Goal: Transaction & Acquisition: Purchase product/service

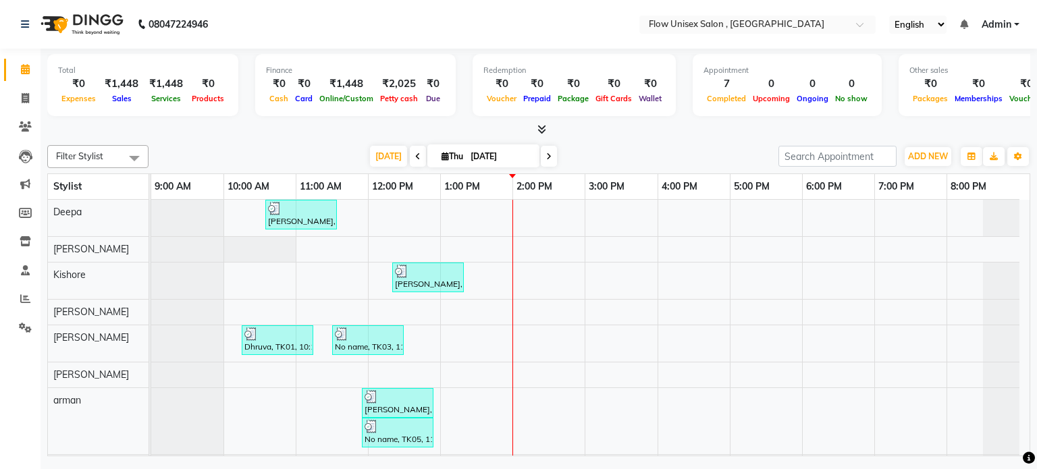
click at [628, 170] on div "Filter Stylist Select All Deepa jaseem Kishore Manjila Mustafa udhaya kumar M a…" at bounding box center [538, 298] width 983 height 317
drag, startPoint x: 26, startPoint y: 92, endPoint x: 28, endPoint y: 262, distance: 170.1
click at [26, 92] on span at bounding box center [26, 99] width 24 height 16
select select "service"
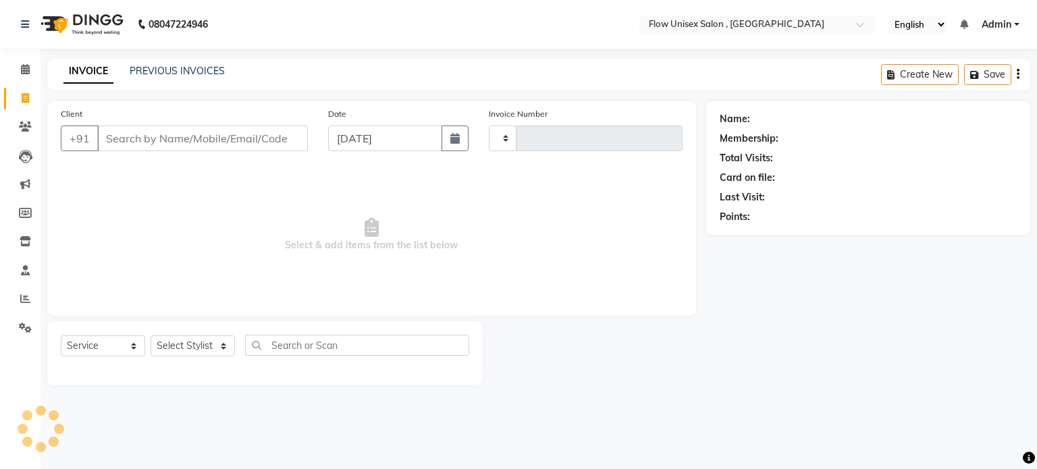
type input "5762"
select select "5875"
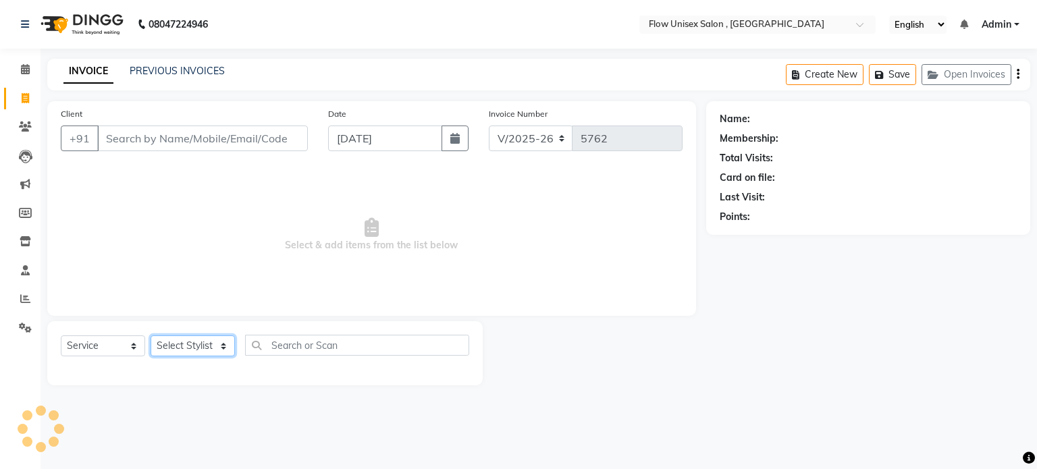
click at [219, 352] on select "Select Stylist [PERSON_NAME] [PERSON_NAME] Kishore [PERSON_NAME] debbarma [PERS…" at bounding box center [193, 346] width 84 height 21
select select "70798"
click at [151, 336] on select "Select Stylist [PERSON_NAME] [PERSON_NAME] Kishore [PERSON_NAME] debbarma [PERS…" at bounding box center [193, 346] width 84 height 21
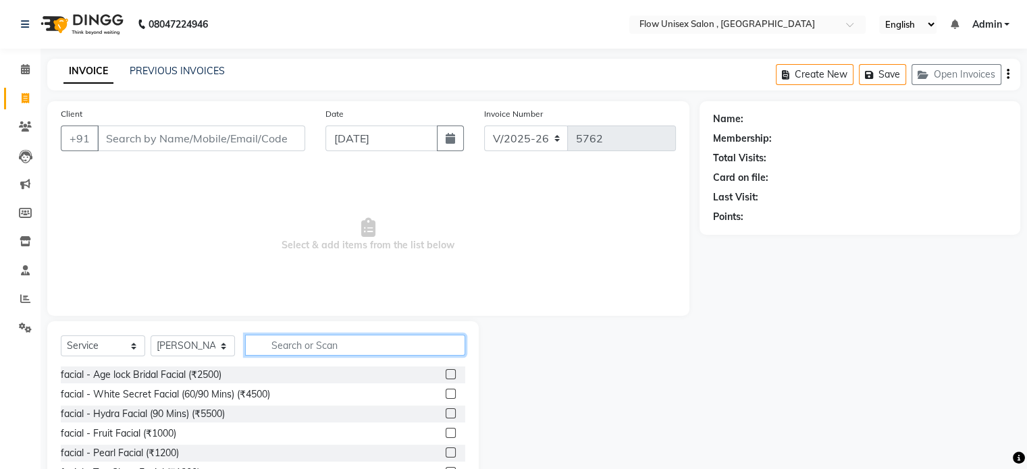
click at [329, 337] on input "text" at bounding box center [355, 345] width 220 height 21
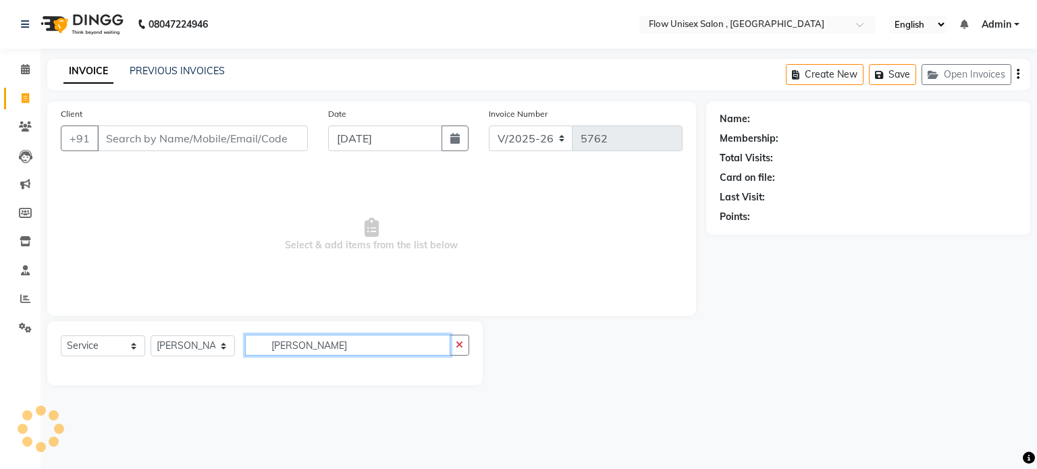
type input "saluk"
click at [255, 292] on span "Select & add items from the list below" at bounding box center [372, 234] width 622 height 135
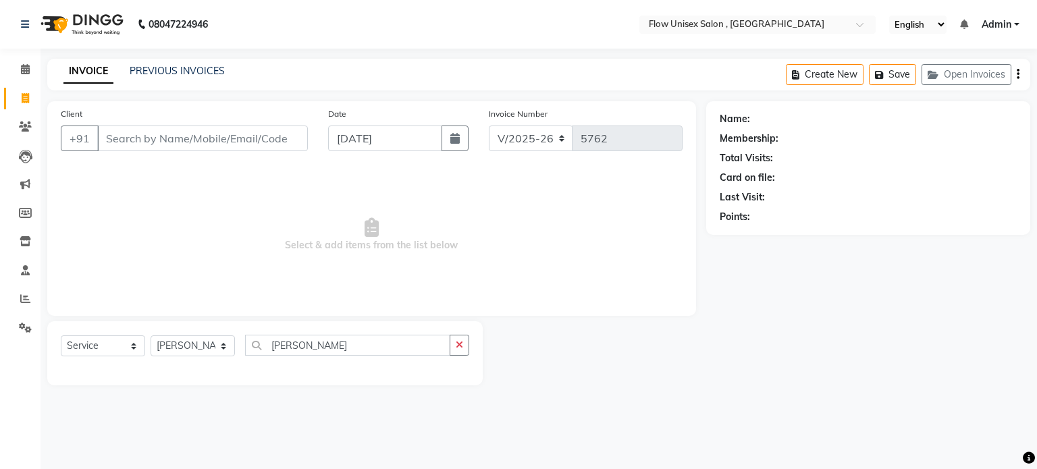
click at [255, 292] on span "Select & add items from the list below" at bounding box center [372, 234] width 622 height 135
click at [232, 148] on input "Client" at bounding box center [202, 139] width 211 height 26
click at [193, 361] on div "Select Service Product Membership Package Voucher Prepaid Gift Card Select Styl…" at bounding box center [265, 351] width 408 height 32
click at [203, 350] on select "Select Stylist arman Deepa emlen jaseem Kishore Manjila monika debbarma Mustafa…" at bounding box center [193, 346] width 84 height 21
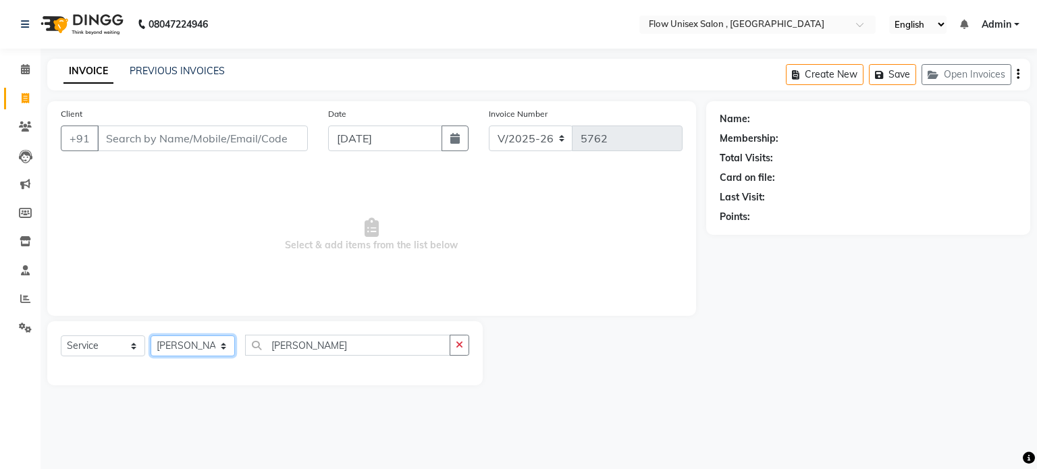
select select "48856"
click at [151, 336] on select "Select Stylist arman Deepa emlen jaseem Kishore Manjila monika debbarma Mustafa…" at bounding box center [193, 346] width 84 height 21
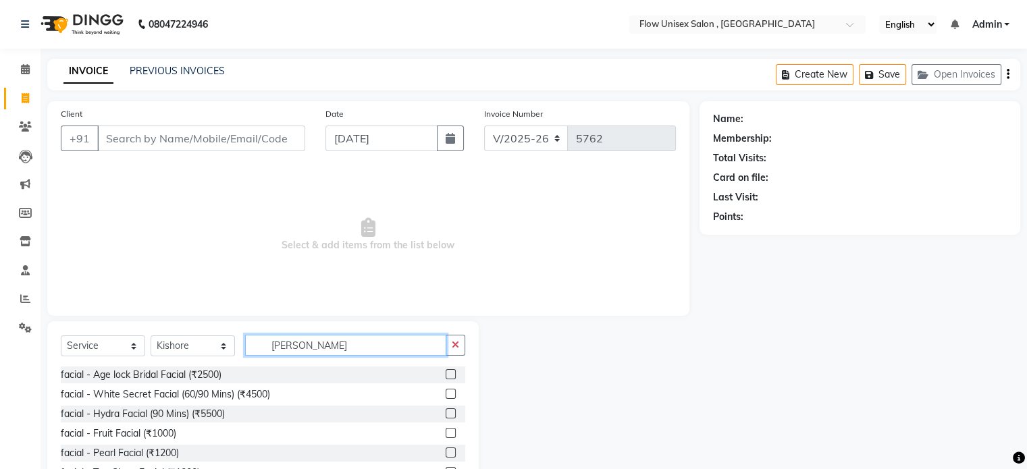
click at [324, 342] on input "saluk" at bounding box center [345, 345] width 201 height 21
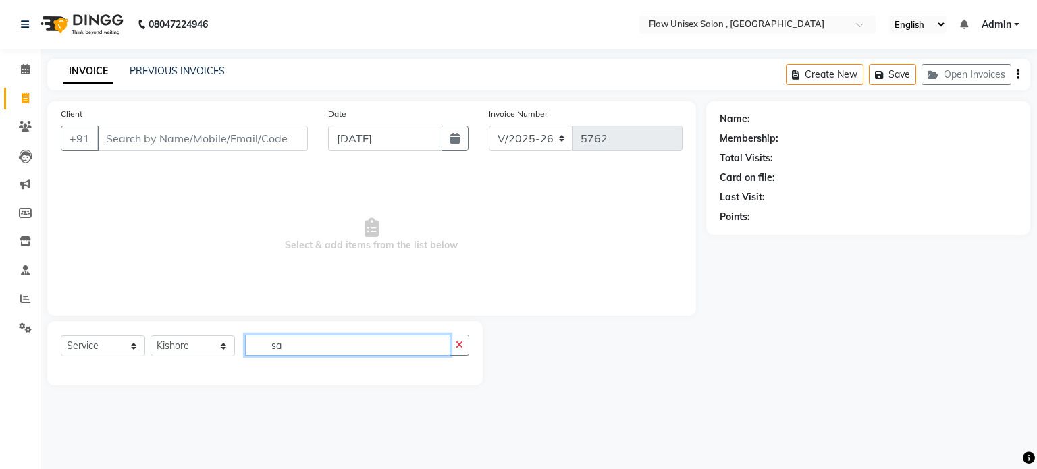
type input "s"
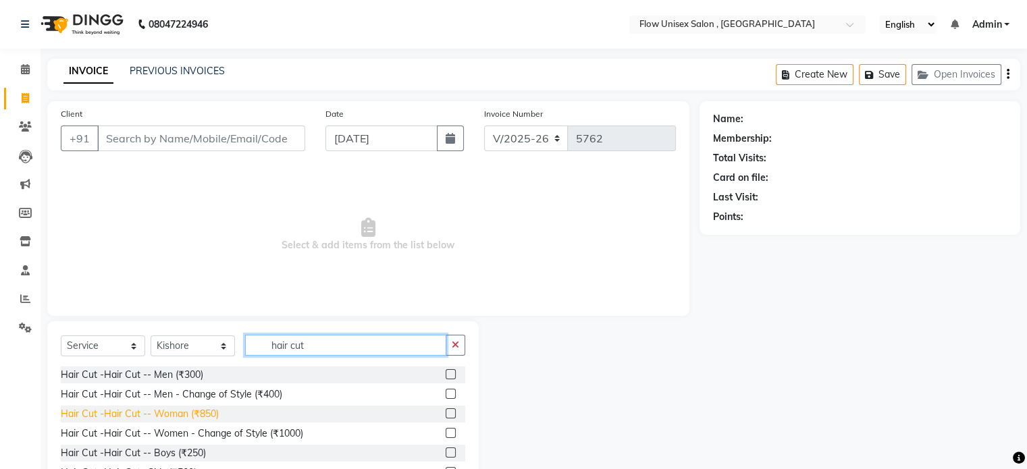
type input "hair cut"
click at [181, 419] on div "Hair Cut -Hair Cut -- Woman (₹850)" at bounding box center [140, 414] width 158 height 14
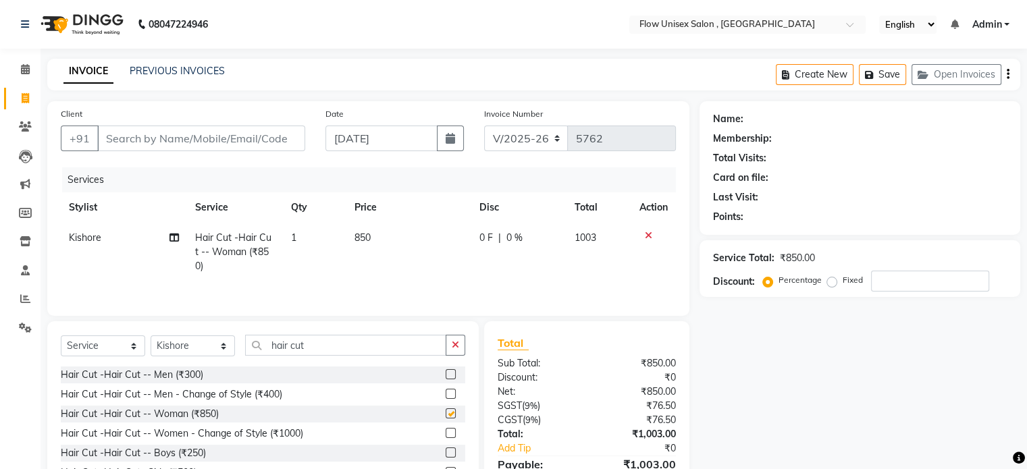
checkbox input "false"
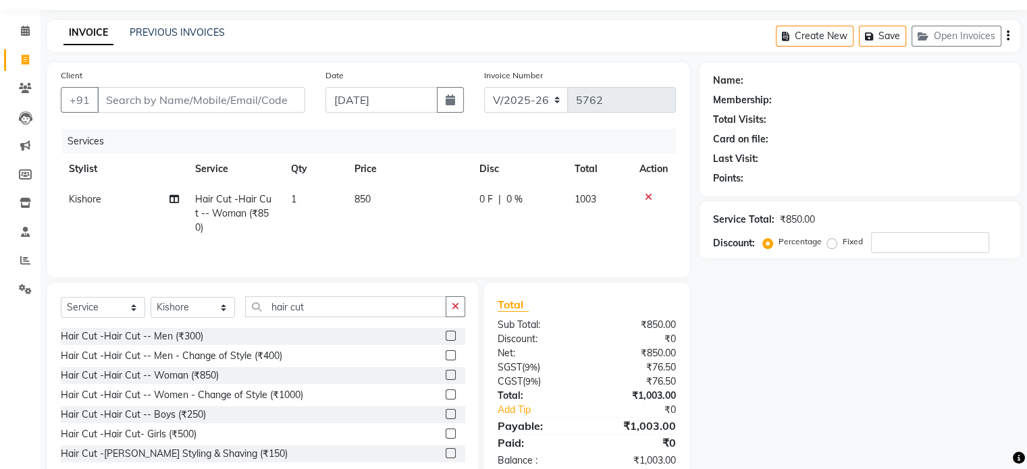
scroll to position [72, 0]
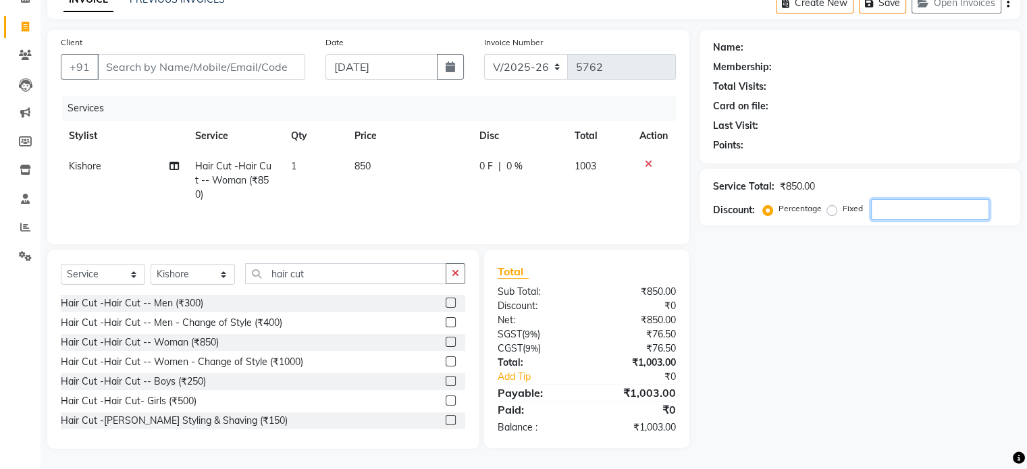
click at [884, 215] on input "number" at bounding box center [930, 209] width 118 height 21
type input "5"
click at [911, 204] on input "number" at bounding box center [930, 209] width 118 height 21
type input "10.3"
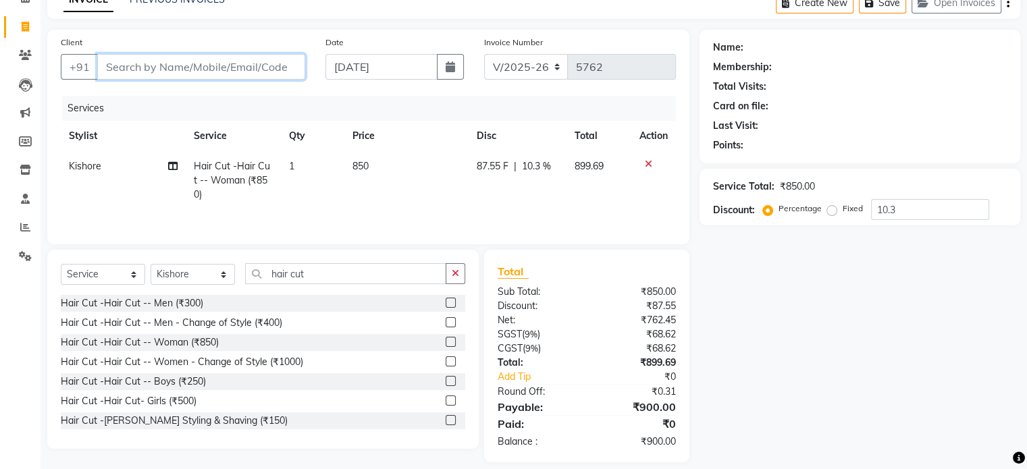
click at [119, 70] on input "Client" at bounding box center [201, 67] width 208 height 26
type input "9"
type input "0"
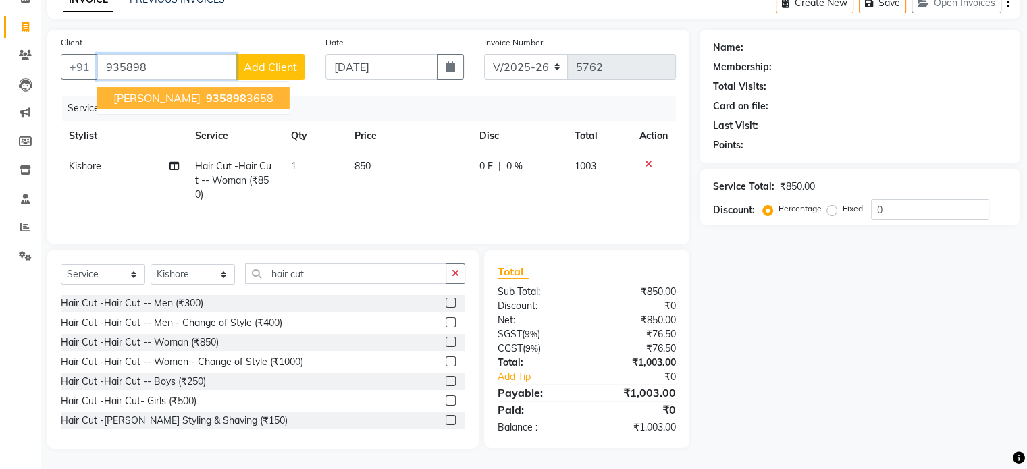
click at [161, 105] on button "Anubhuti 935898 3658" at bounding box center [193, 98] width 192 height 22
type input "9358983658"
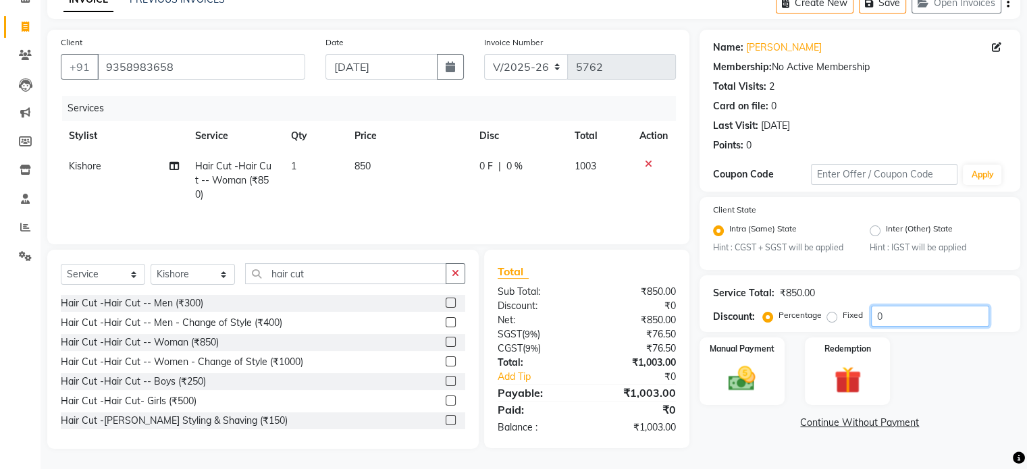
click at [891, 319] on input "0" at bounding box center [930, 316] width 118 height 21
type input "10.3"
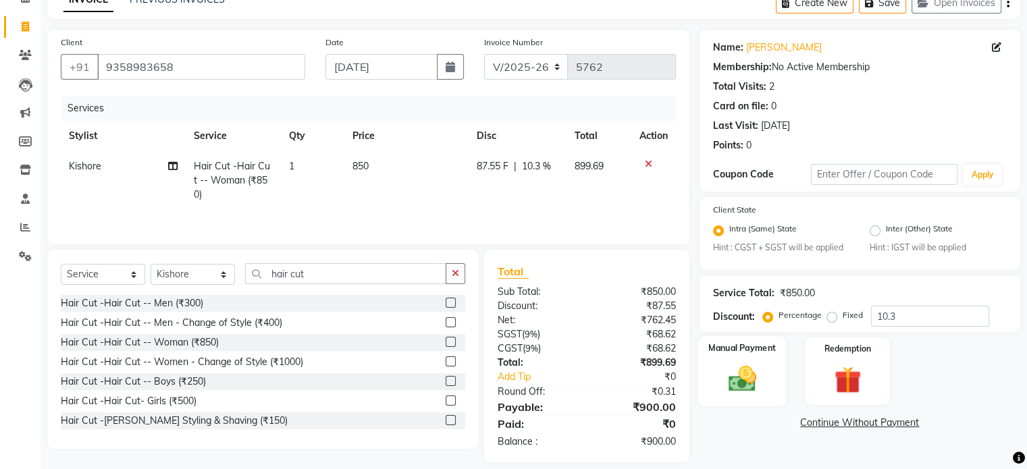
click at [777, 366] on div "Manual Payment" at bounding box center [741, 371] width 88 height 70
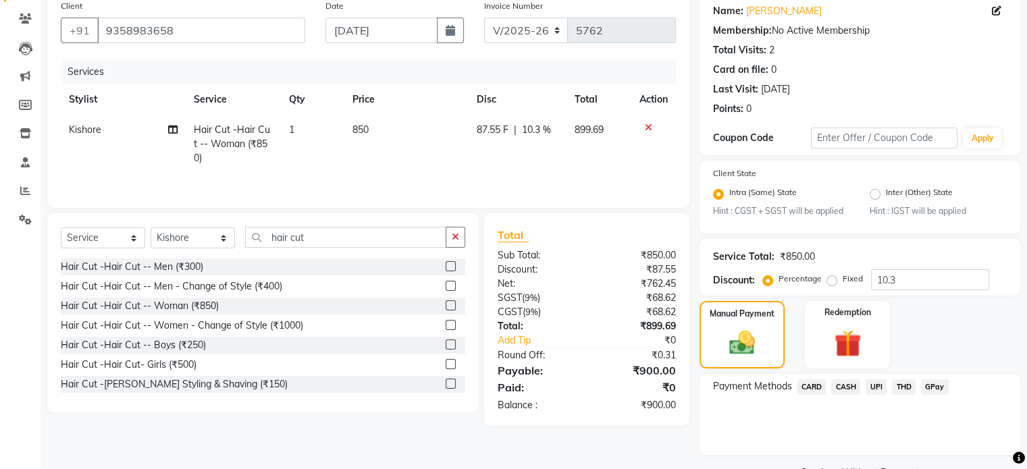
scroll to position [143, 0]
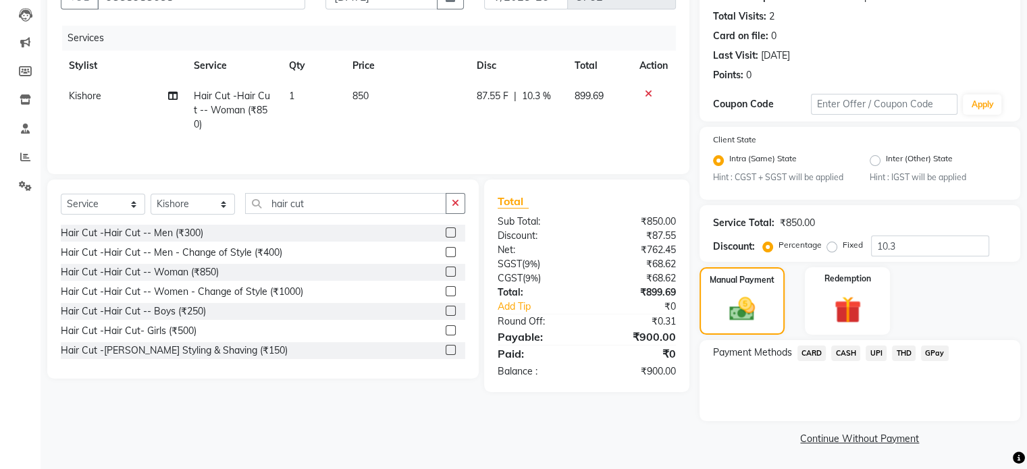
click at [876, 348] on span "UPI" at bounding box center [875, 354] width 21 height 16
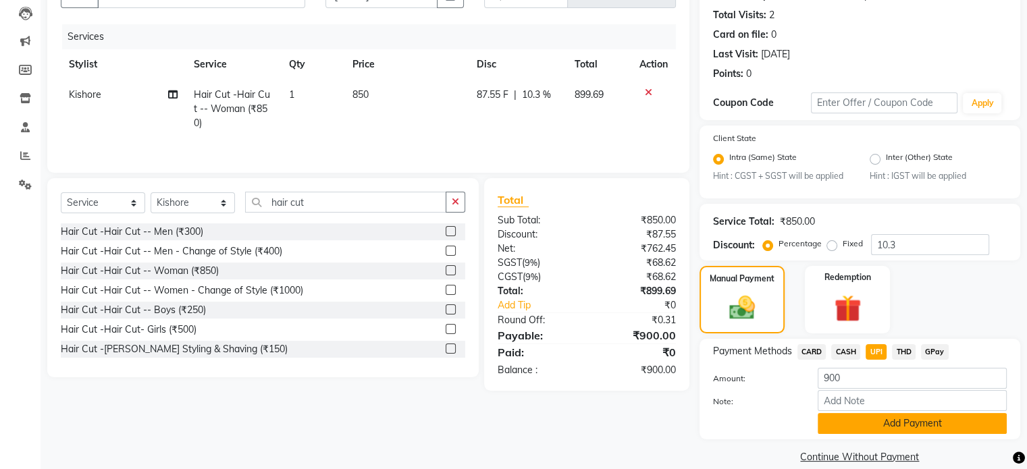
click at [852, 434] on button "Add Payment" at bounding box center [912, 423] width 189 height 21
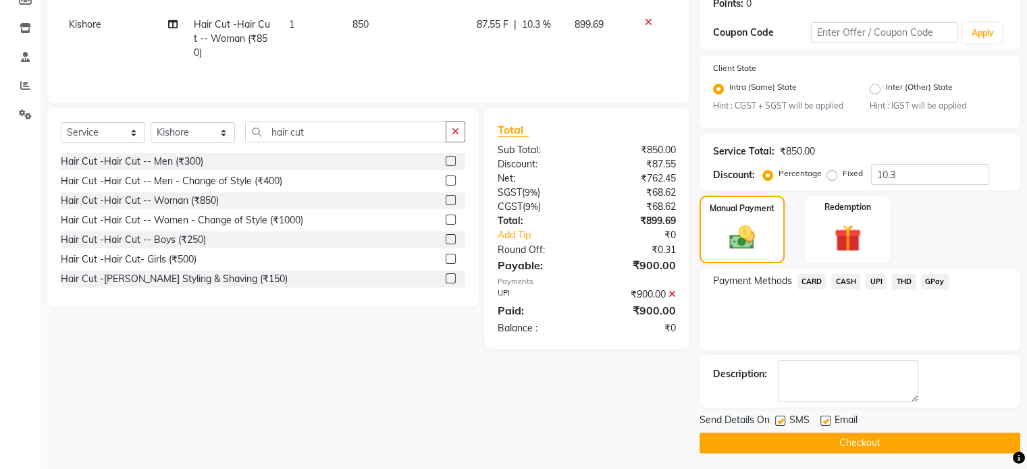
scroll to position [219, 0]
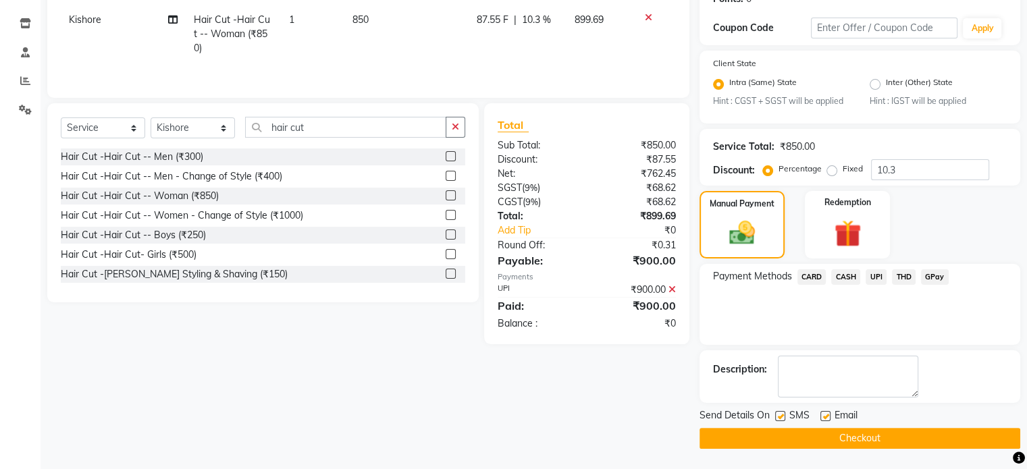
click at [767, 434] on button "Checkout" at bounding box center [859, 438] width 321 height 21
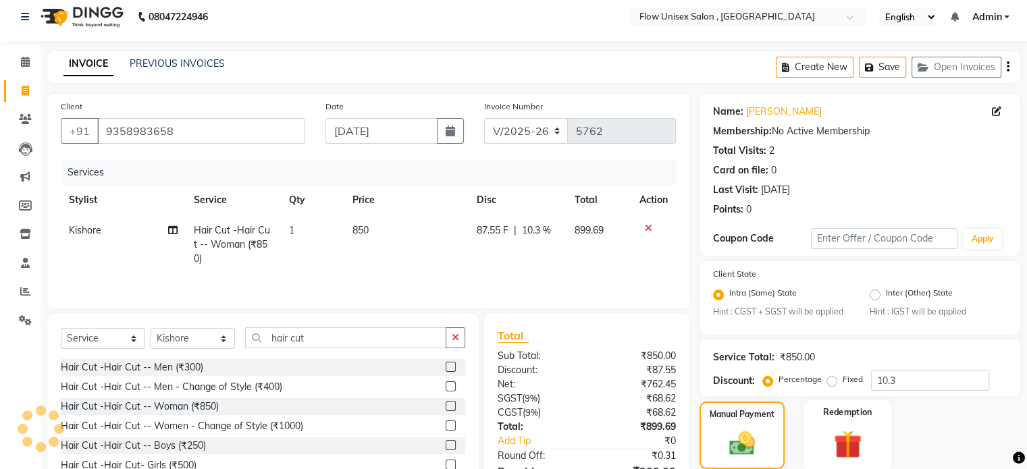
scroll to position [0, 0]
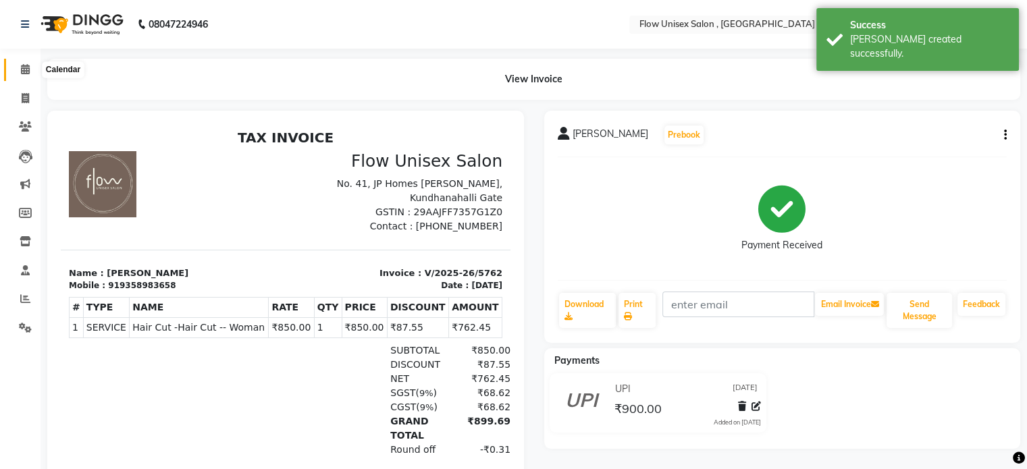
click at [26, 62] on span at bounding box center [26, 70] width 24 height 16
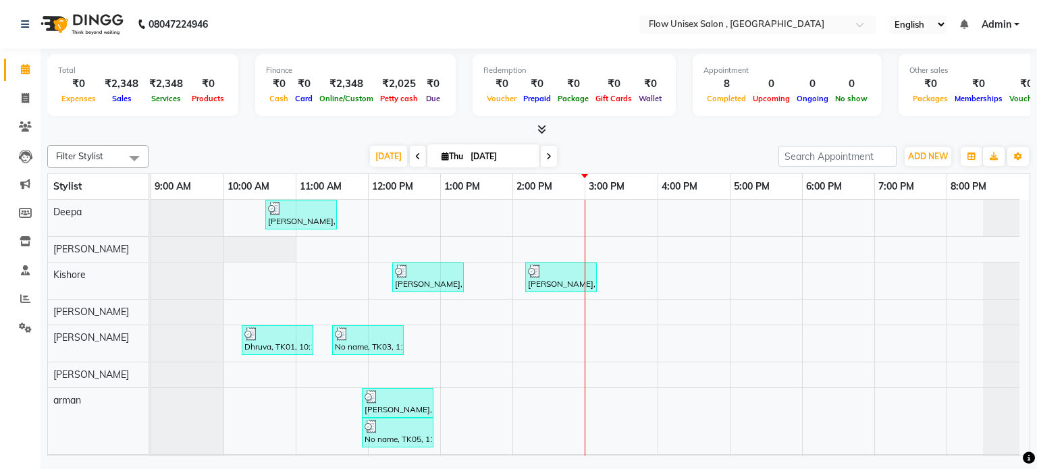
click at [537, 26] on nav "08047224946 Select Location × Flow Unisex Salon , Kundhanahalli Gate English EN…" at bounding box center [518, 24] width 1037 height 49
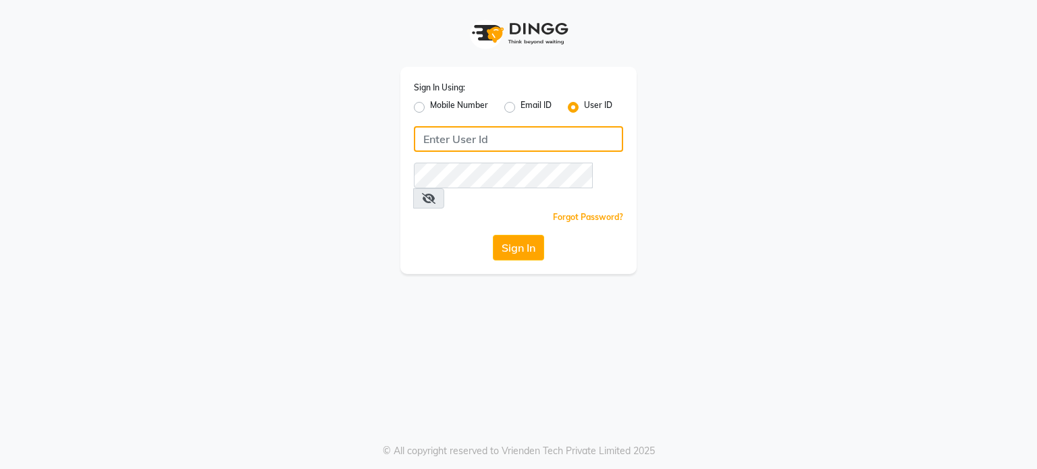
click at [459, 148] on input "Username" at bounding box center [518, 139] width 209 height 26
type input "flowsalon"
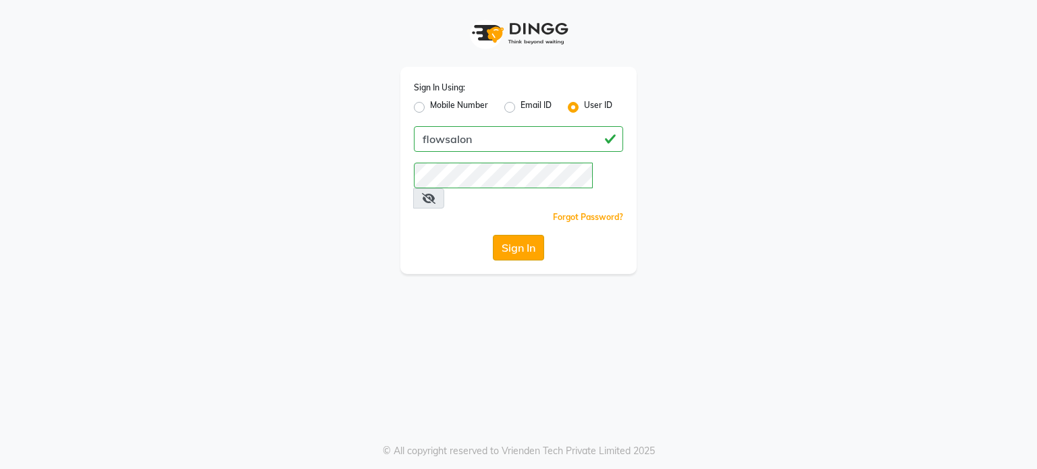
click at [530, 240] on button "Sign In" at bounding box center [518, 248] width 51 height 26
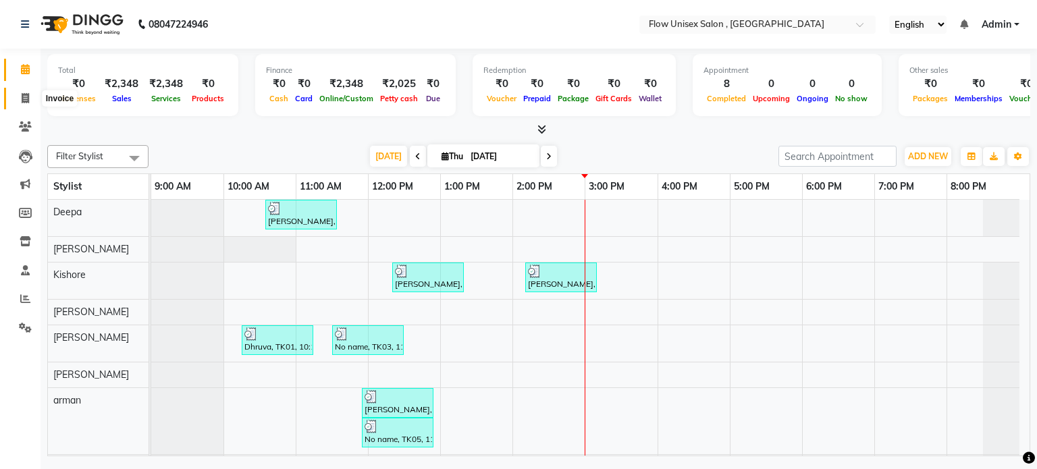
click at [20, 100] on span at bounding box center [26, 99] width 24 height 16
select select "5875"
select select "service"
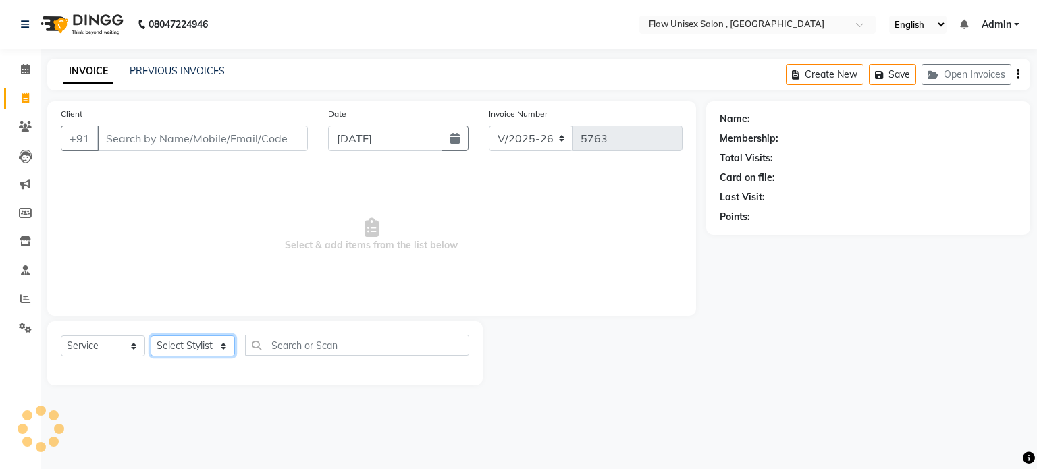
click at [174, 340] on select "Select Stylist [PERSON_NAME] [PERSON_NAME] Kishore [PERSON_NAME] debbarma [PERS…" at bounding box center [193, 346] width 84 height 21
select select "49207"
click at [151, 336] on select "Select Stylist [PERSON_NAME] [PERSON_NAME] Kishore [PERSON_NAME] debbarma [PERS…" at bounding box center [193, 346] width 84 height 21
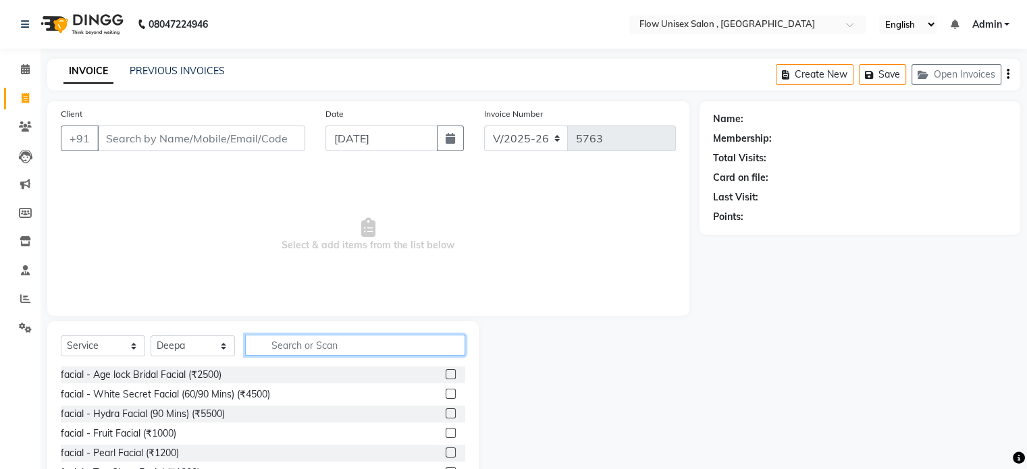
click at [365, 350] on input "text" at bounding box center [355, 345] width 220 height 21
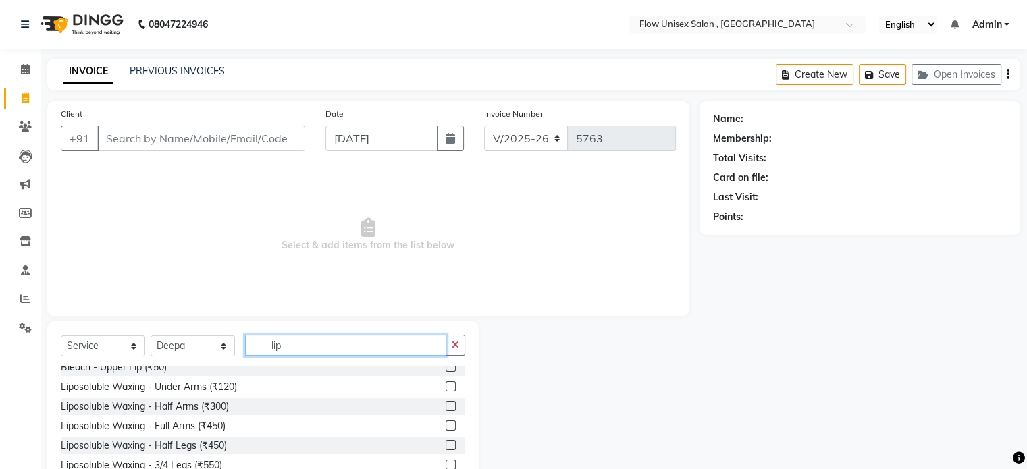
scroll to position [68, 0]
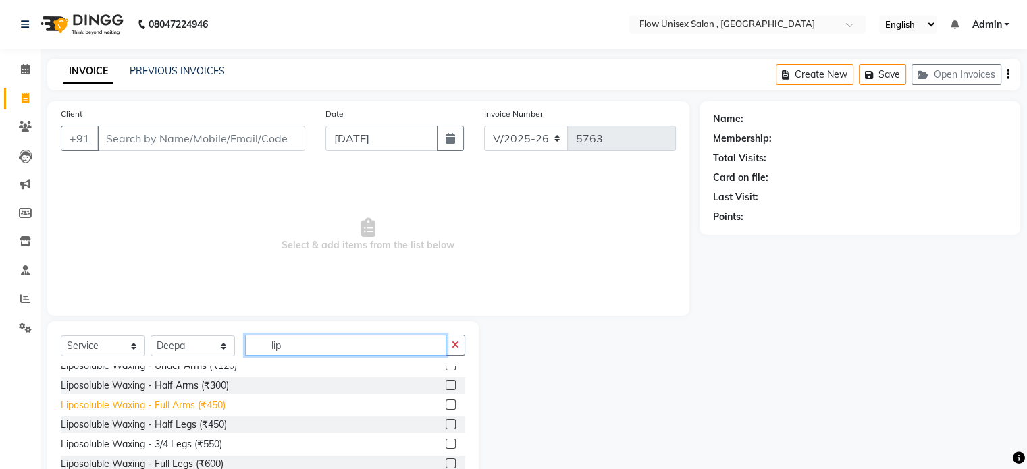
type input "lip"
click at [188, 400] on div "Liposoluble Waxing - Full Arms (₹450)" at bounding box center [143, 405] width 165 height 14
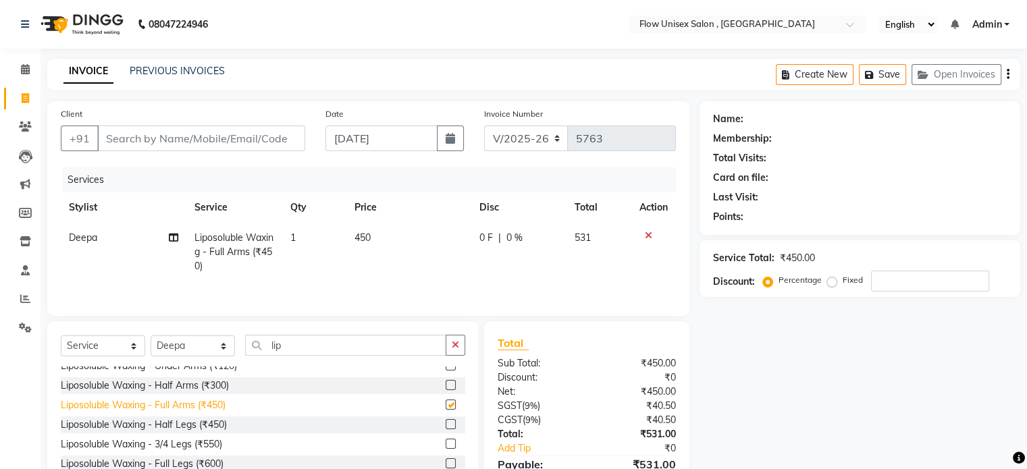
checkbox input "false"
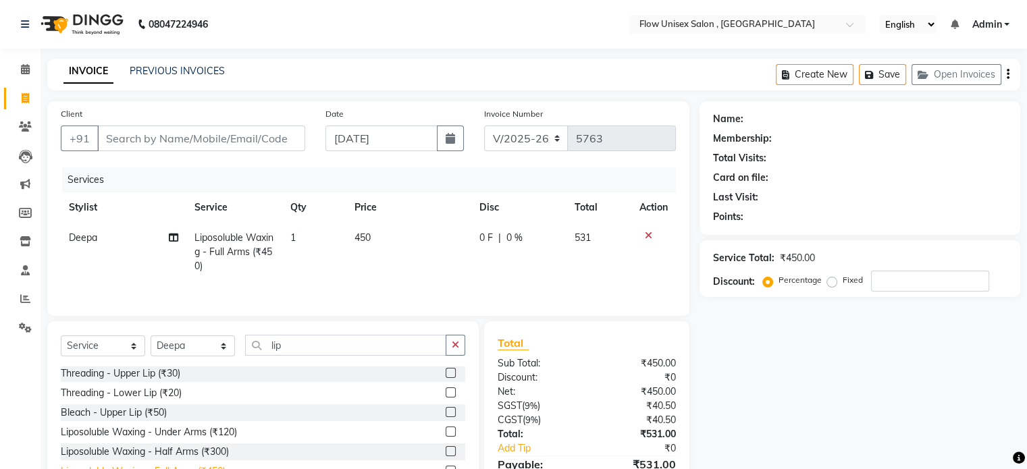
scroll to position [0, 0]
click at [185, 437] on div "Liposoluble Waxing - Under Arms (₹120)" at bounding box center [149, 434] width 176 height 14
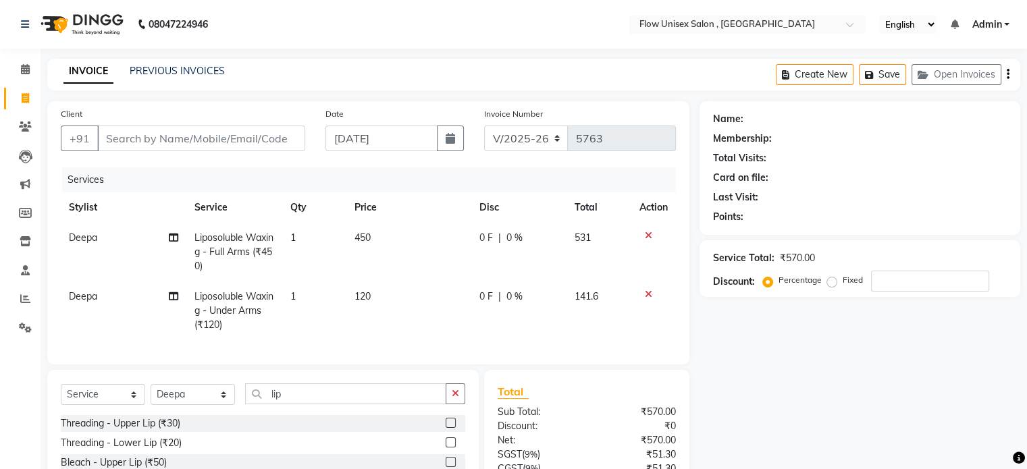
checkbox input "false"
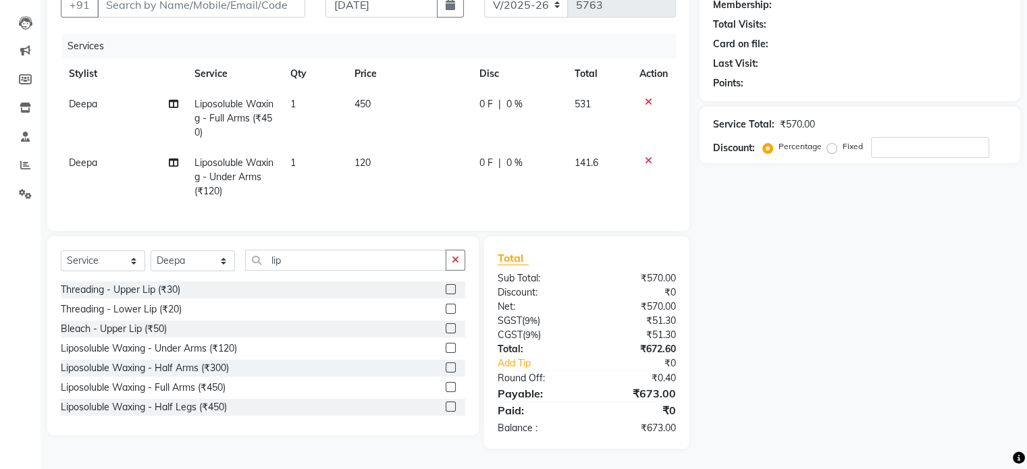
scroll to position [144, 0]
click at [315, 259] on input "lip" at bounding box center [345, 260] width 201 height 21
type input "l"
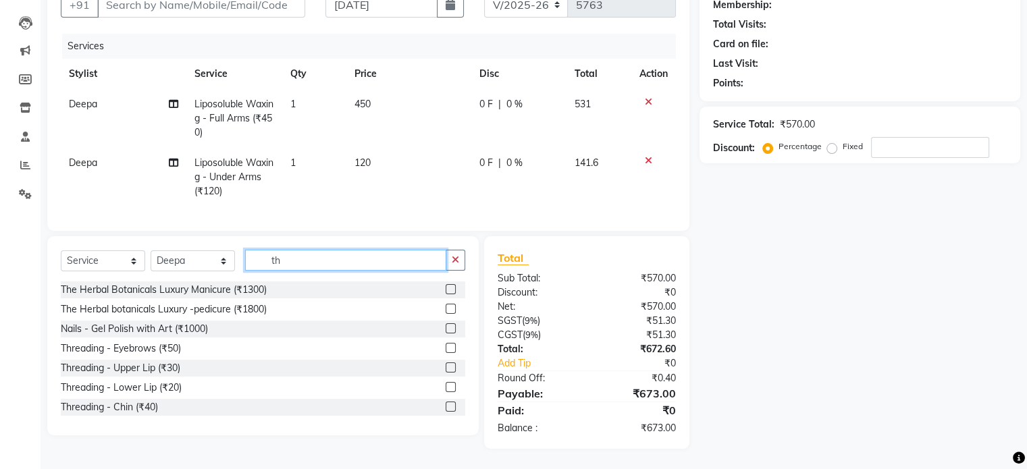
type input "th"
click at [104, 341] on div "Threading - Eyebrows (₹50)" at bounding box center [263, 348] width 404 height 17
click at [102, 348] on div "Threading - Eyebrows (₹50)" at bounding box center [121, 349] width 120 height 14
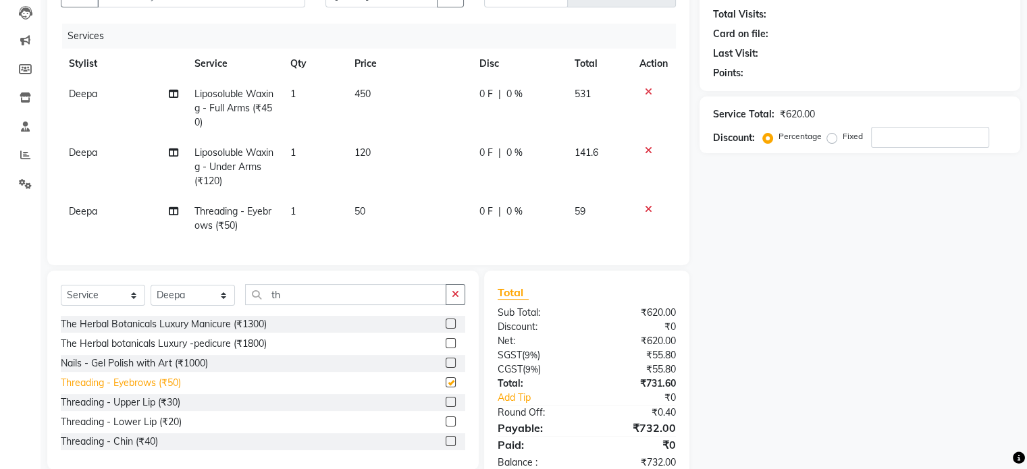
checkbox input "false"
click at [315, 316] on div "Select Service Product Membership Package Voucher Prepaid Gift Card Select Styl…" at bounding box center [263, 300] width 404 height 32
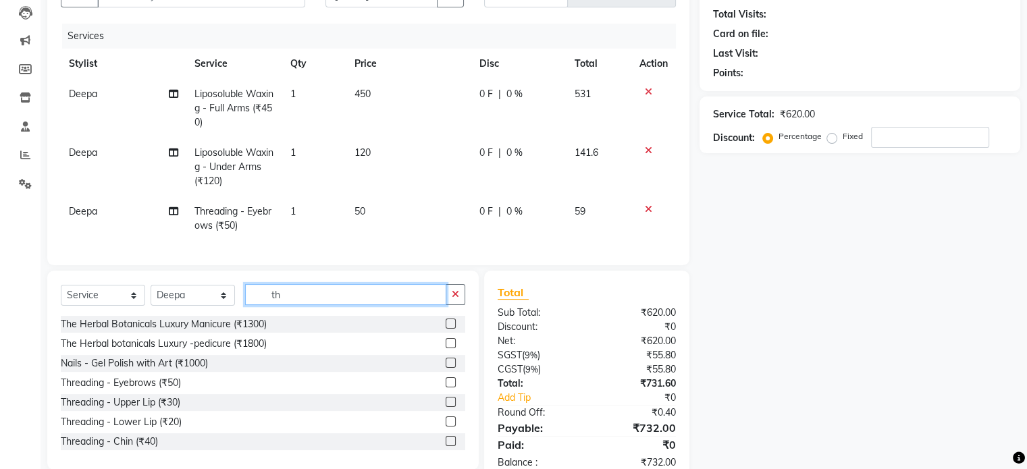
click at [316, 305] on input "th" at bounding box center [345, 294] width 201 height 21
type input "t"
type input "l"
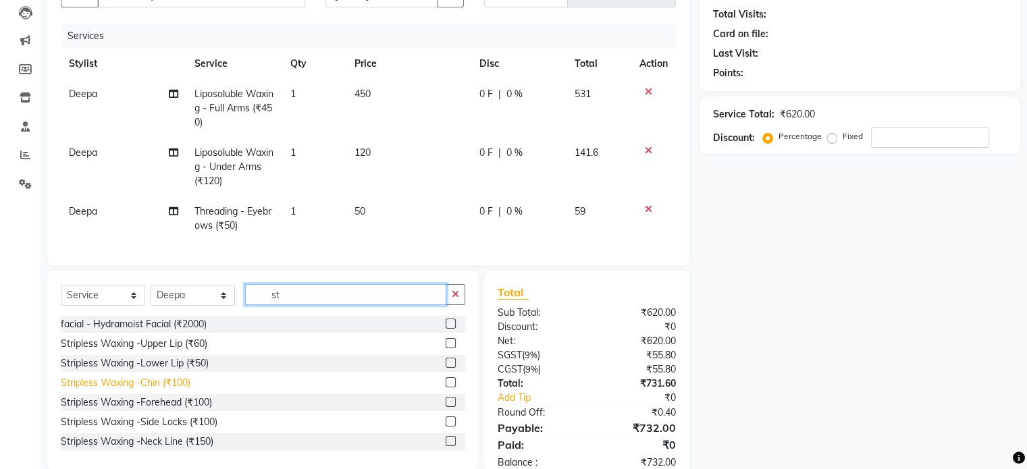
type input "st"
click at [181, 390] on div "Stripless Waxing -Chin (₹100)" at bounding box center [126, 383] width 130 height 14
checkbox input "false"
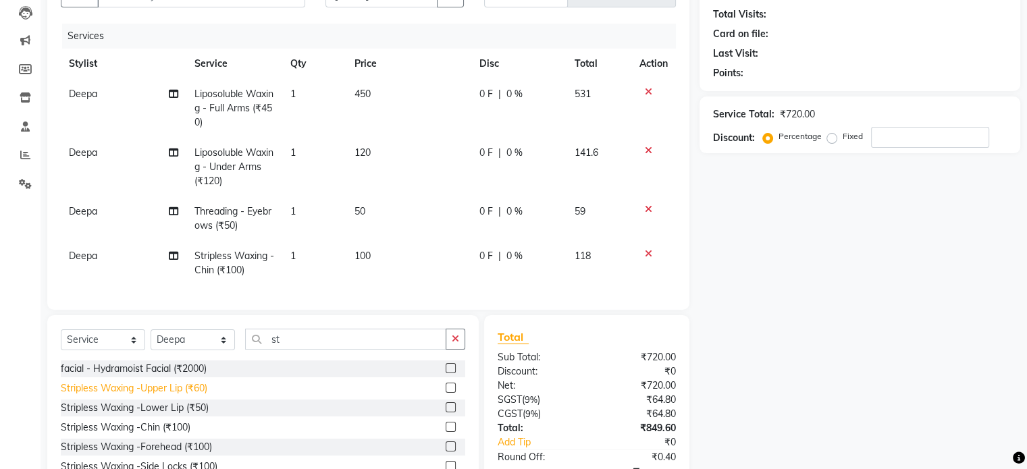
click at [181, 394] on div "Stripless Waxing -Upper Lip (₹60)" at bounding box center [134, 388] width 146 height 14
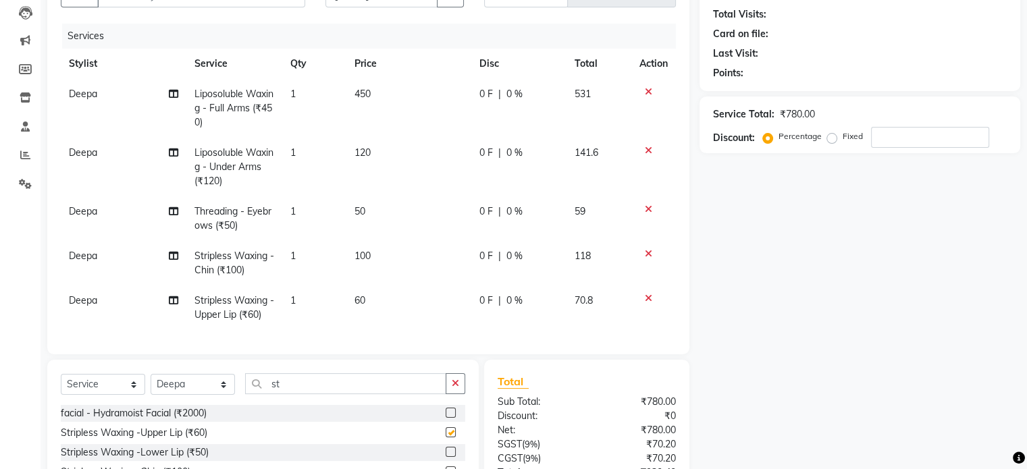
checkbox input "false"
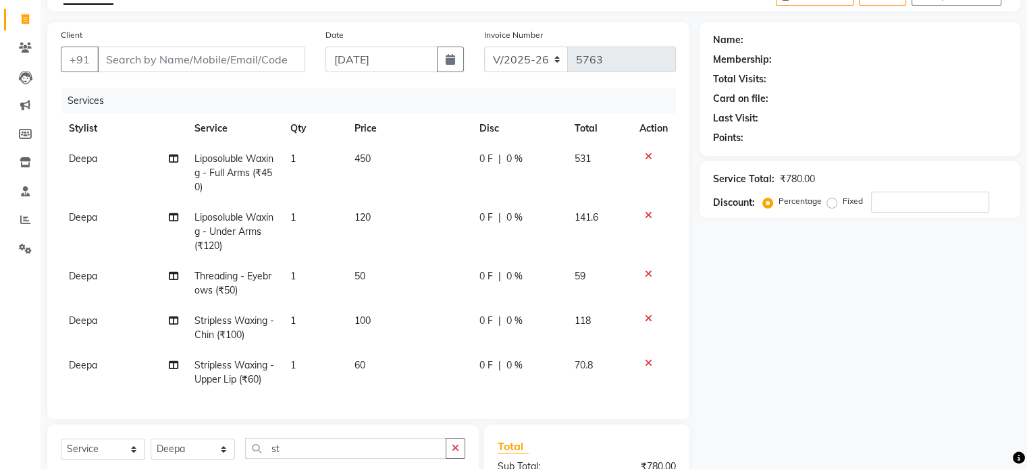
scroll to position [0, 0]
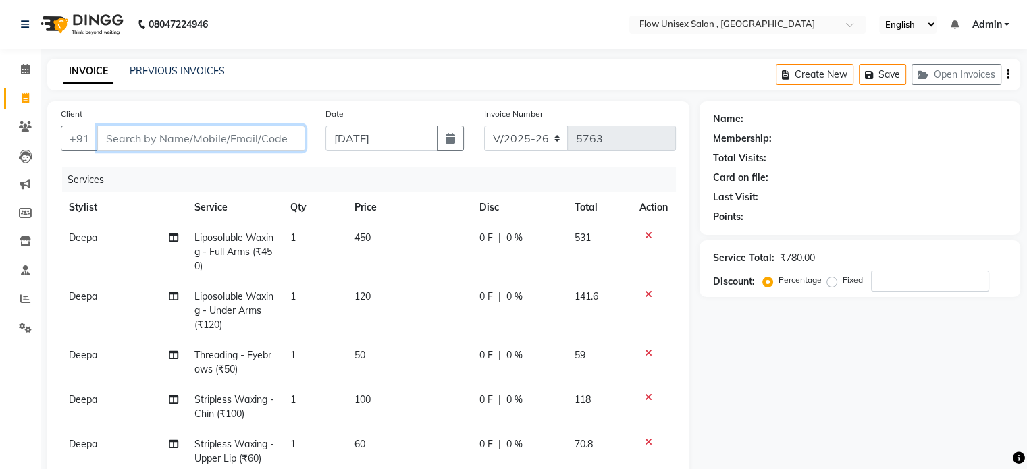
click at [167, 144] on input "Client" at bounding box center [201, 139] width 208 height 26
type input "9"
type input "0"
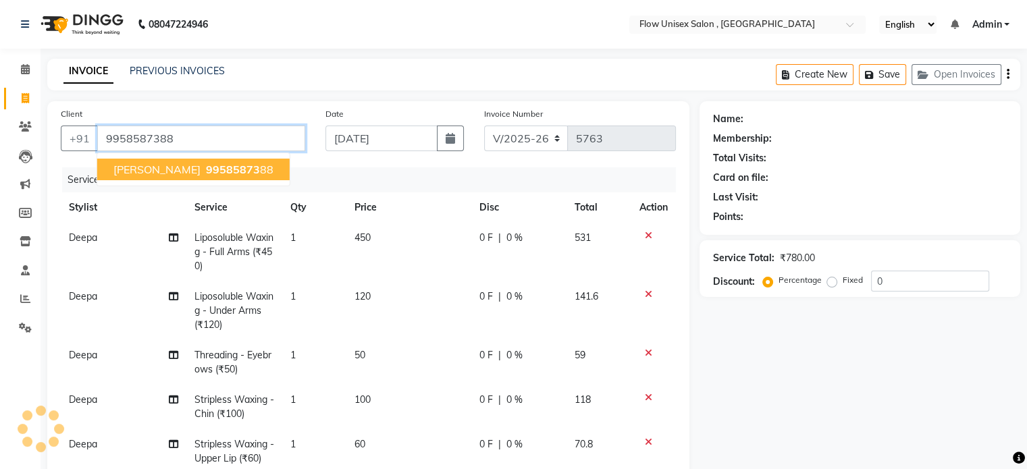
type input "9958587388"
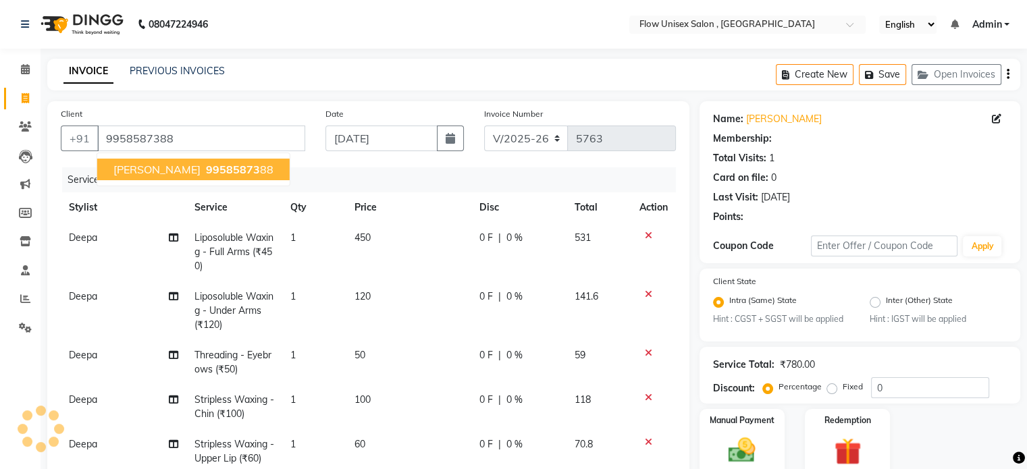
select select "1: Object"
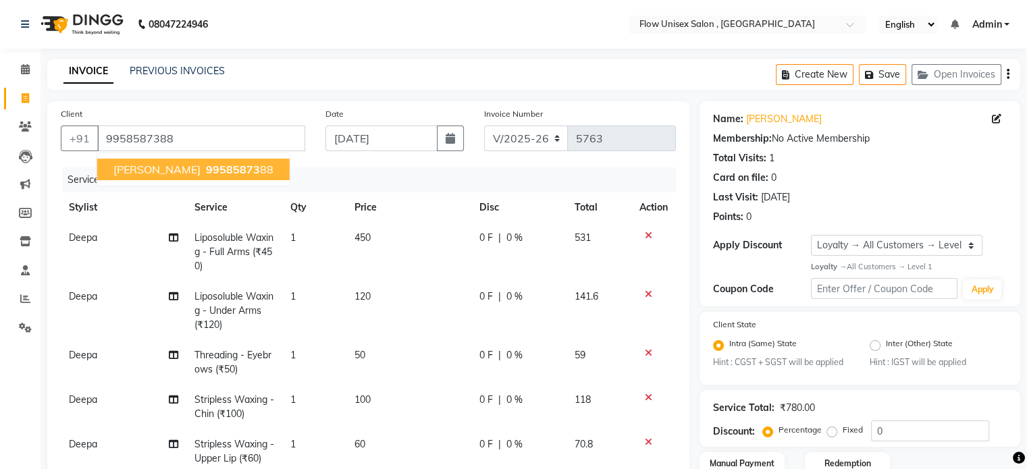
click at [206, 171] on span "99585873" at bounding box center [233, 170] width 54 height 14
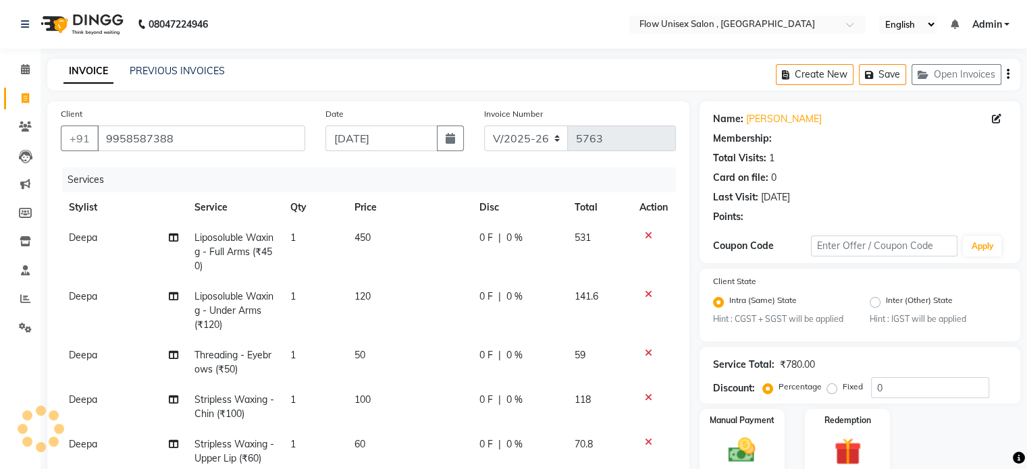
select select "1: Object"
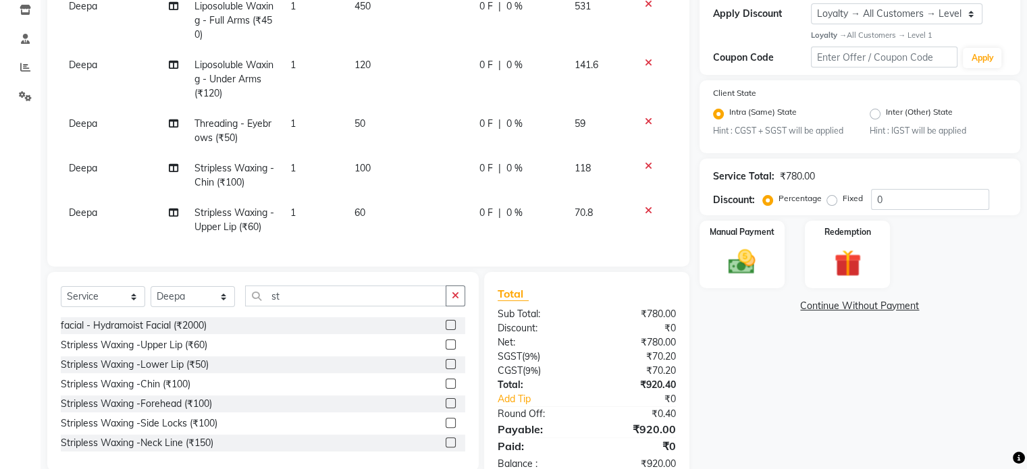
scroll to position [278, 0]
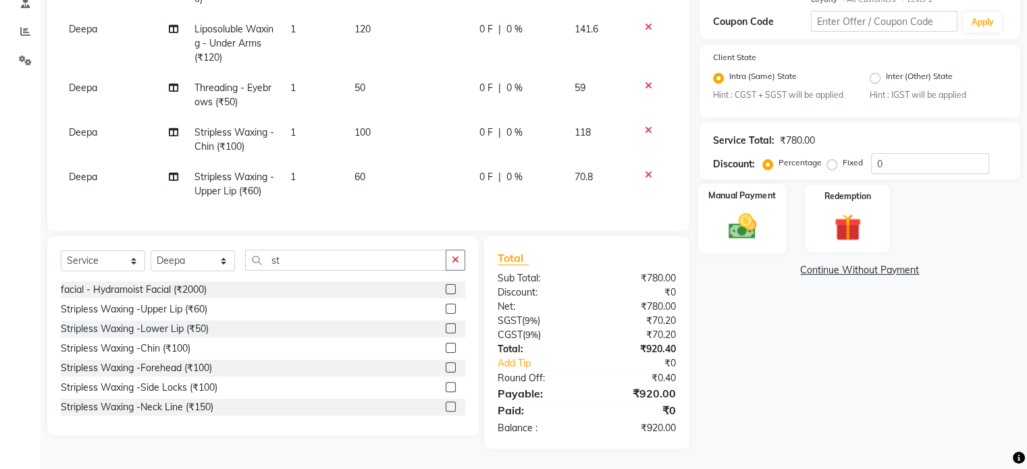
click at [741, 215] on img at bounding box center [741, 227] width 45 height 32
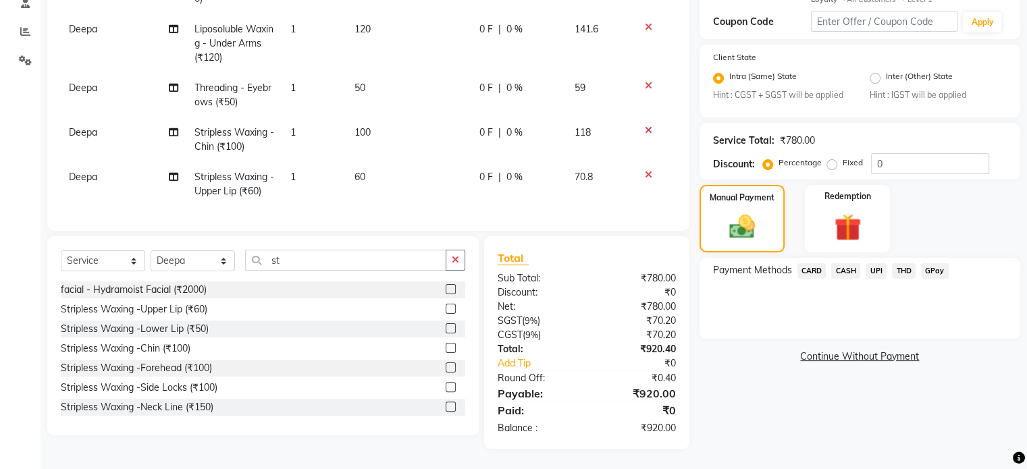
click at [870, 263] on span "UPI" at bounding box center [875, 271] width 21 height 16
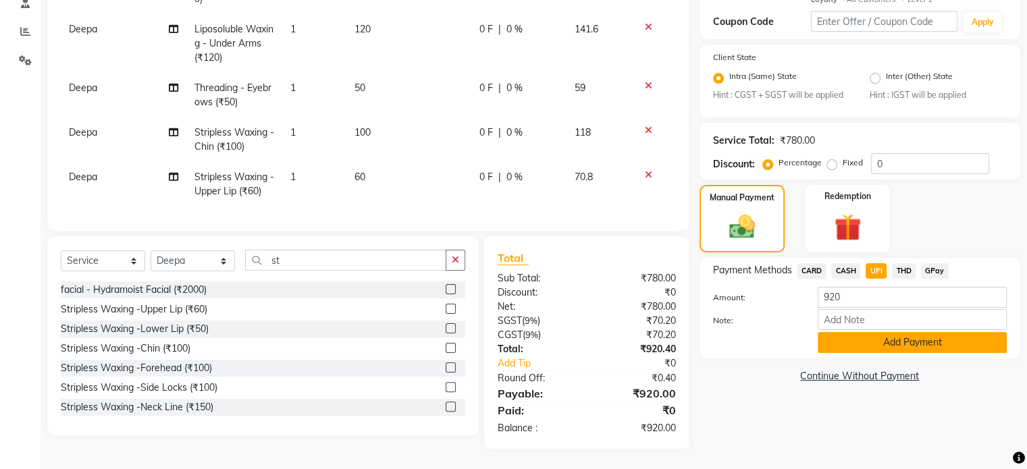
click at [886, 336] on button "Add Payment" at bounding box center [912, 342] width 189 height 21
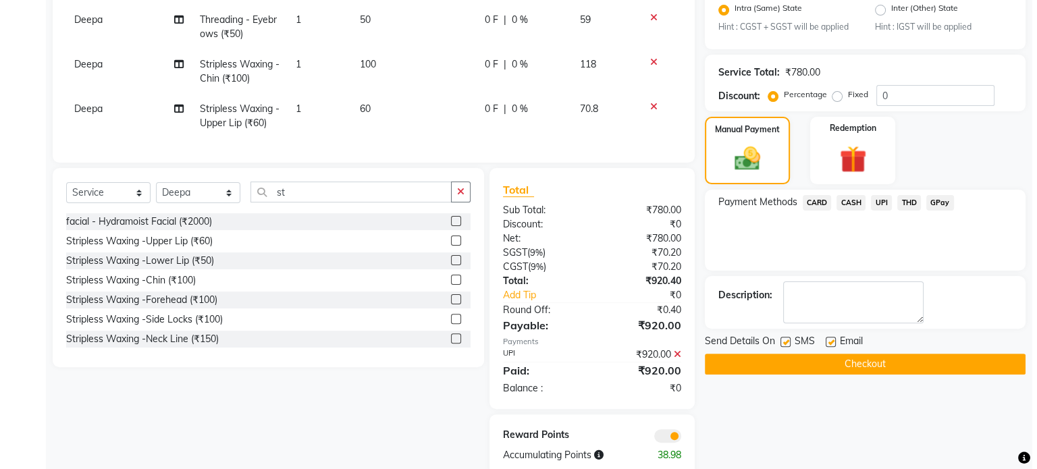
scroll to position [373, 0]
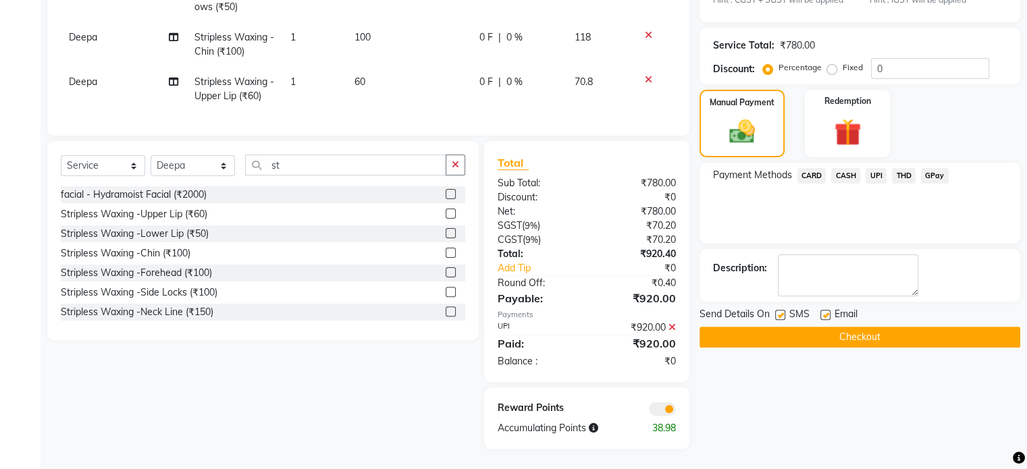
click at [653, 406] on span at bounding box center [662, 409] width 27 height 14
click at [676, 411] on input "checkbox" at bounding box center [676, 411] width 0 height 0
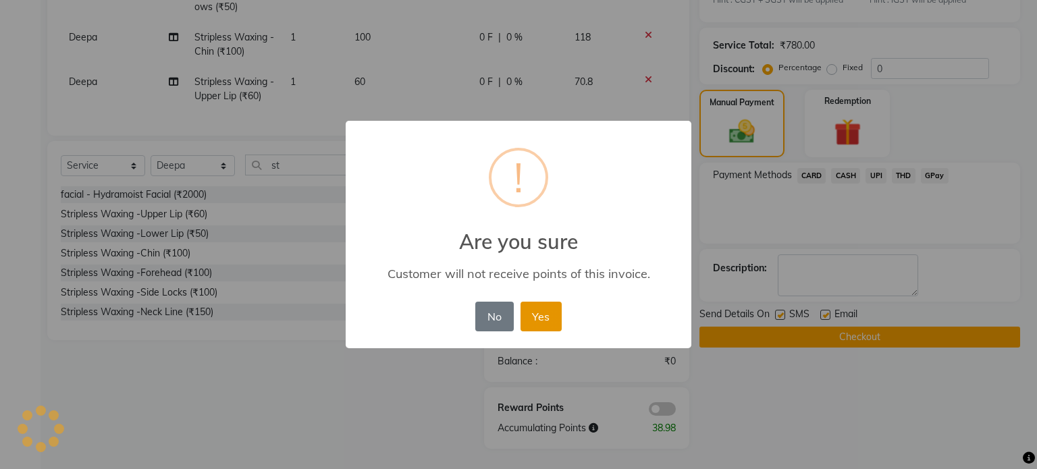
click at [540, 304] on button "Yes" at bounding box center [540, 317] width 41 height 30
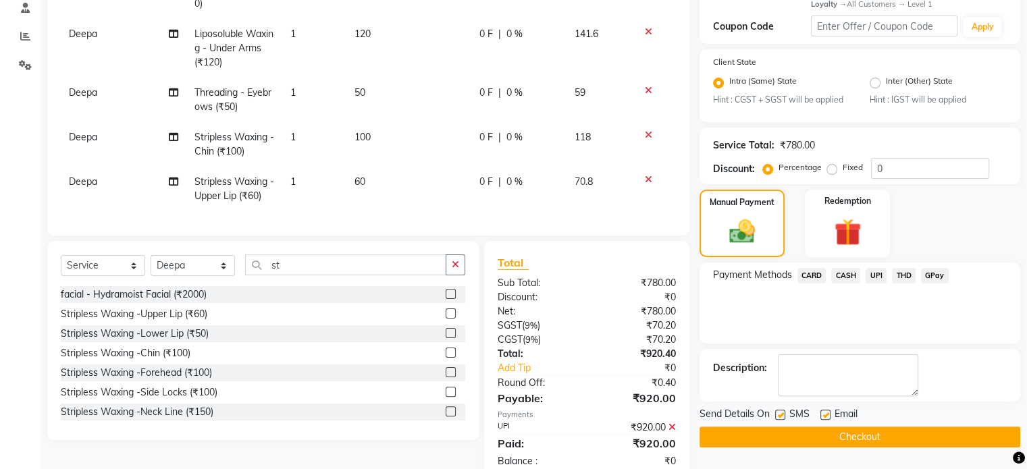
scroll to position [286, 0]
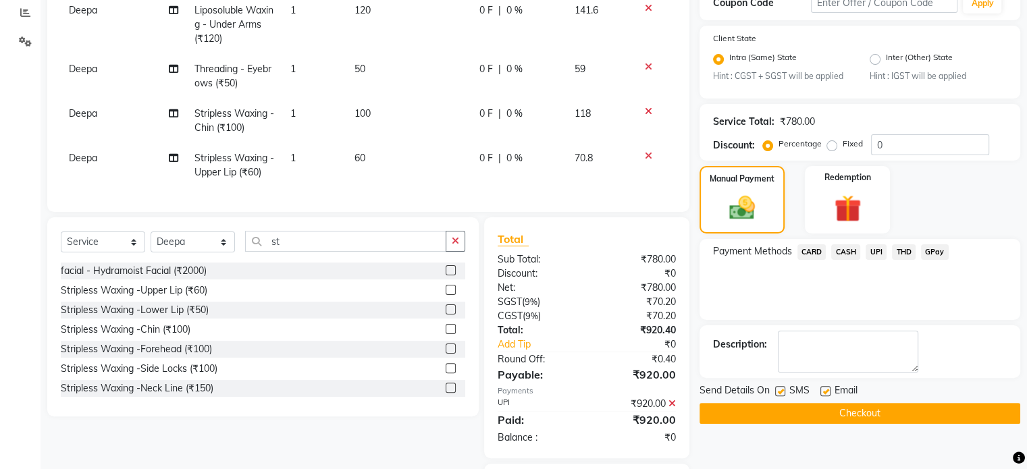
click at [901, 415] on button "Checkout" at bounding box center [859, 413] width 321 height 21
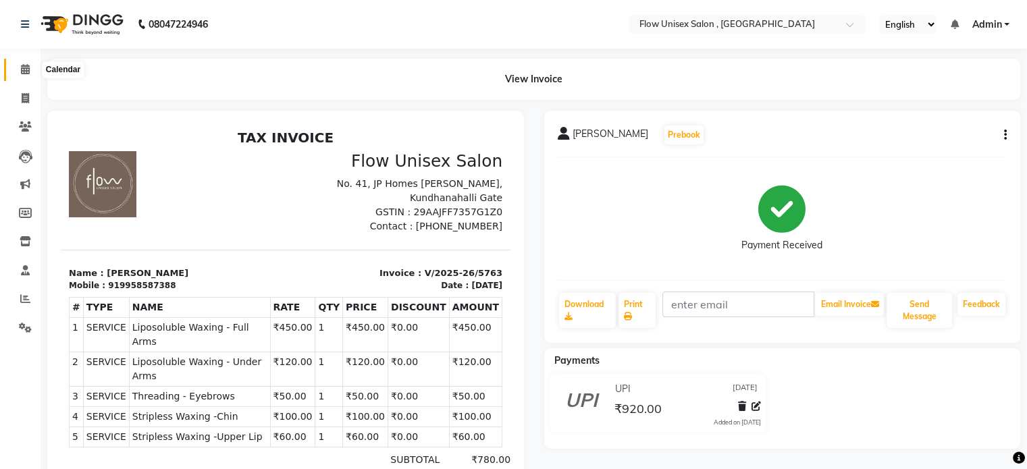
click at [16, 67] on span at bounding box center [26, 70] width 24 height 16
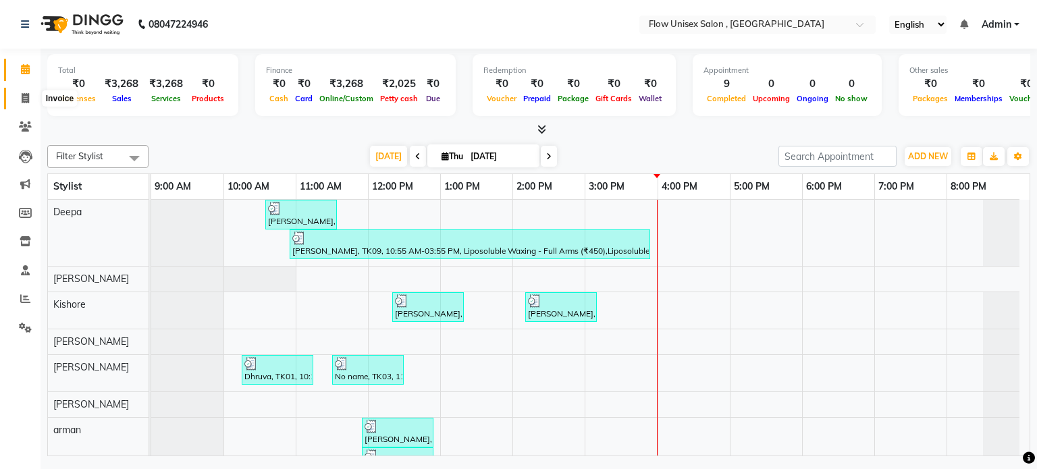
click at [19, 104] on span at bounding box center [26, 99] width 24 height 16
select select "5875"
select select "service"
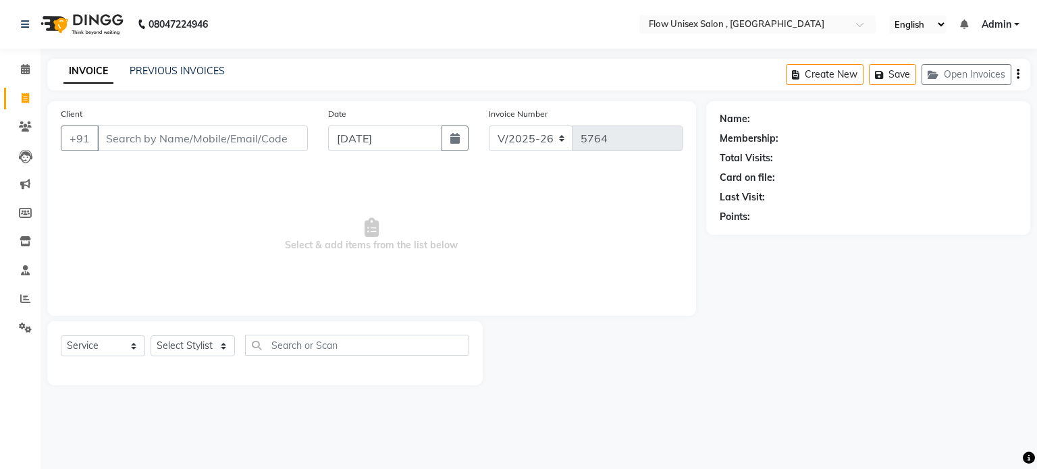
click at [238, 137] on input "Client" at bounding box center [202, 139] width 211 height 26
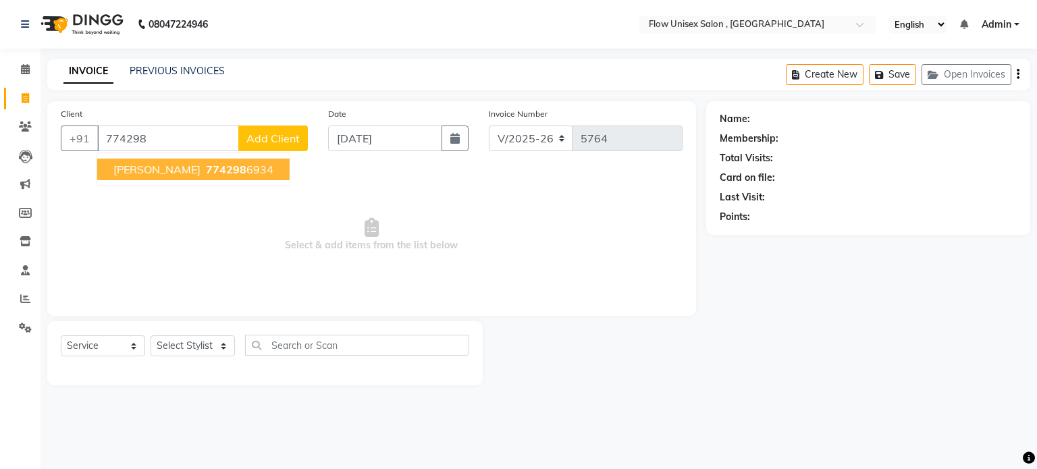
click at [206, 169] on span "774298" at bounding box center [226, 170] width 41 height 14
type input "7742986934"
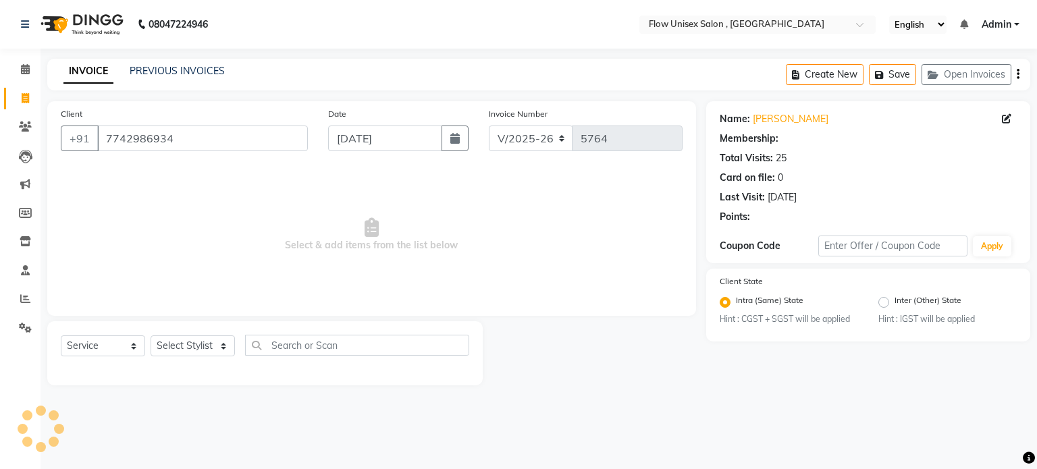
select select "1: Object"
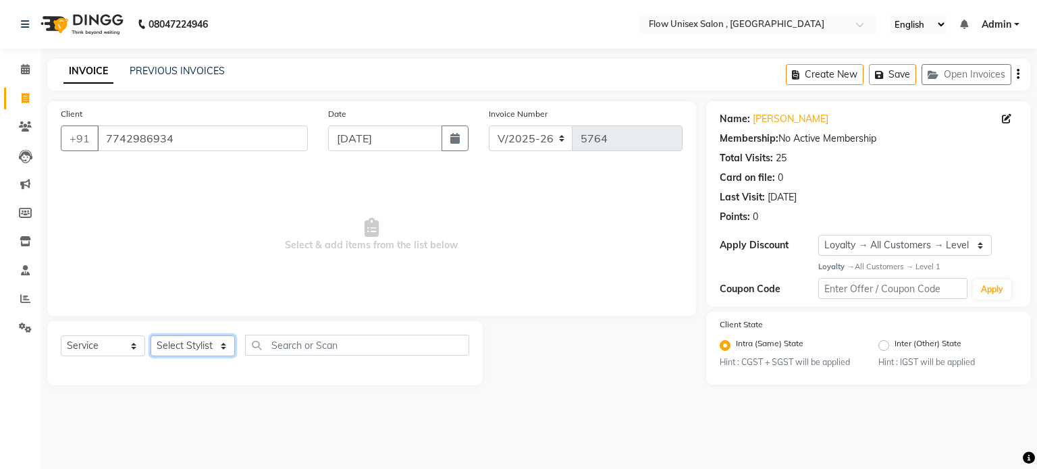
click at [176, 356] on select "Select Stylist [PERSON_NAME] [PERSON_NAME] Kishore [PERSON_NAME] debbarma [PERS…" at bounding box center [193, 346] width 84 height 21
select select "79057"
click at [151, 336] on select "Select Stylist [PERSON_NAME] [PERSON_NAME] Kishore [PERSON_NAME] debbarma [PERS…" at bounding box center [193, 346] width 84 height 21
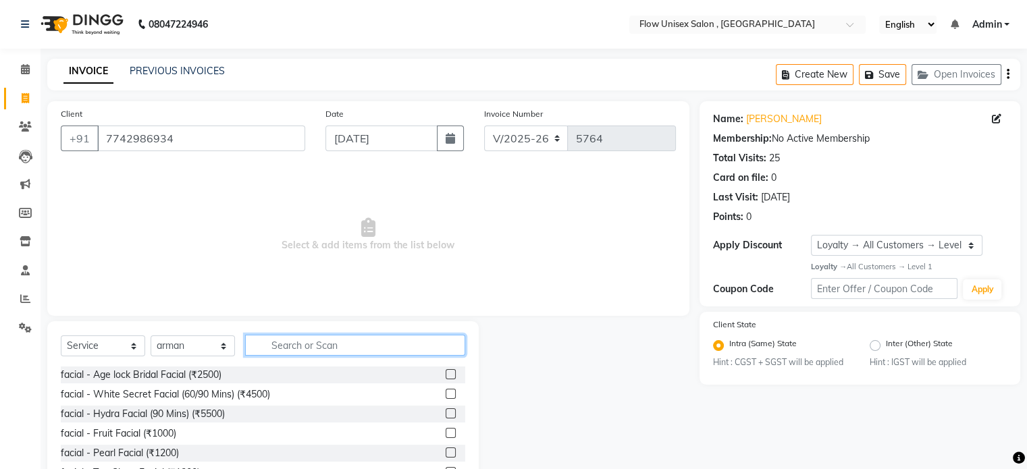
click at [294, 343] on input "text" at bounding box center [355, 345] width 220 height 21
click at [325, 348] on input "text" at bounding box center [355, 345] width 220 height 21
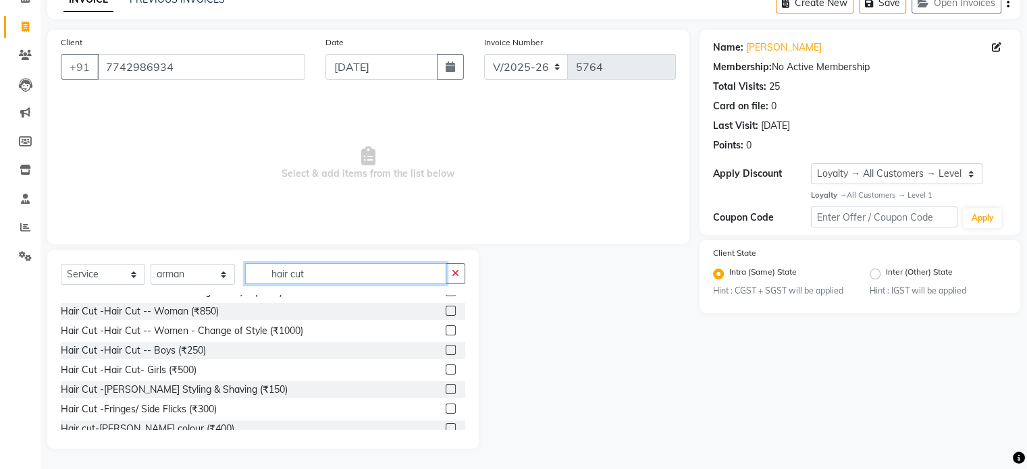
scroll to position [80, 0]
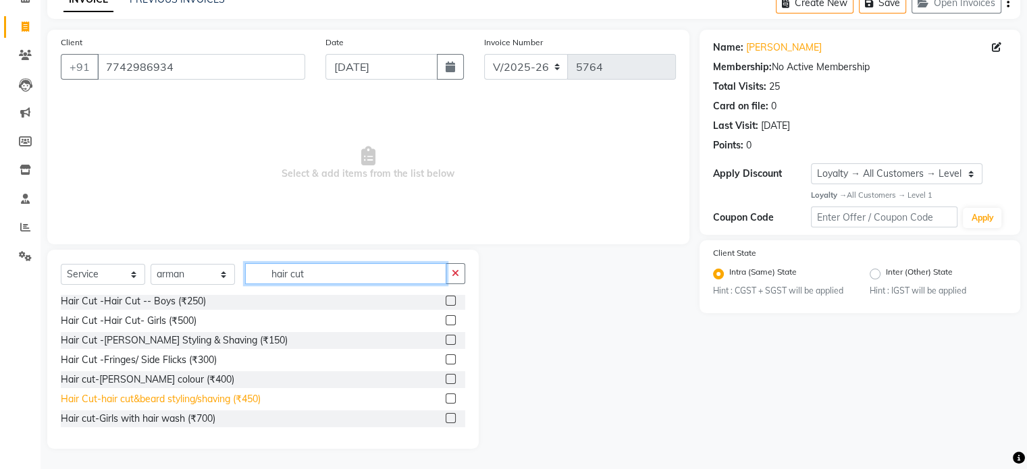
type input "hair cut"
click at [255, 394] on div "Hair Cut-hair cut&beard styling/shaving (₹450)" at bounding box center [161, 399] width 200 height 14
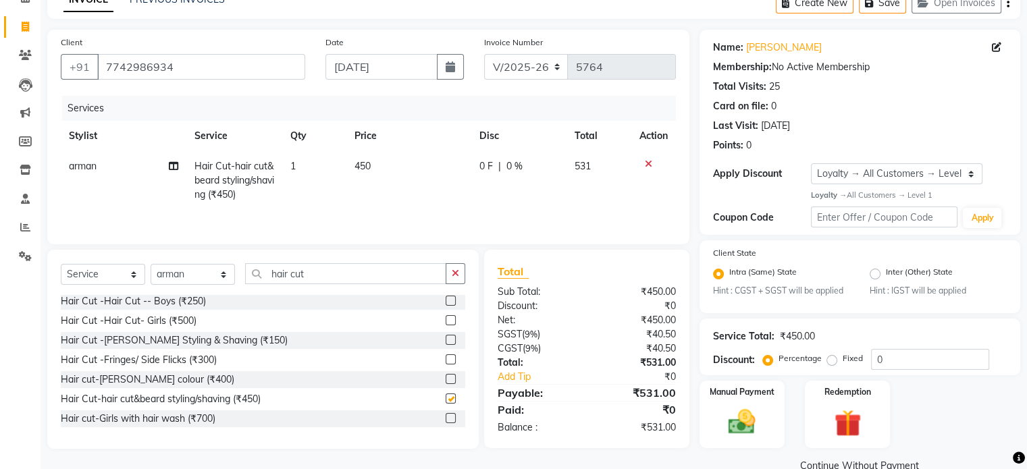
checkbox input "false"
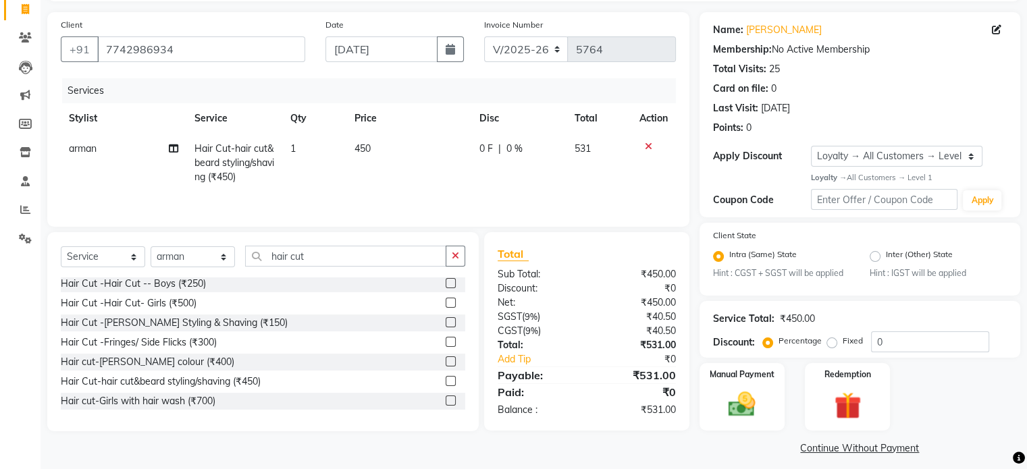
scroll to position [100, 0]
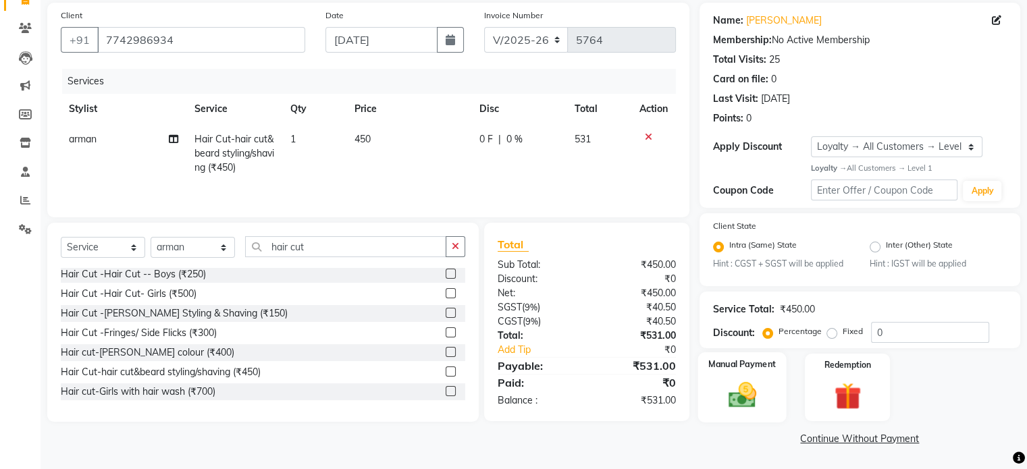
click at [745, 361] on label "Manual Payment" at bounding box center [742, 364] width 68 height 13
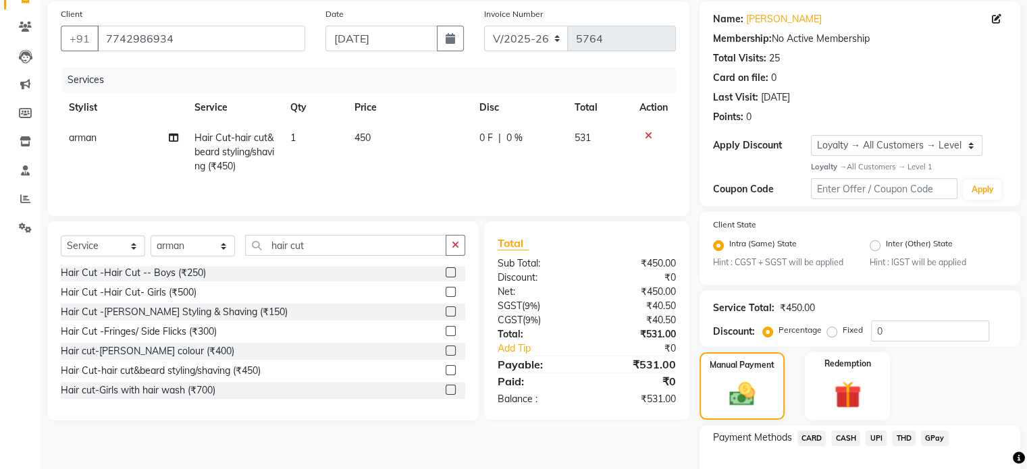
drag, startPoint x: 878, startPoint y: 437, endPoint x: 865, endPoint y: 396, distance: 42.3
click at [878, 437] on span "UPI" at bounding box center [875, 439] width 21 height 16
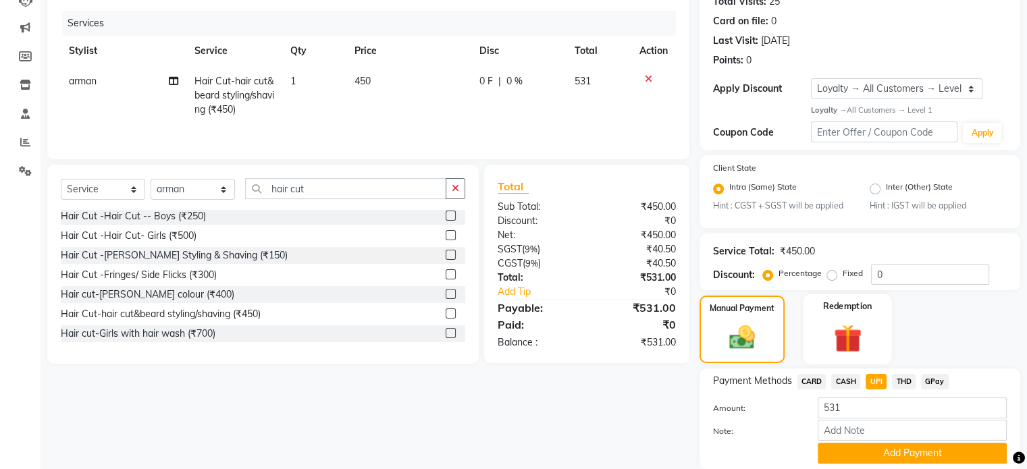
scroll to position [207, 0]
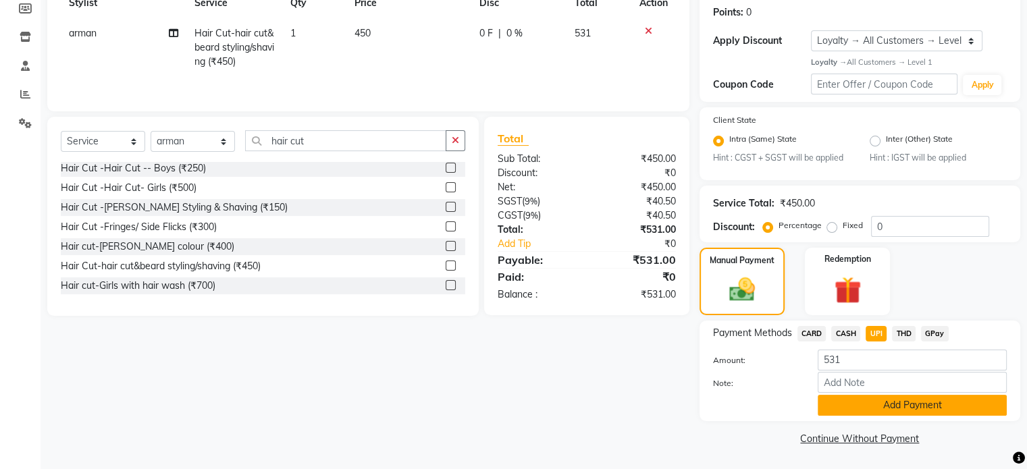
click at [847, 406] on button "Add Payment" at bounding box center [912, 405] width 189 height 21
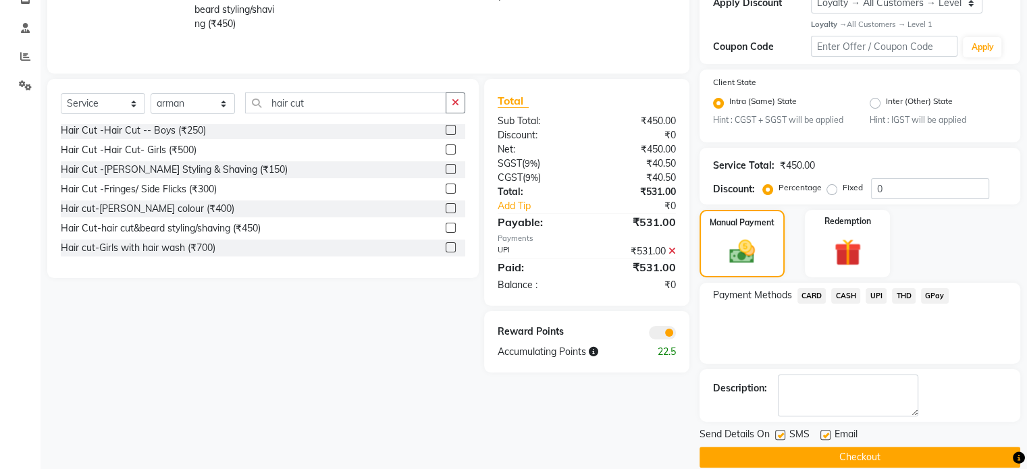
scroll to position [262, 0]
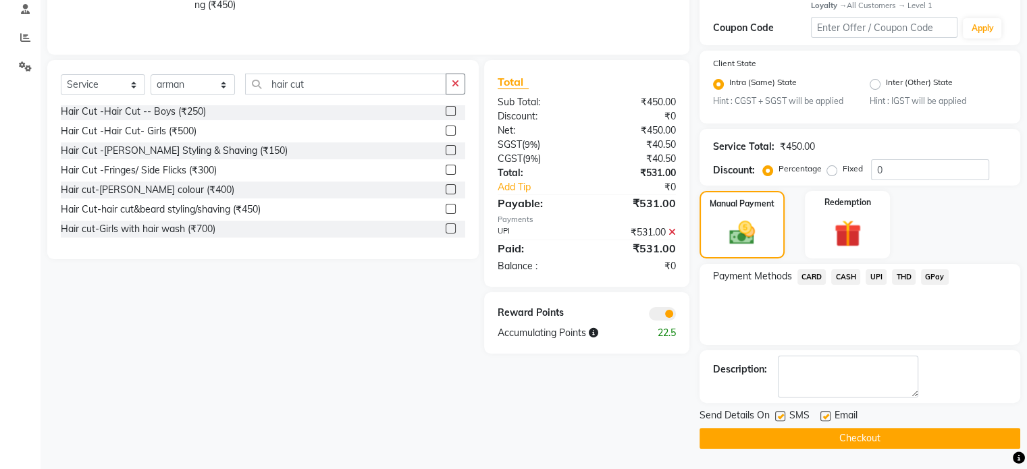
click at [662, 314] on span at bounding box center [662, 314] width 27 height 14
click at [676, 316] on input "checkbox" at bounding box center [676, 316] width 0 height 0
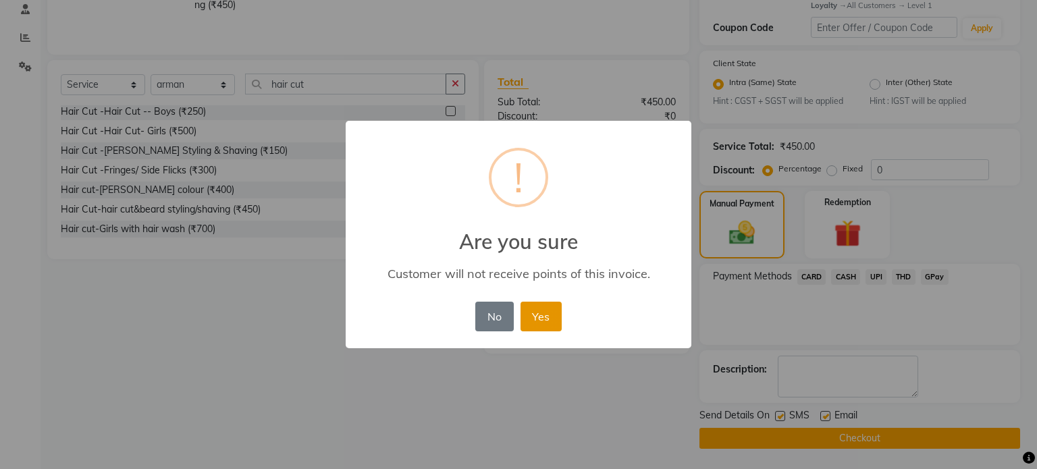
click at [543, 320] on button "Yes" at bounding box center [540, 317] width 41 height 30
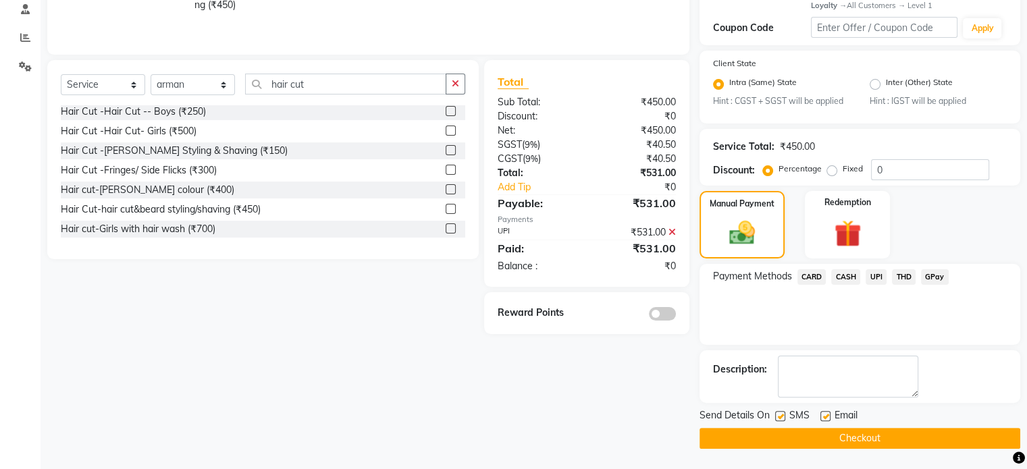
click at [869, 433] on button "Checkout" at bounding box center [859, 438] width 321 height 21
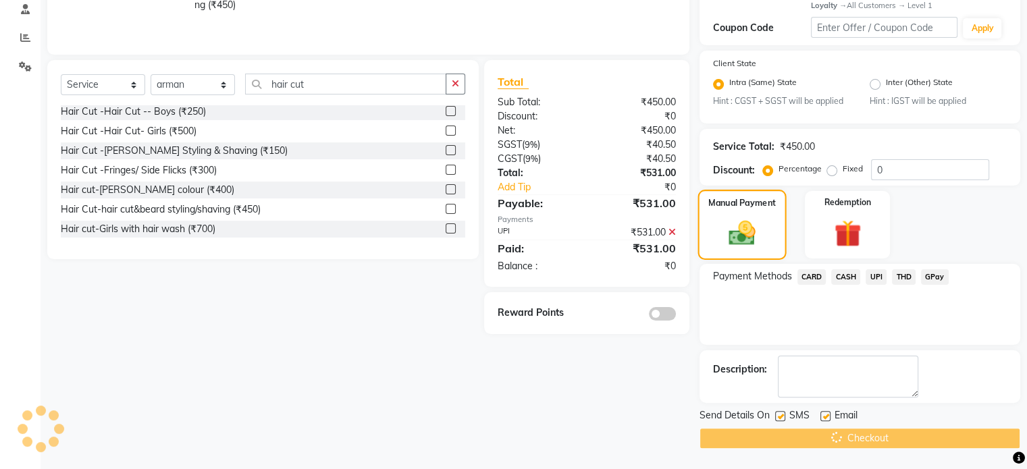
scroll to position [139, 0]
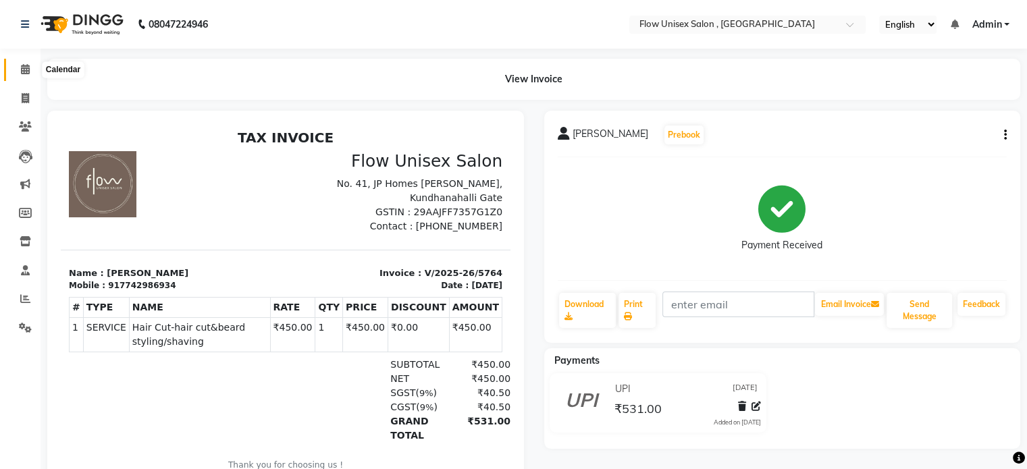
click at [27, 68] on icon at bounding box center [25, 69] width 9 height 10
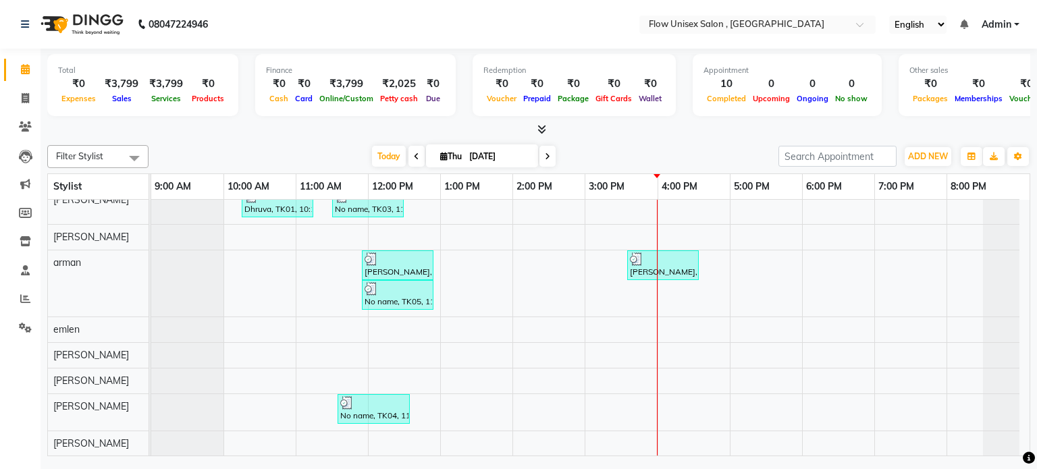
scroll to position [10, 0]
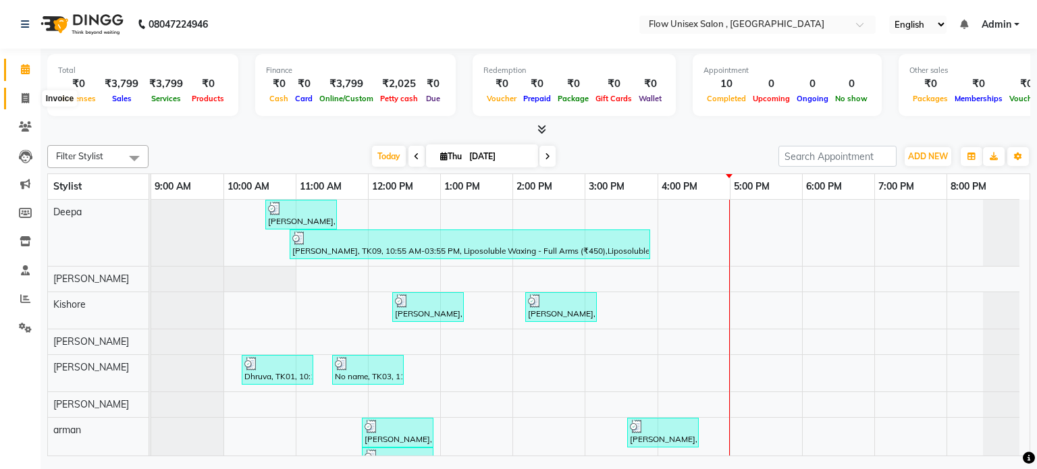
click at [24, 105] on span at bounding box center [26, 99] width 24 height 16
select select "5875"
select select "service"
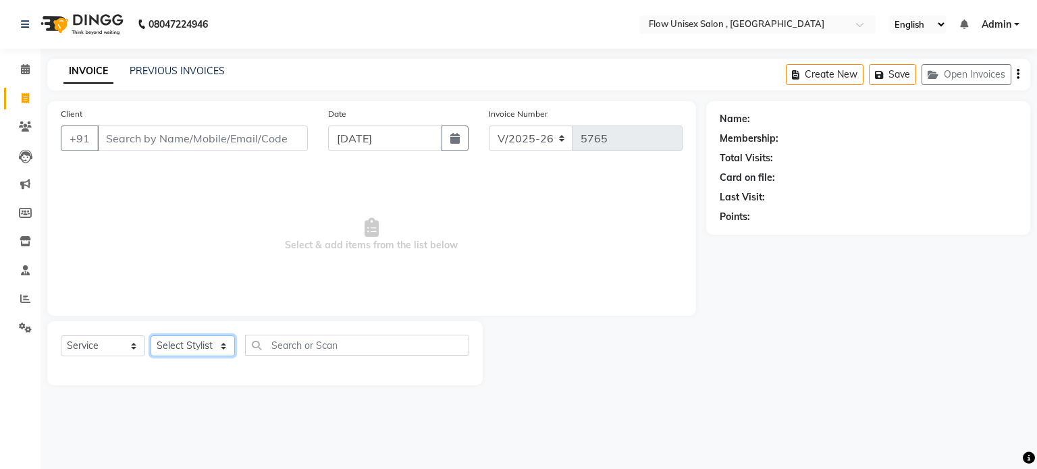
click at [166, 344] on select "Select Stylist" at bounding box center [193, 346] width 84 height 21
select select "62210"
click at [151, 336] on select "Select Stylist arman Deepa emlen jaseem Kishore Manjila monika debbarma Mustafa…" at bounding box center [193, 346] width 84 height 21
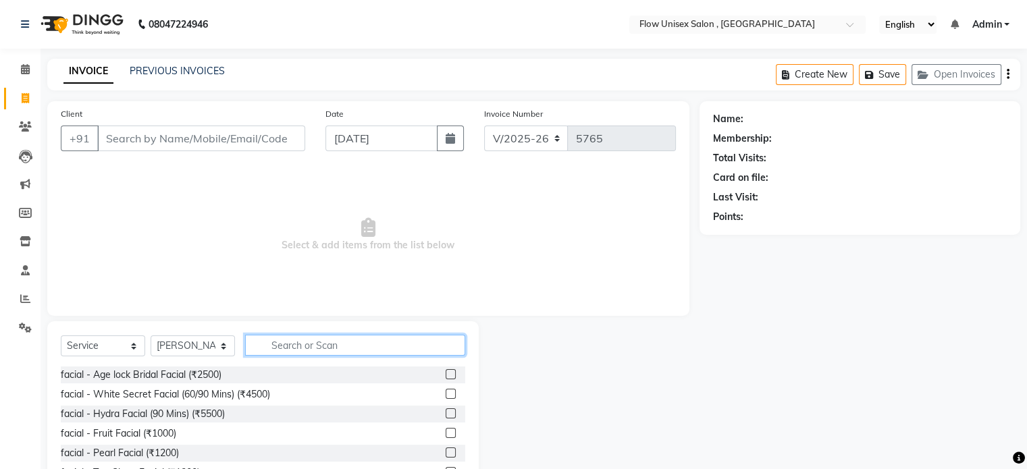
click at [316, 348] on input "text" at bounding box center [355, 345] width 220 height 21
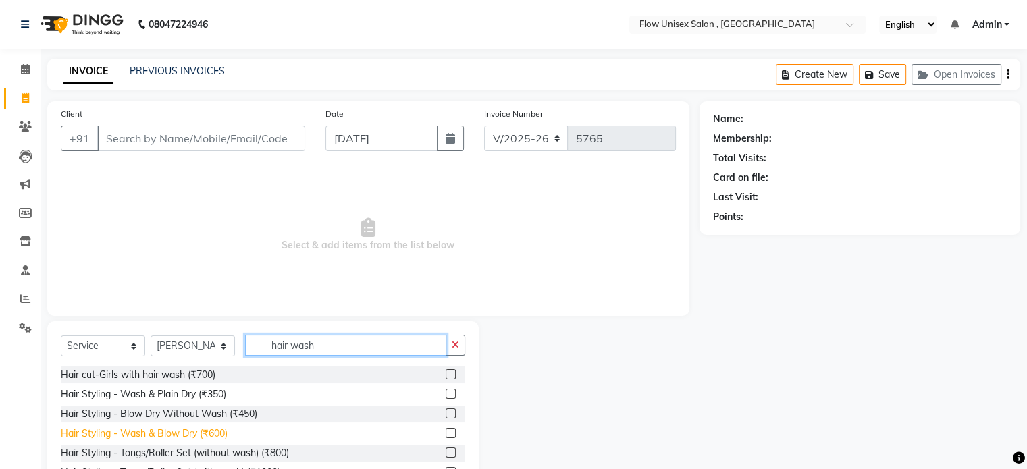
type input "hair wash"
click at [118, 433] on div "Hair Styling - Wash & Blow Dry (₹600)" at bounding box center [144, 434] width 167 height 14
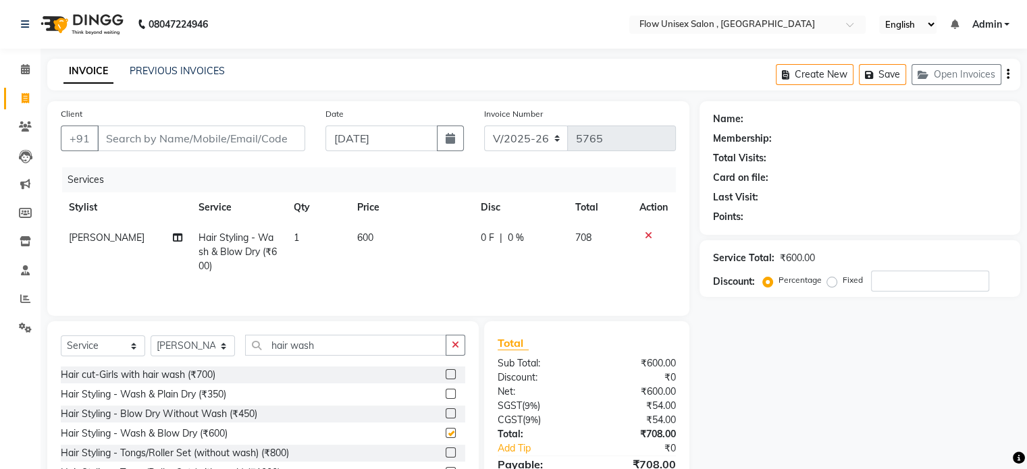
checkbox input "false"
click at [189, 136] on input "Client" at bounding box center [201, 139] width 208 height 26
type input "7"
type input "0"
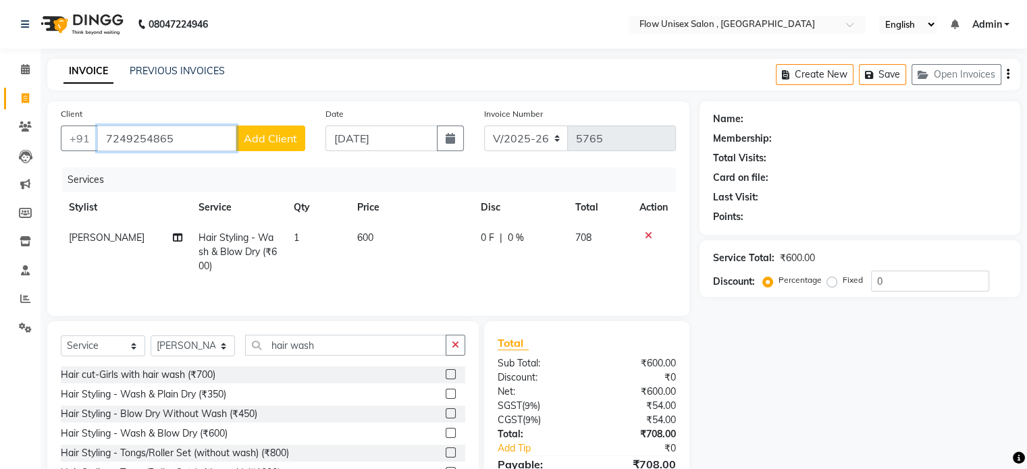
type input "7249254865"
click at [252, 137] on span "Add Client" at bounding box center [270, 139] width 53 height 14
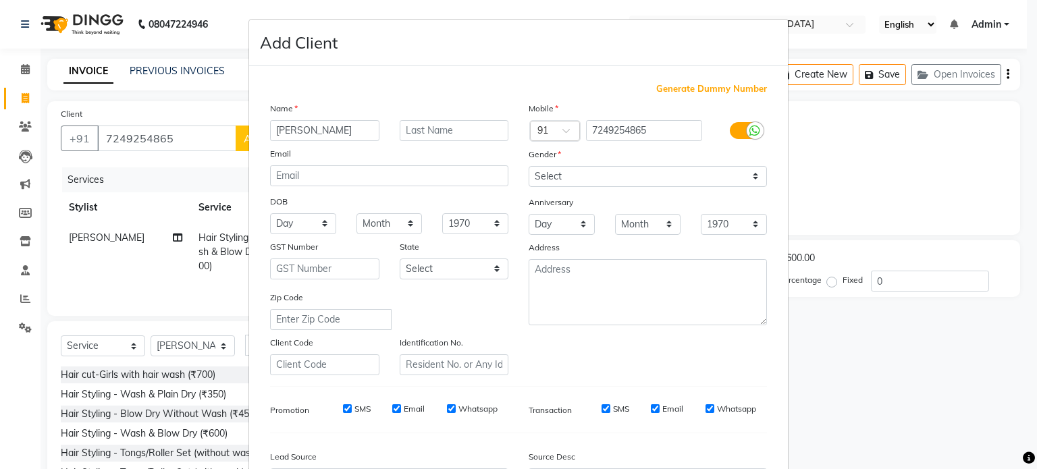
type input "Ramiya"
click at [573, 186] on select "Select Male Female Other Prefer Not To Say" at bounding box center [648, 176] width 238 height 21
select select "female"
click at [529, 167] on select "Select Male Female Other Prefer Not To Say" at bounding box center [648, 176] width 238 height 21
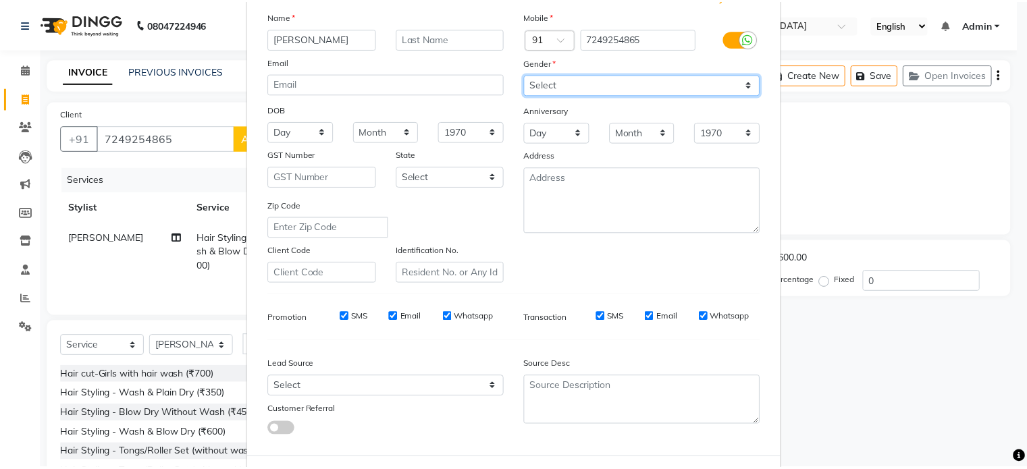
scroll to position [160, 0]
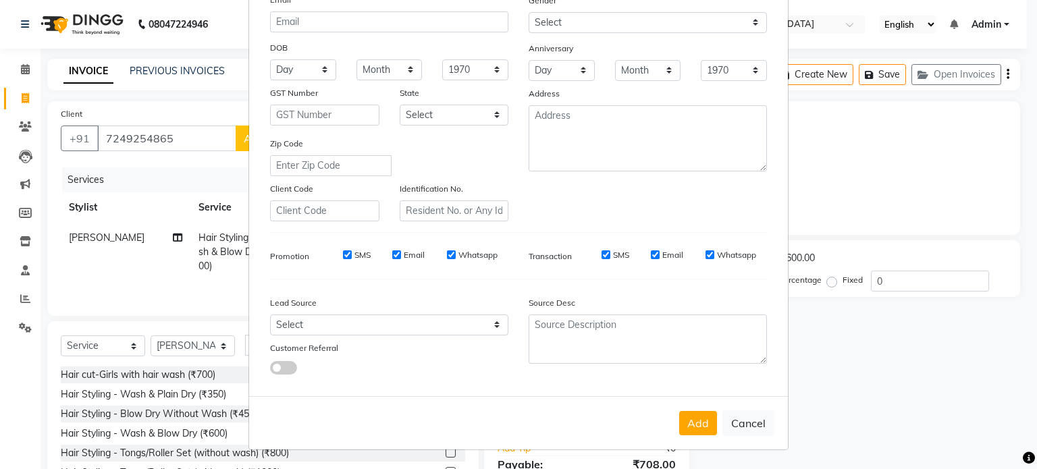
click at [670, 428] on div "Add Cancel" at bounding box center [518, 422] width 539 height 53
click at [691, 422] on button "Add" at bounding box center [698, 423] width 38 height 24
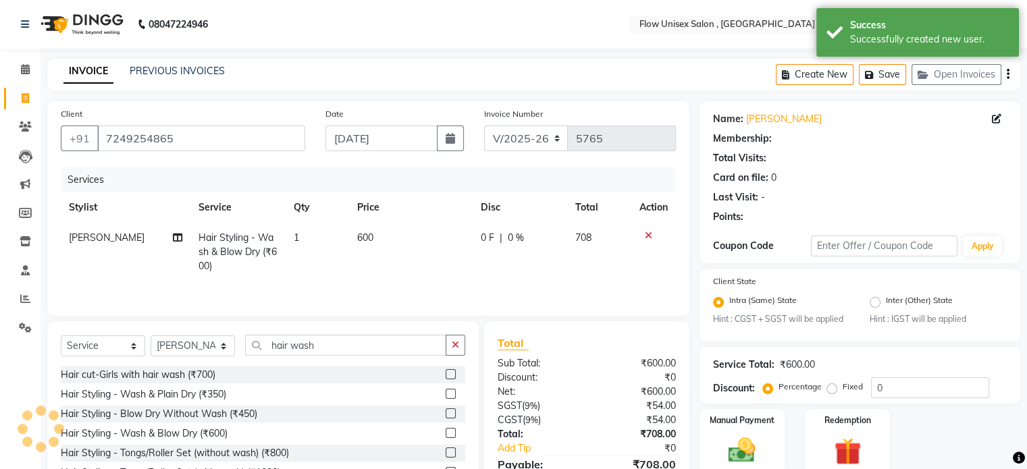
select select "1: Object"
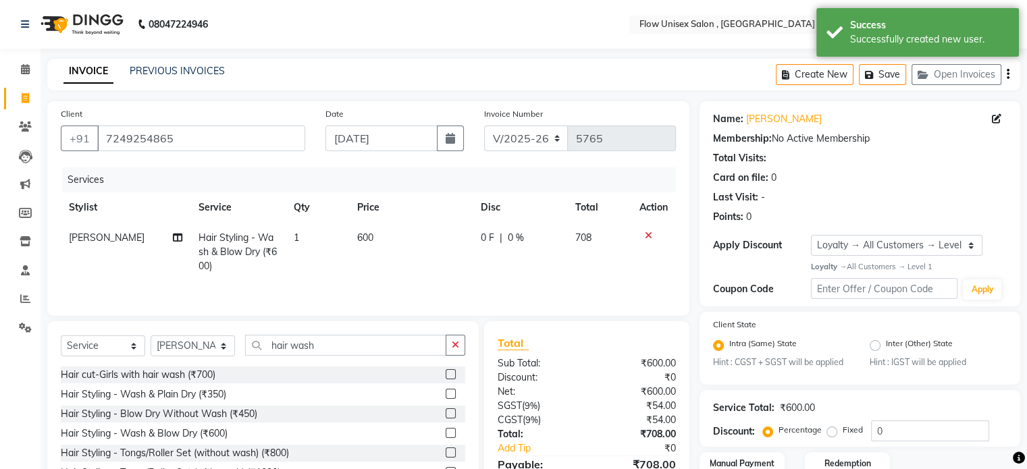
scroll to position [100, 0]
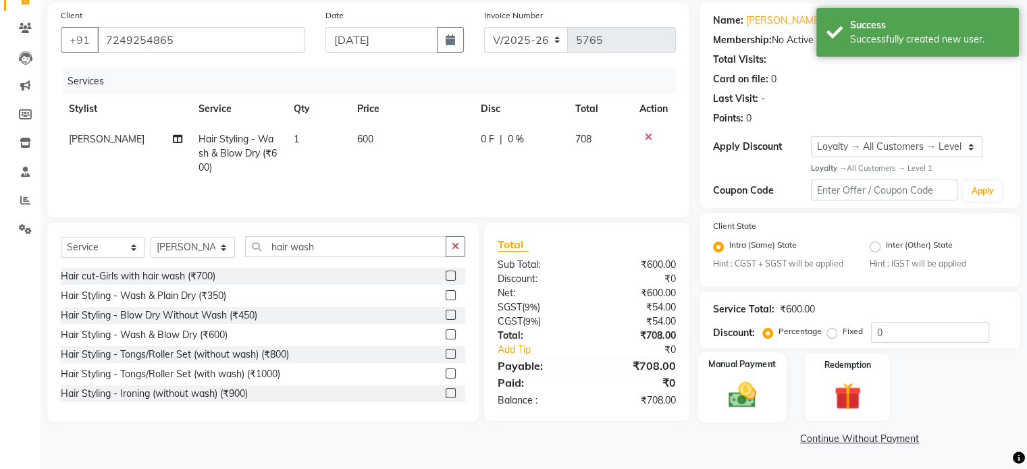
click at [750, 406] on img at bounding box center [741, 395] width 45 height 32
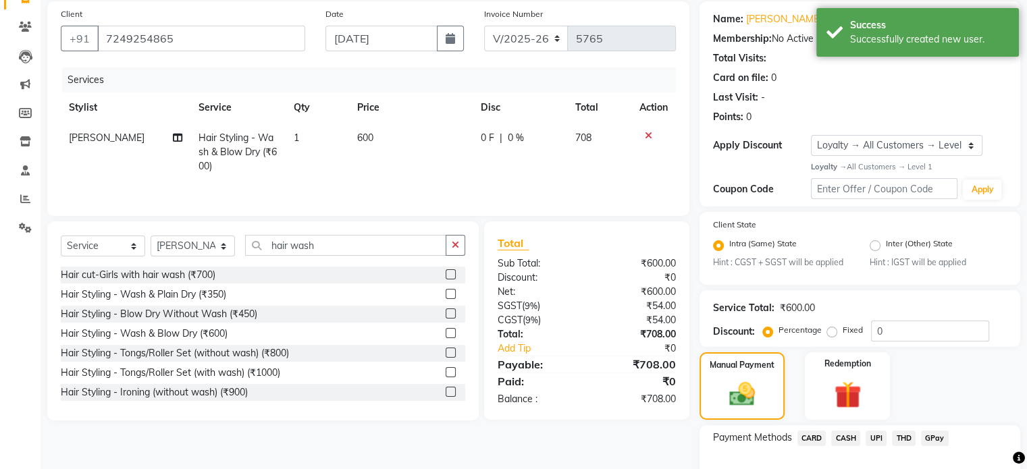
click at [884, 437] on span "UPI" at bounding box center [875, 439] width 21 height 16
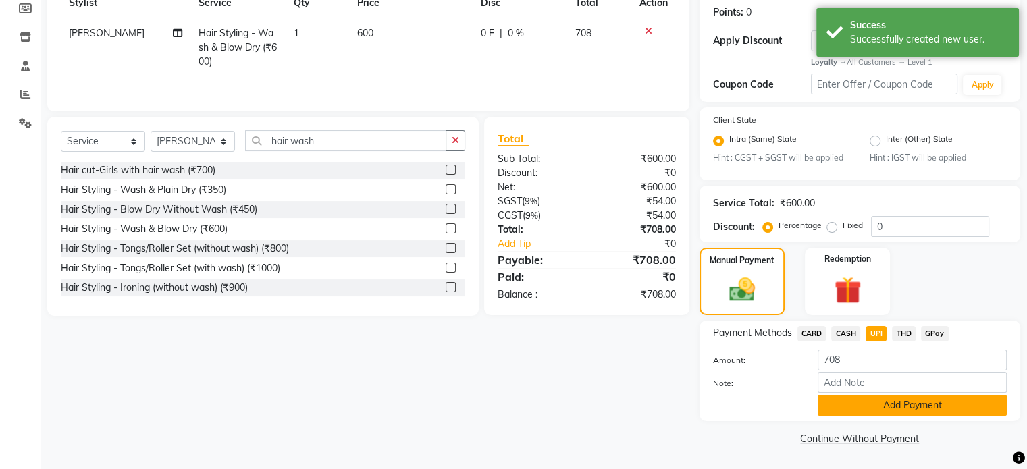
click at [905, 400] on button "Add Payment" at bounding box center [912, 405] width 189 height 21
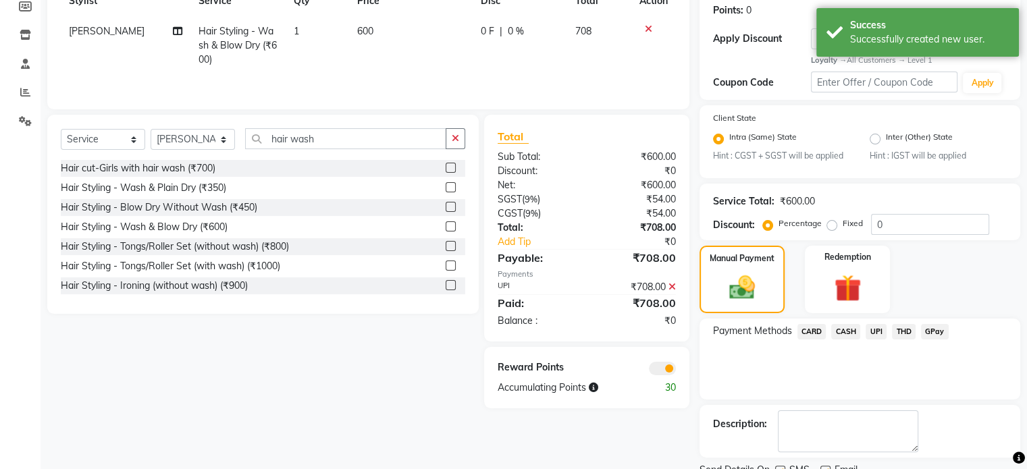
click at [656, 367] on span at bounding box center [662, 369] width 27 height 14
click at [676, 371] on input "checkbox" at bounding box center [676, 371] width 0 height 0
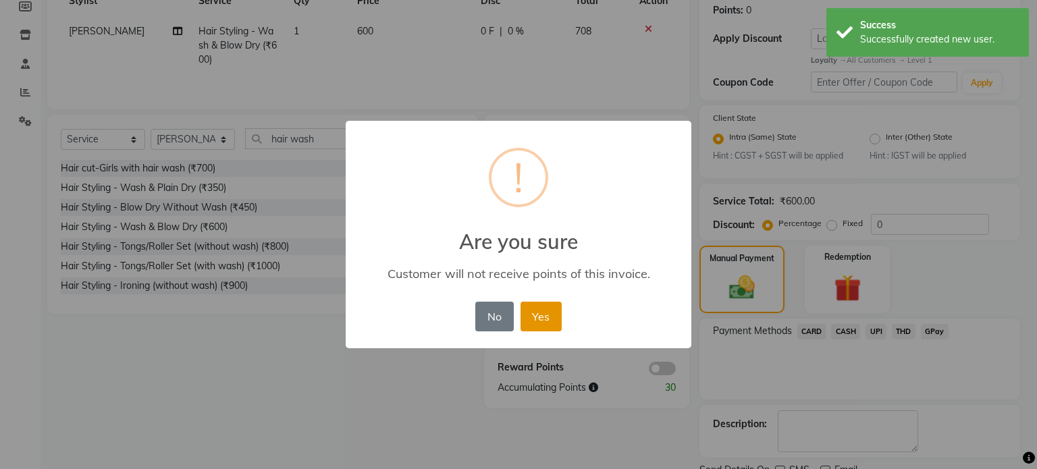
click at [537, 313] on button "Yes" at bounding box center [540, 317] width 41 height 30
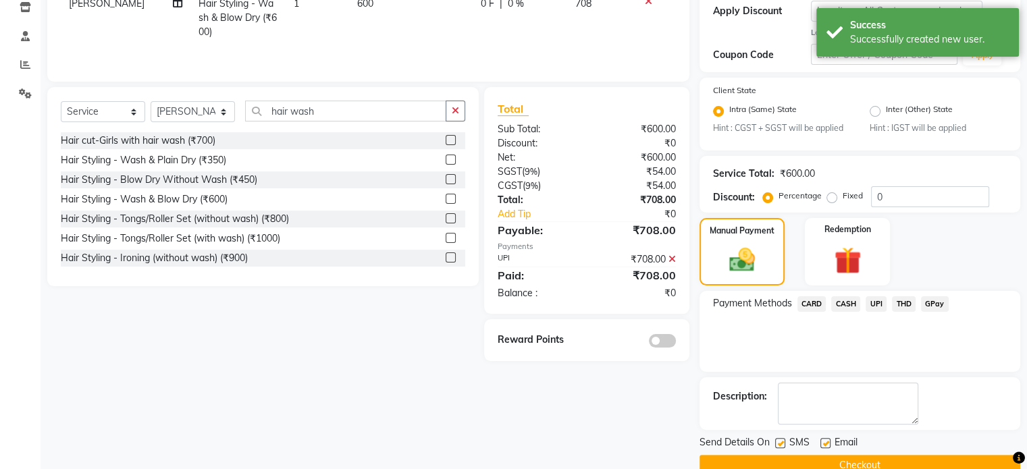
scroll to position [262, 0]
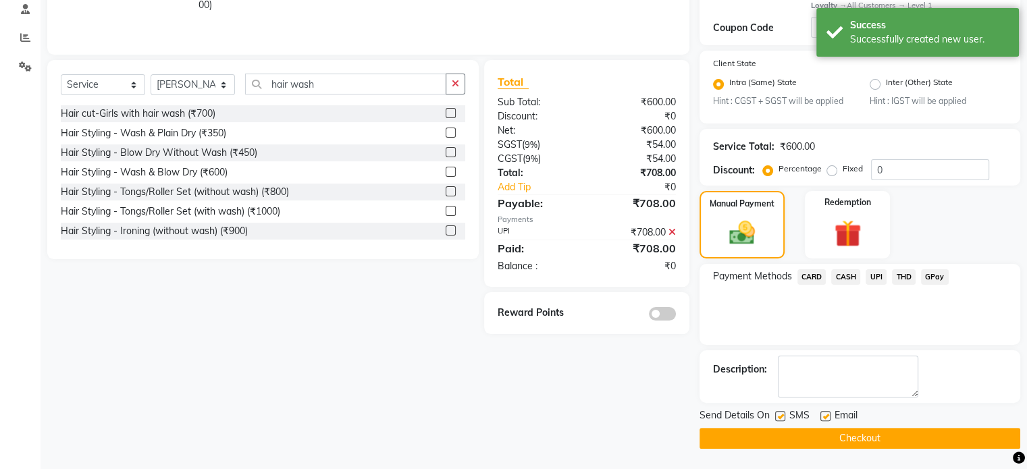
click at [875, 439] on button "Checkout" at bounding box center [859, 438] width 321 height 21
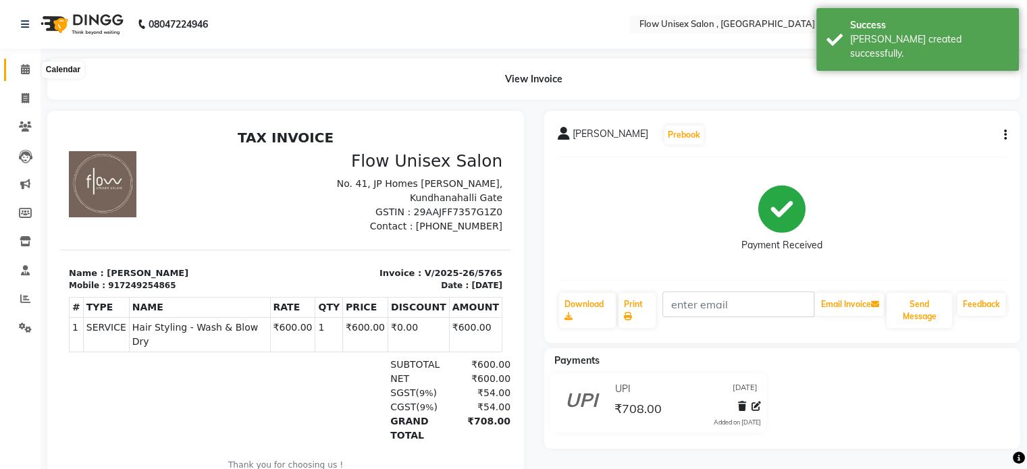
click at [28, 68] on icon at bounding box center [25, 69] width 9 height 10
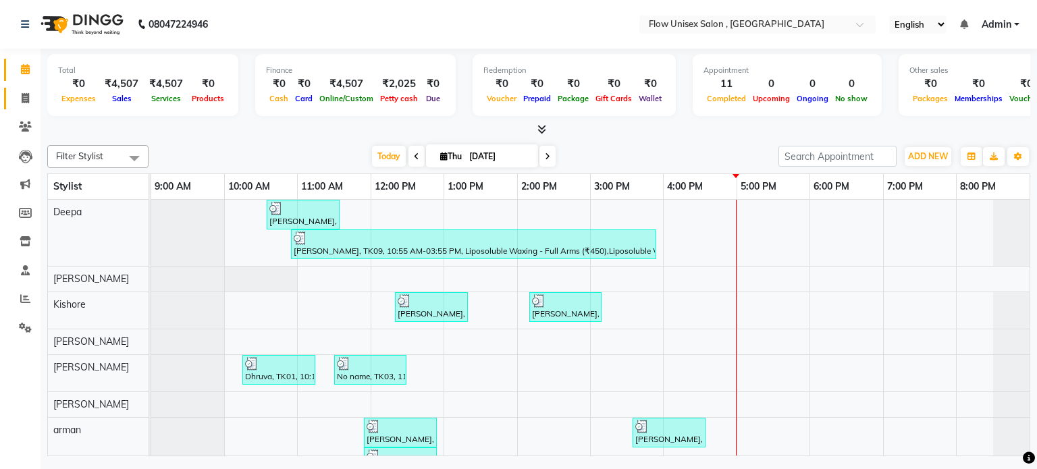
click at [26, 89] on link "Invoice" at bounding box center [20, 99] width 32 height 22
select select "service"
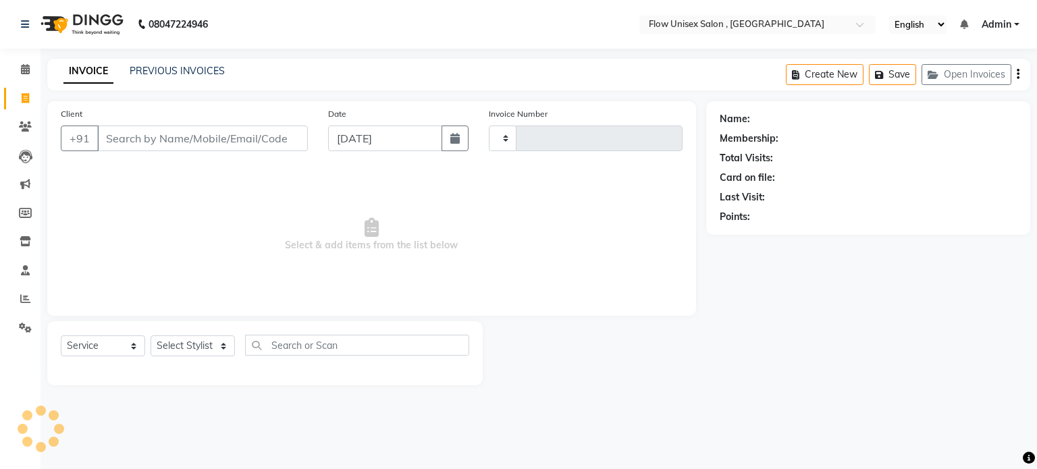
type input "5766"
select select "5875"
click at [188, 65] on link "PREVIOUS INVOICES" at bounding box center [177, 71] width 95 height 12
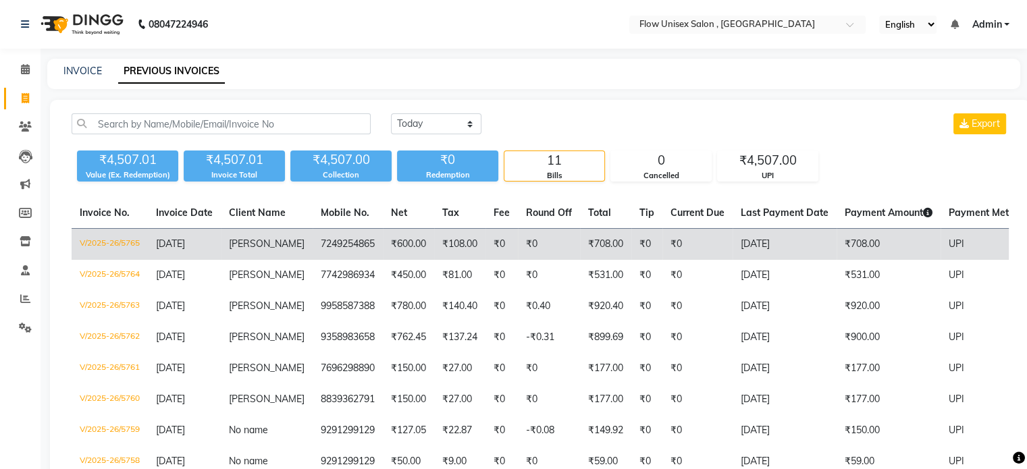
click at [783, 240] on td "[DATE]" at bounding box center [784, 245] width 104 height 32
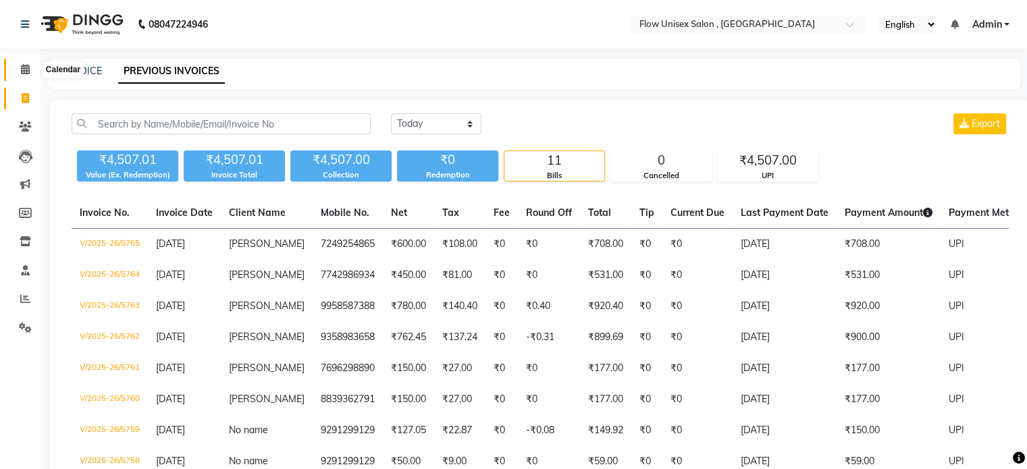
click at [16, 70] on span at bounding box center [26, 70] width 24 height 16
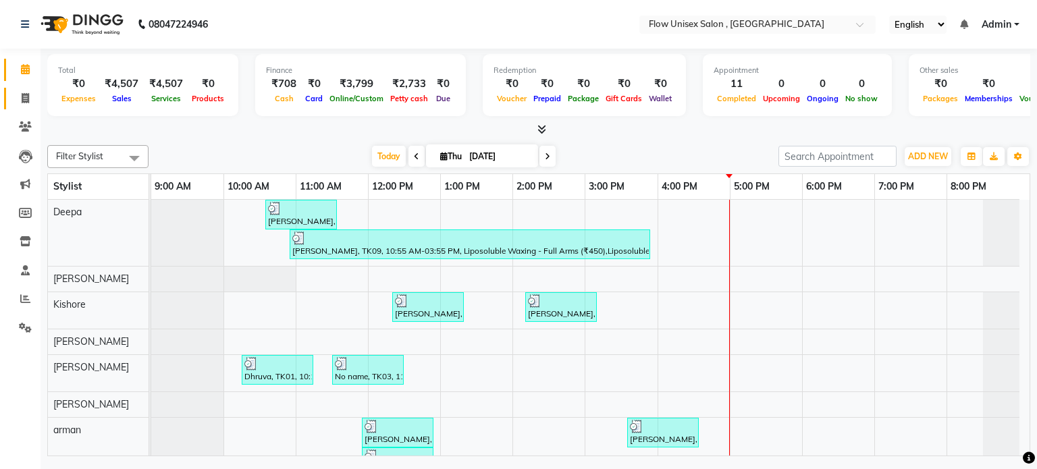
drag, startPoint x: 22, startPoint y: 83, endPoint x: 22, endPoint y: 98, distance: 14.9
click at [22, 90] on li "Invoice" at bounding box center [20, 98] width 41 height 29
click at [22, 98] on icon at bounding box center [25, 98] width 7 height 10
select select "5875"
select select "service"
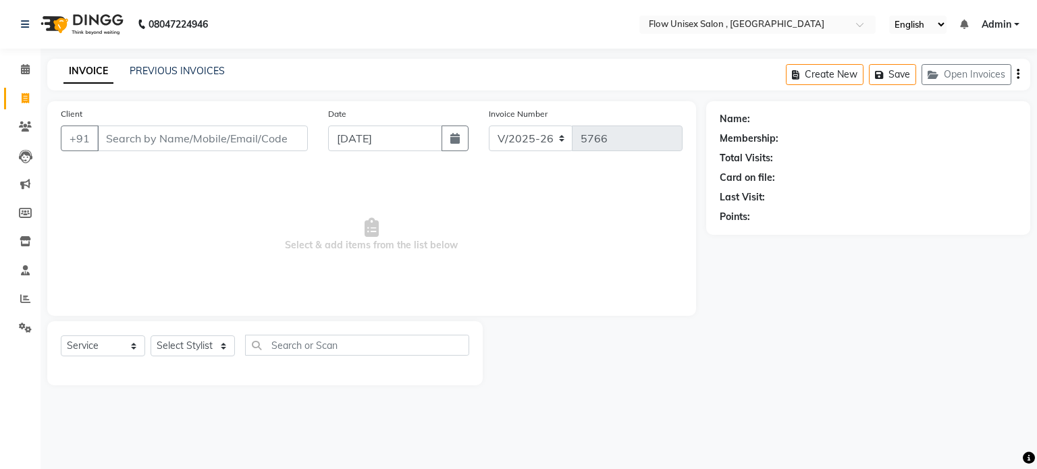
click at [278, 147] on input "Client" at bounding box center [202, 139] width 211 height 26
type input "9524642234"
click at [278, 147] on button "Add Client" at bounding box center [273, 139] width 70 height 26
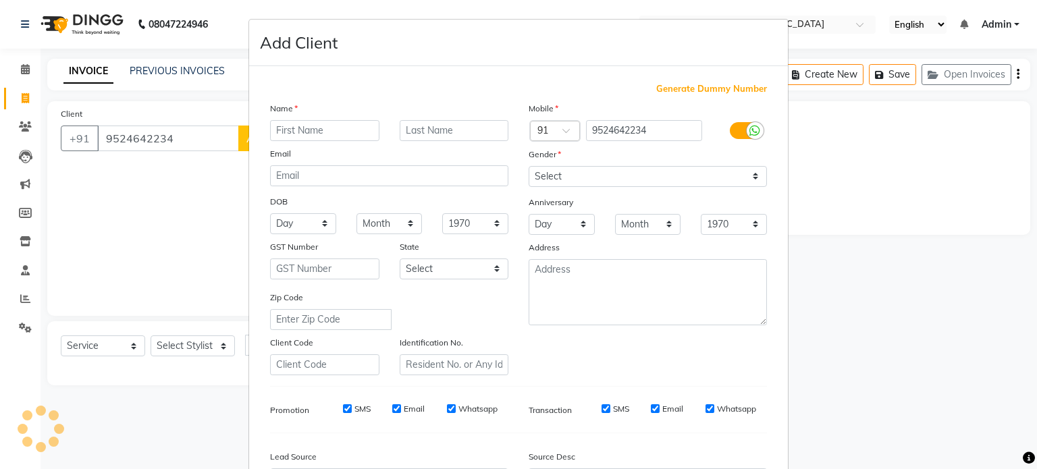
click at [161, 188] on ngb-modal-window "Add Client Generate Dummy Number Name Email DOB Day 01 02 03 04 05 06 07 08 09 …" at bounding box center [518, 234] width 1037 height 469
click at [351, 137] on input "text" at bounding box center [324, 130] width 109 height 21
click at [286, 132] on input "reanth" at bounding box center [324, 130] width 109 height 21
type input "reavnth"
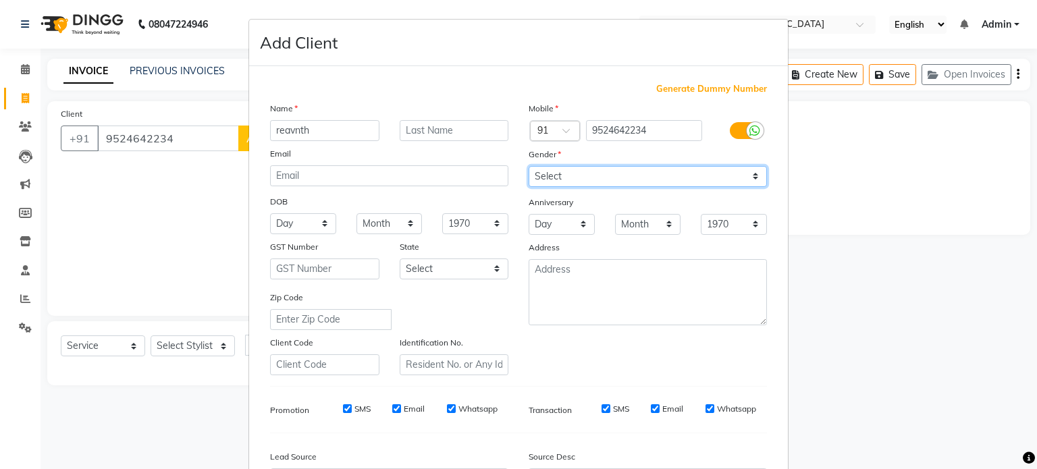
click at [735, 178] on select "Select Male Female Other Prefer Not To Say" at bounding box center [648, 176] width 238 height 21
select select "male"
click at [529, 167] on select "Select Male Female Other Prefer Not To Say" at bounding box center [648, 176] width 238 height 21
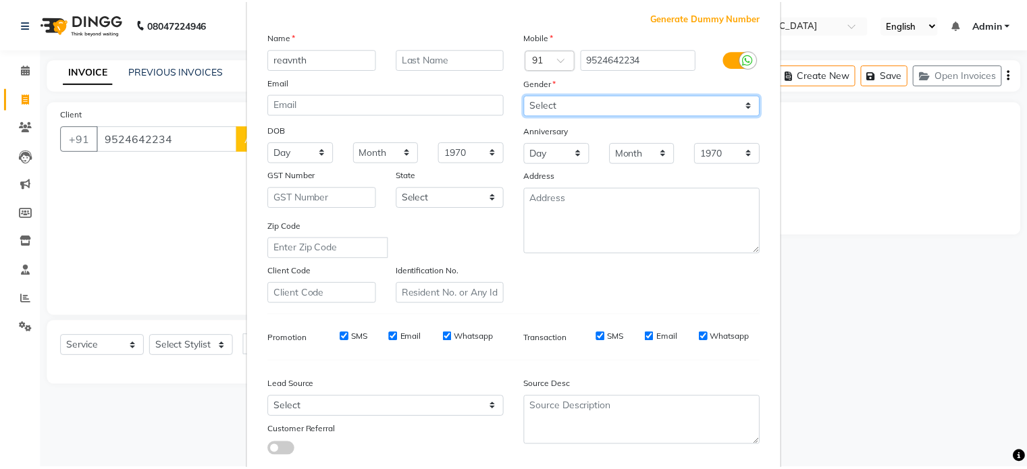
scroll to position [160, 0]
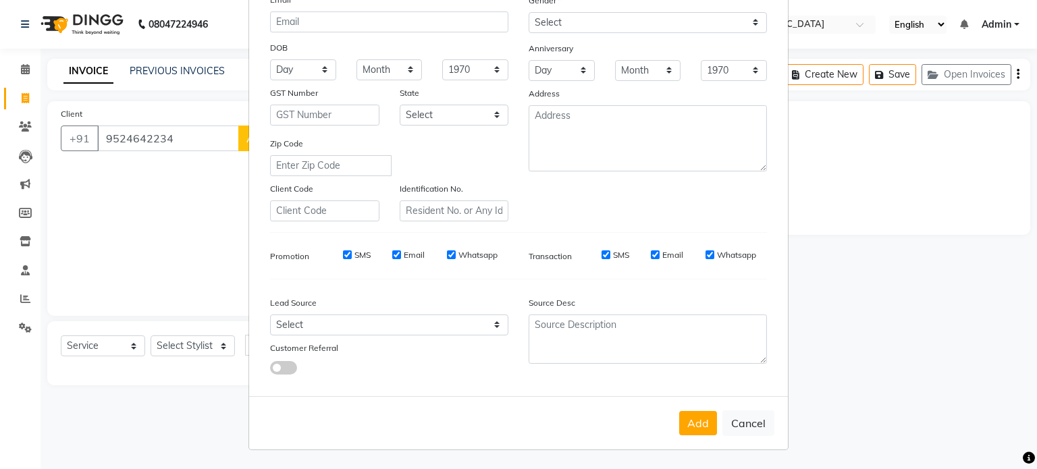
click at [699, 409] on div "Add Cancel" at bounding box center [518, 422] width 539 height 53
click at [679, 418] on button "Add" at bounding box center [698, 423] width 38 height 24
select select
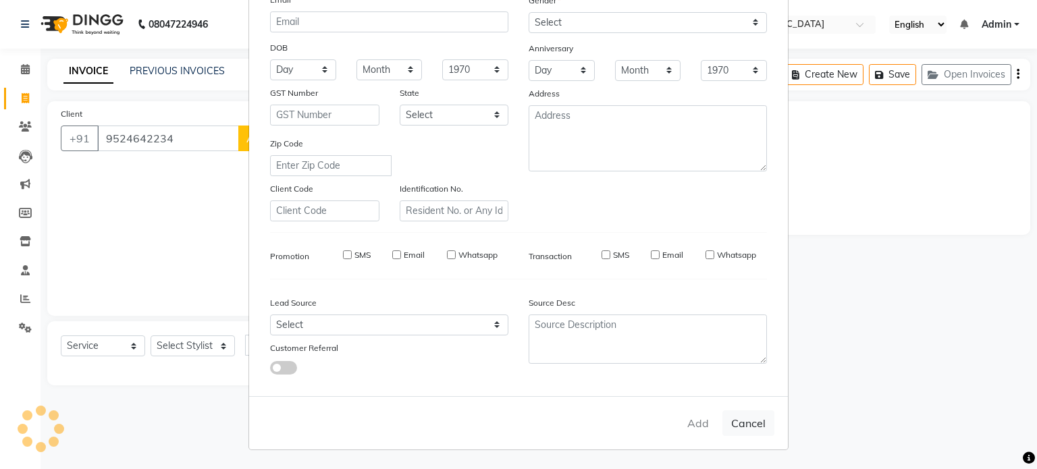
select select
checkbox input "false"
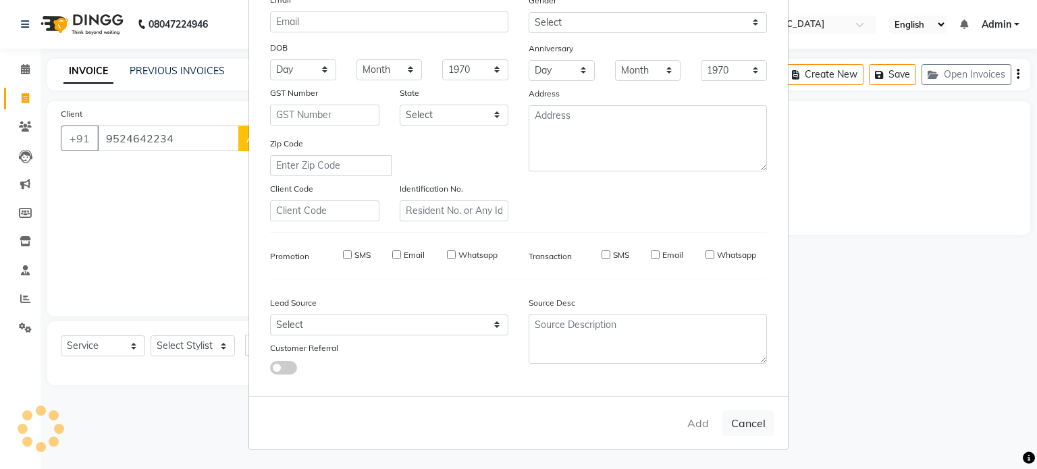
checkbox input "false"
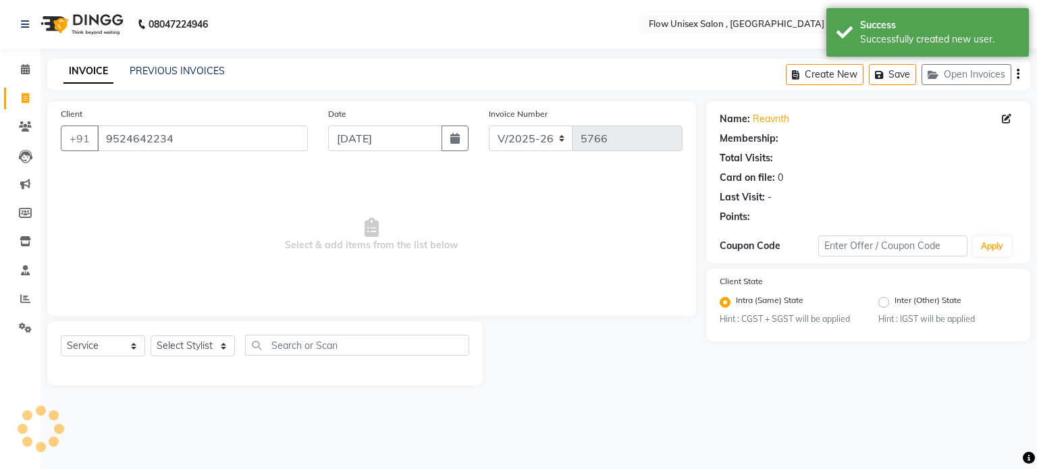
select select "1: Object"
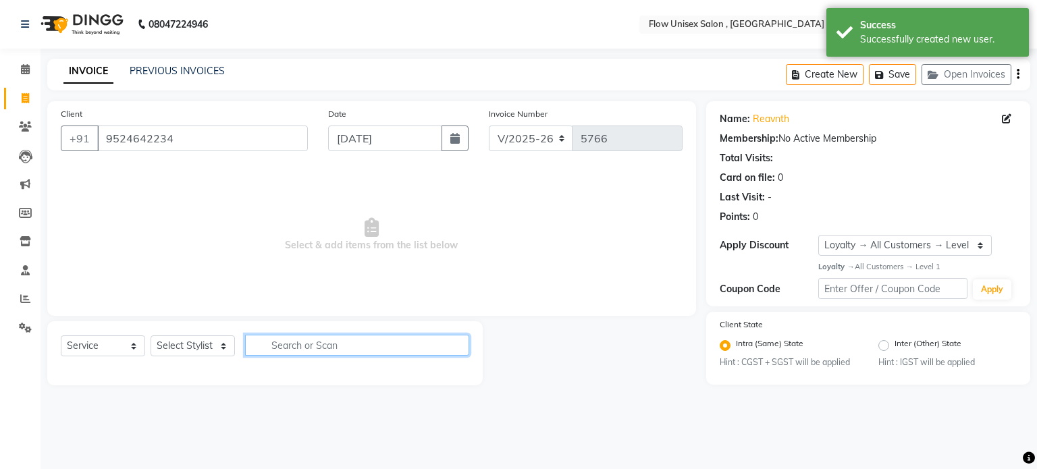
click at [327, 349] on input "text" at bounding box center [357, 345] width 224 height 21
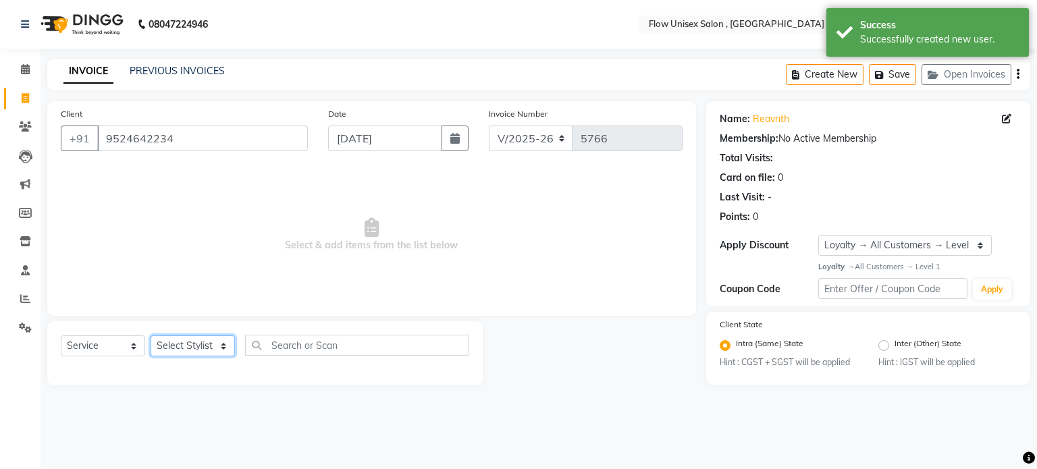
click at [200, 356] on select "Select Stylist [PERSON_NAME] [PERSON_NAME] Kishore [PERSON_NAME] debbarma [PERS…" at bounding box center [193, 346] width 84 height 21
select select "48854"
click at [151, 336] on select "Select Stylist [PERSON_NAME] [PERSON_NAME] Kishore [PERSON_NAME] debbarma [PERS…" at bounding box center [193, 346] width 84 height 21
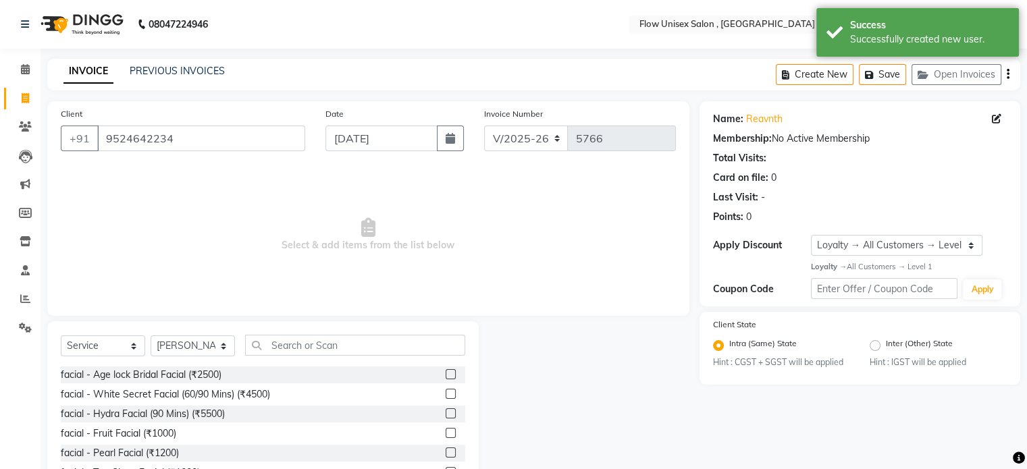
click at [292, 328] on div "Select Service Product Membership Package Voucher Prepaid Gift Card Select Styl…" at bounding box center [262, 420] width 431 height 199
click at [293, 338] on input "text" at bounding box center [355, 345] width 220 height 21
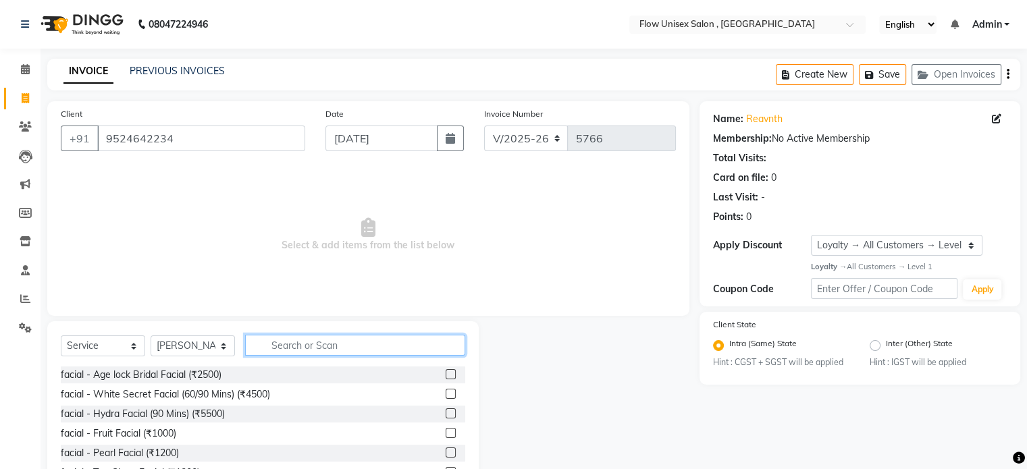
type input "e"
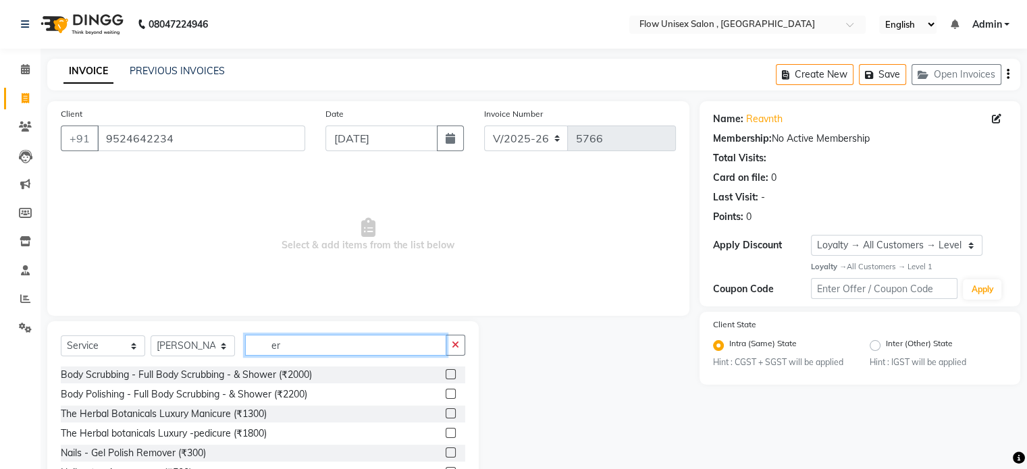
type input "e"
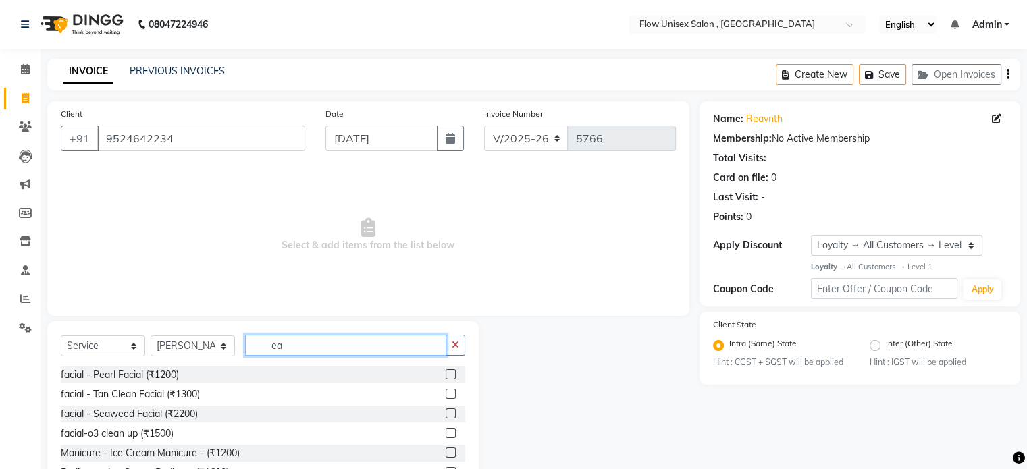
type input "e"
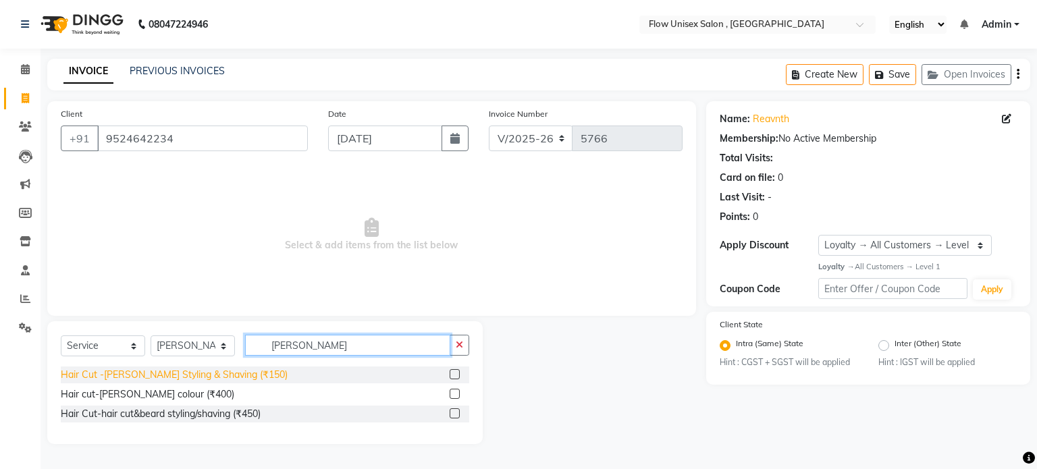
type input "[PERSON_NAME]"
click at [219, 372] on div "Hair Cut -[PERSON_NAME] Styling & Shaving (₹150)" at bounding box center [174, 375] width 227 height 14
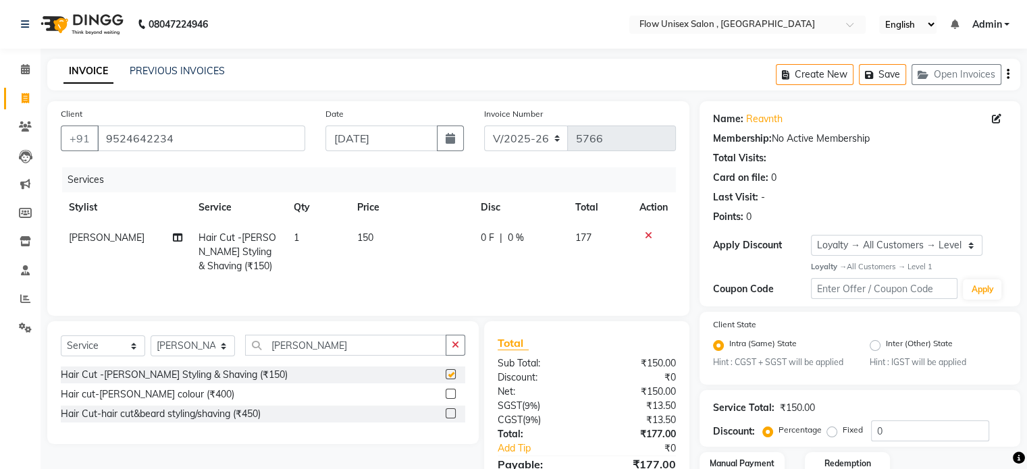
checkbox input "false"
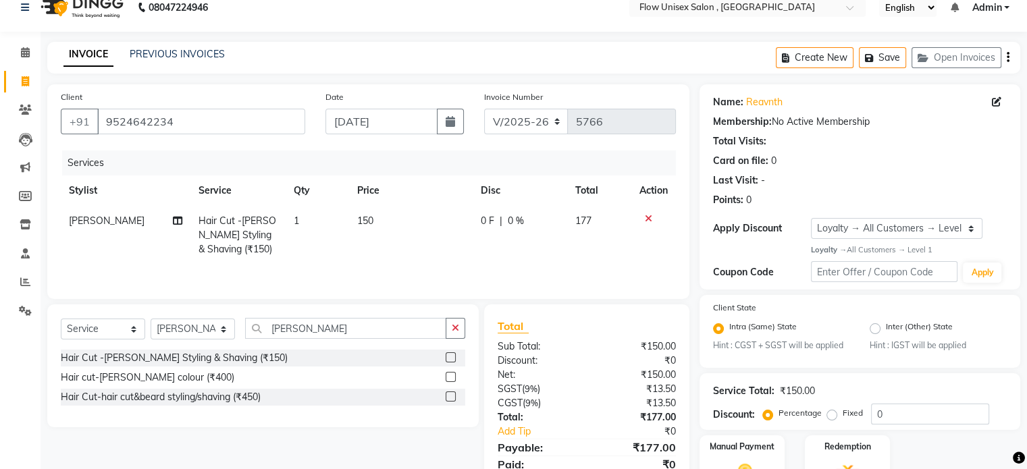
scroll to position [100, 0]
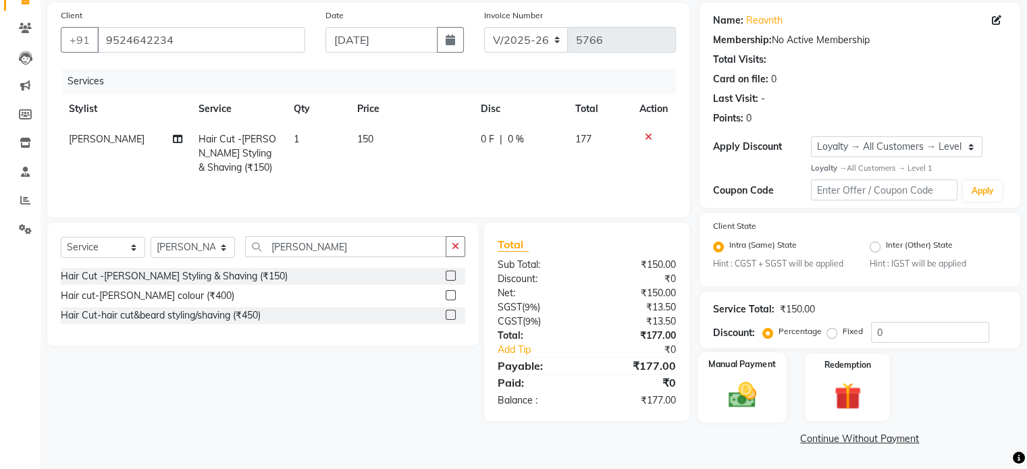
click at [740, 391] on img at bounding box center [741, 395] width 45 height 32
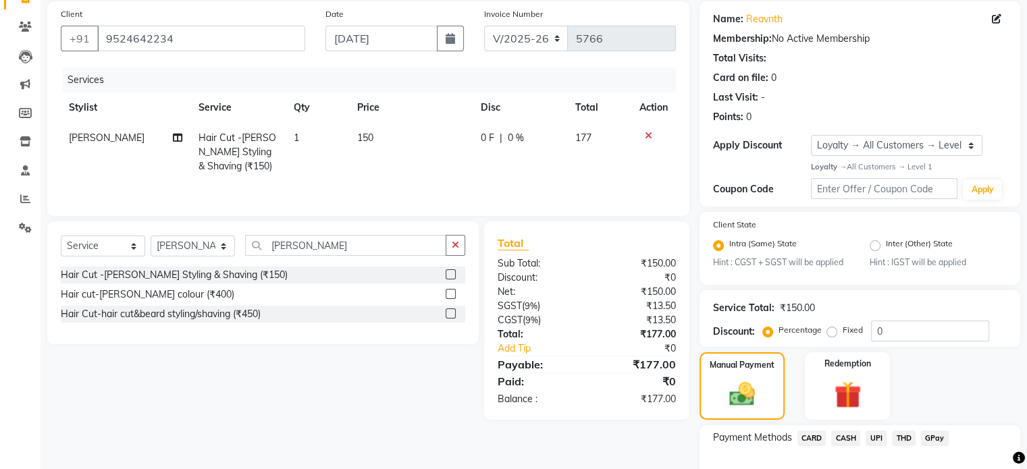
scroll to position [186, 0]
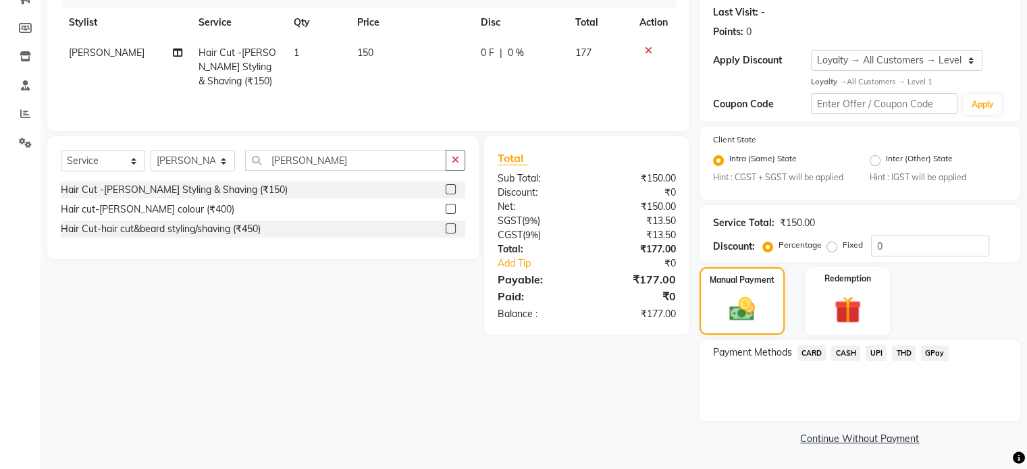
click at [879, 351] on span "UPI" at bounding box center [875, 354] width 21 height 16
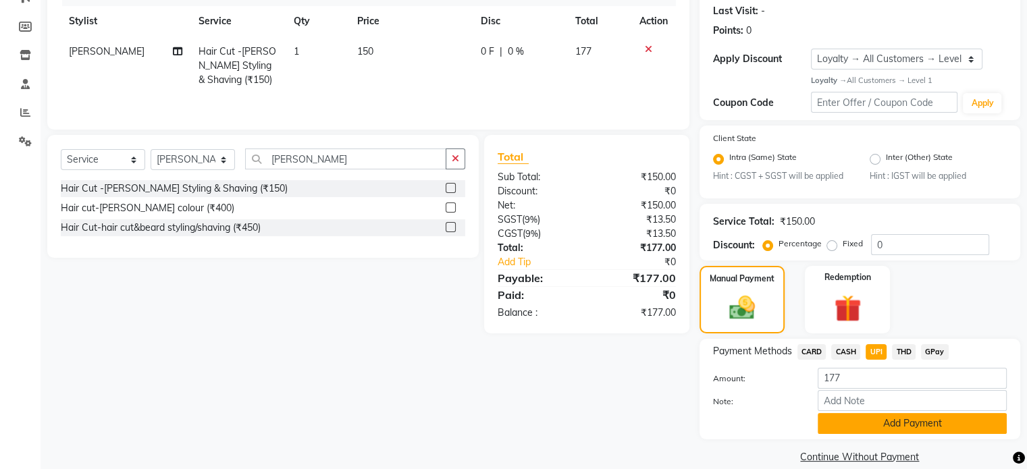
click at [859, 418] on button "Add Payment" at bounding box center [912, 423] width 189 height 21
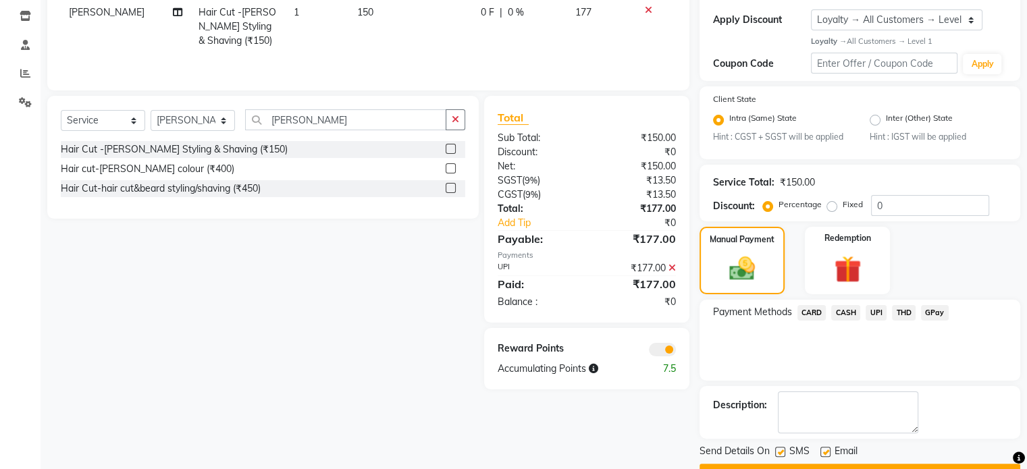
scroll to position [262, 0]
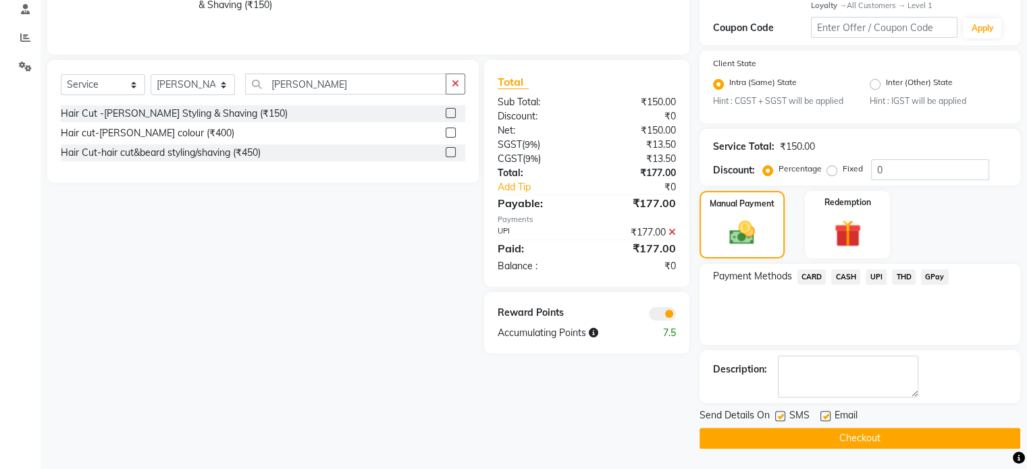
click at [659, 309] on span at bounding box center [662, 314] width 27 height 14
click at [676, 316] on input "checkbox" at bounding box center [676, 316] width 0 height 0
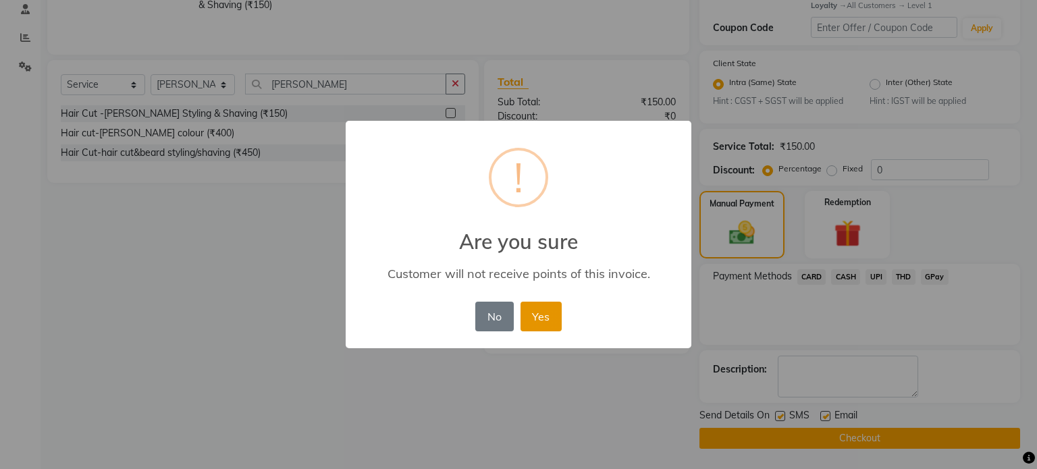
click at [529, 325] on button "Yes" at bounding box center [540, 317] width 41 height 30
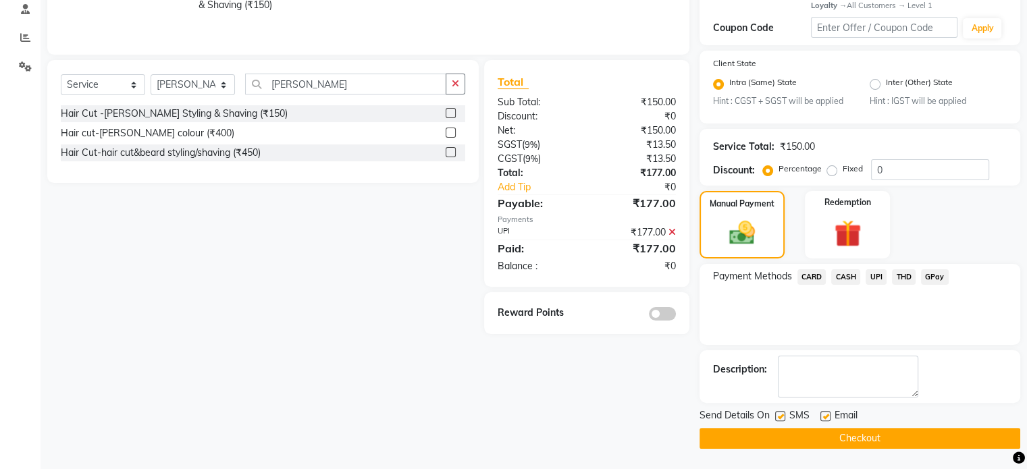
click at [778, 433] on button "Checkout" at bounding box center [859, 438] width 321 height 21
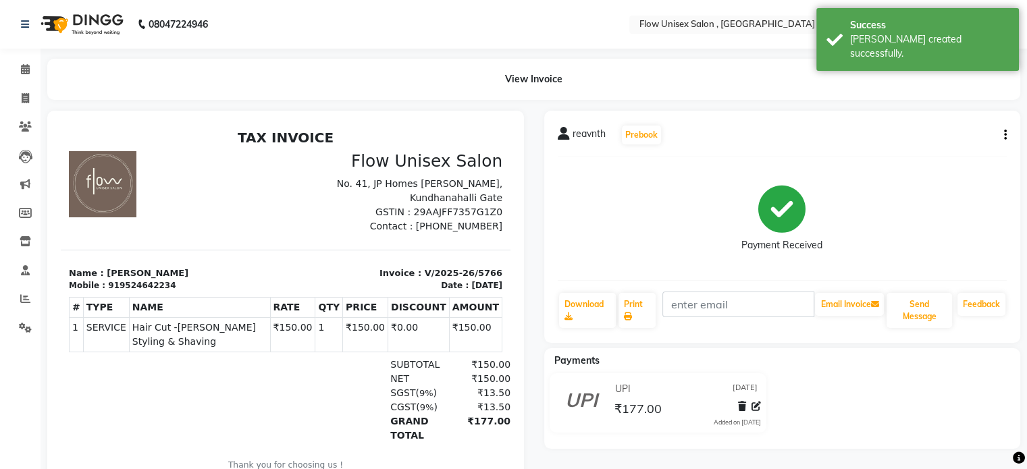
click at [17, 83] on li "Calendar" at bounding box center [20, 69] width 41 height 29
click at [27, 72] on icon at bounding box center [25, 69] width 9 height 10
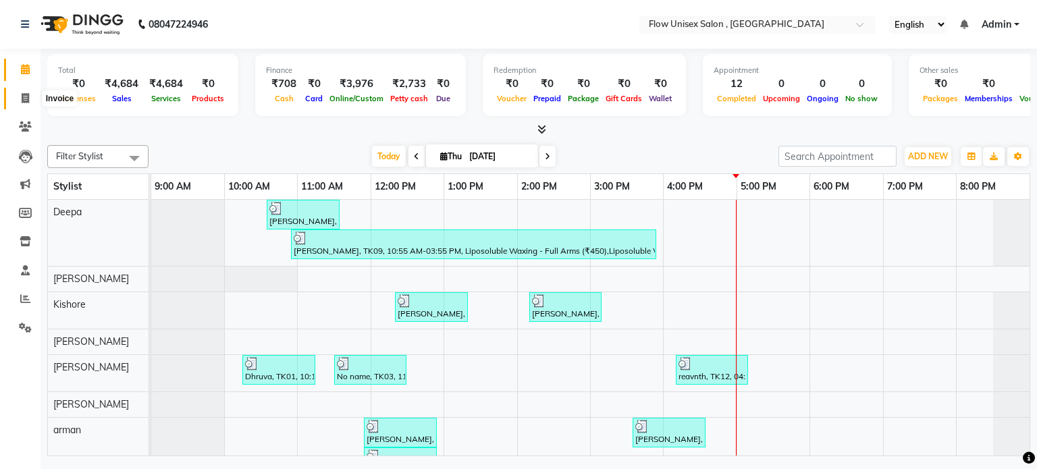
click at [24, 97] on icon at bounding box center [25, 98] width 7 height 10
select select "service"
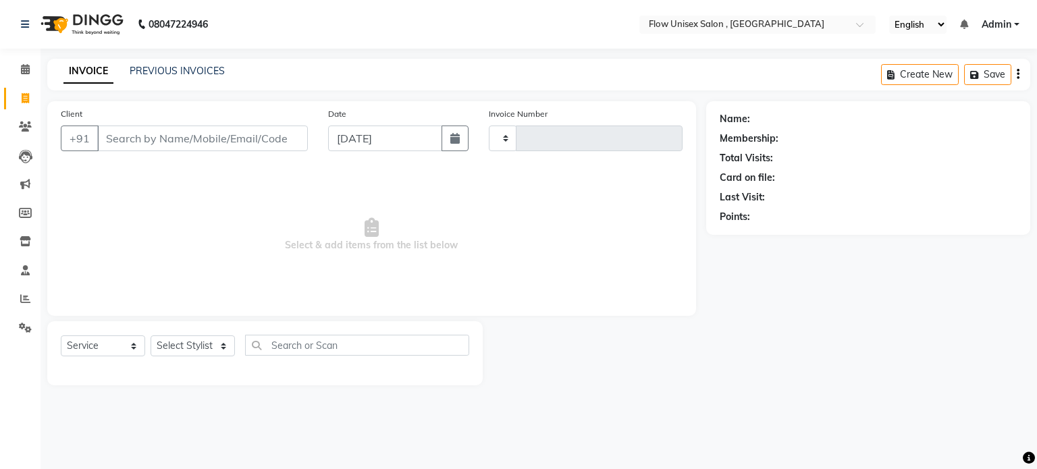
type input "5767"
select select "5875"
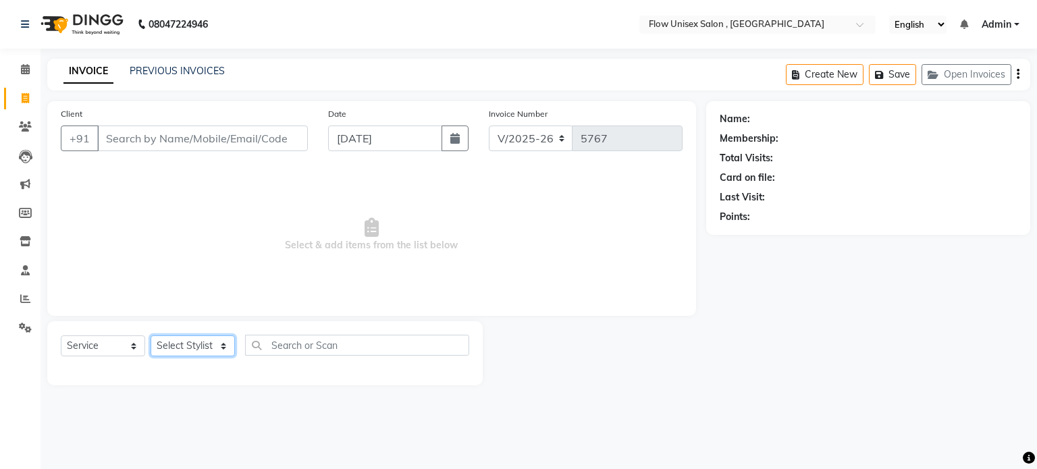
click at [192, 344] on select "Select Stylist [PERSON_NAME] [PERSON_NAME] Kishore [PERSON_NAME] debbarma [PERS…" at bounding box center [193, 346] width 84 height 21
select select "70798"
click at [151, 336] on select "Select Stylist [PERSON_NAME] [PERSON_NAME] Kishore [PERSON_NAME] debbarma [PERS…" at bounding box center [193, 346] width 84 height 21
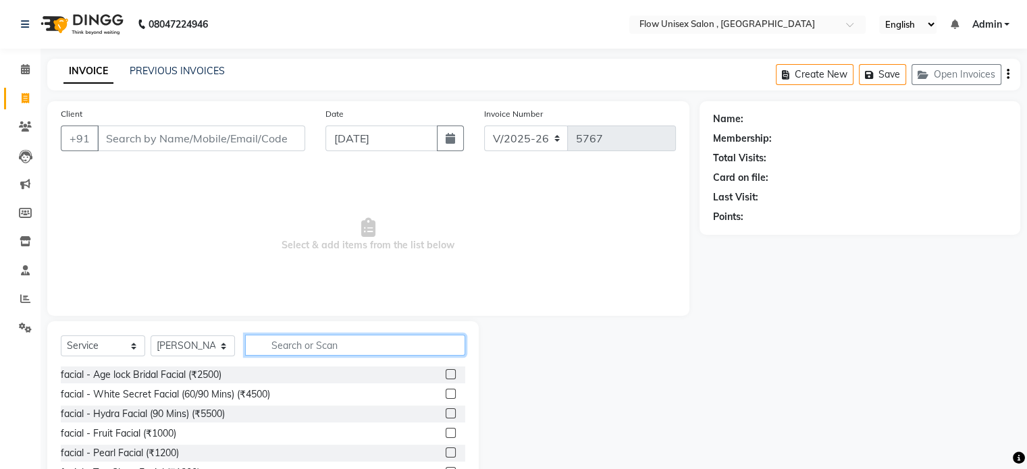
click at [312, 348] on input "text" at bounding box center [355, 345] width 220 height 21
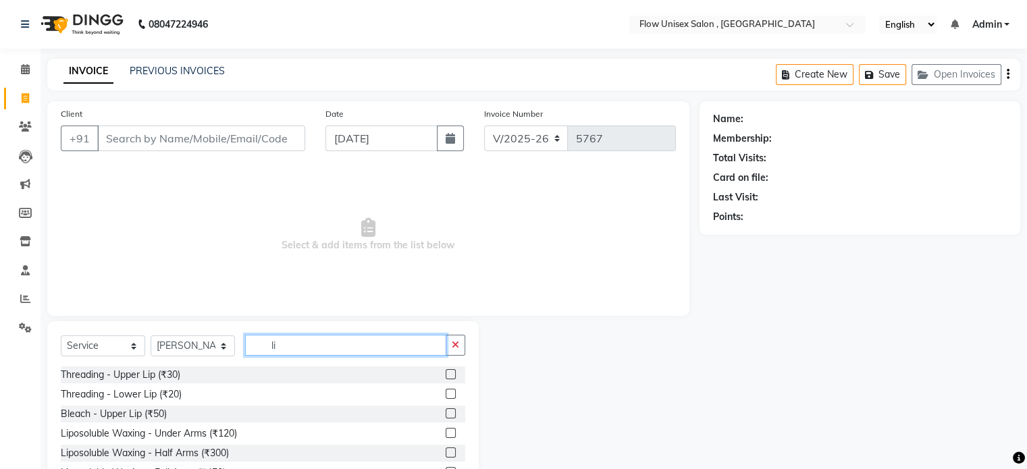
type input "l"
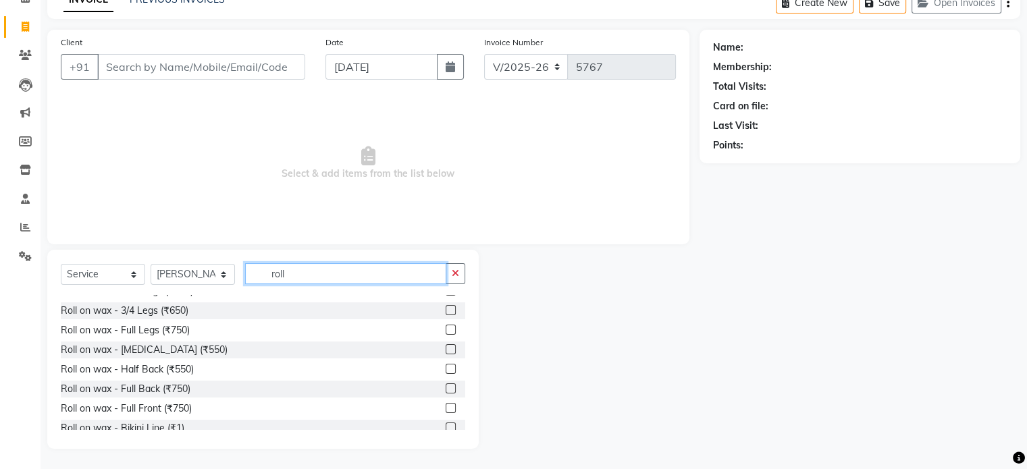
scroll to position [138, 0]
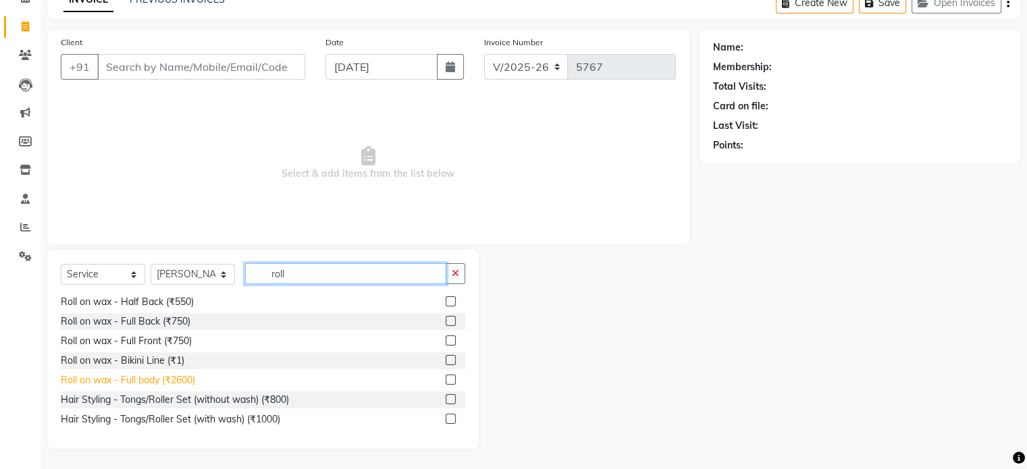
type input "roll"
click at [173, 377] on div "Roll on wax - Full body (₹2600)" at bounding box center [128, 380] width 134 height 14
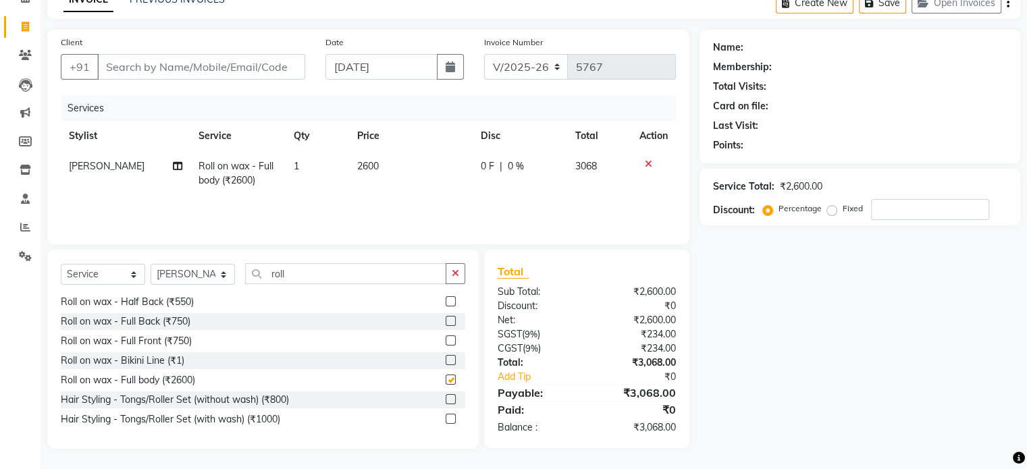
checkbox input "false"
click at [302, 274] on input "roll" at bounding box center [345, 273] width 201 height 21
type input "r"
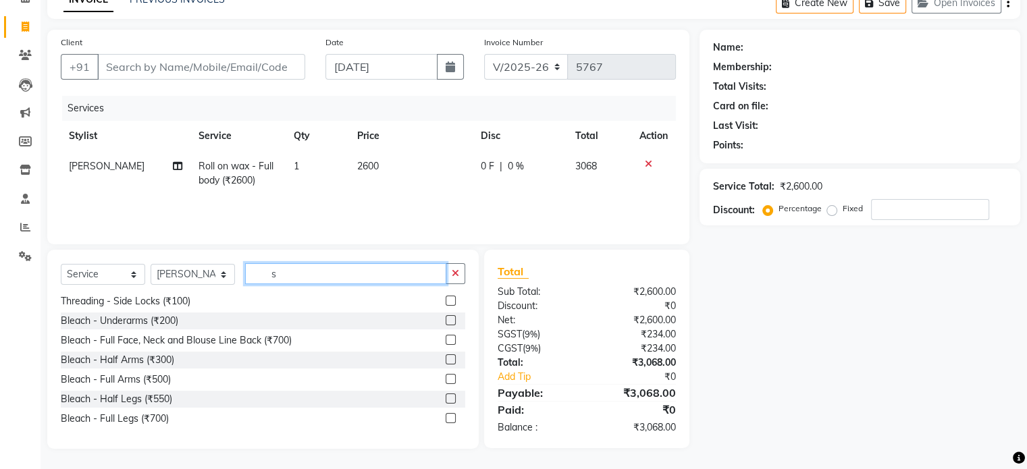
scroll to position [158, 0]
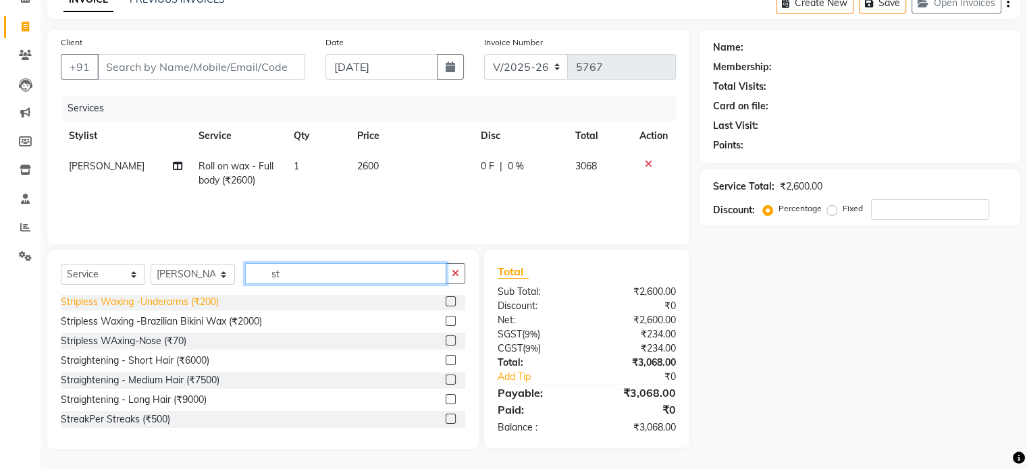
type input "st"
click at [176, 300] on div "Stripless Waxing -Underarms (₹200)" at bounding box center [140, 302] width 158 height 14
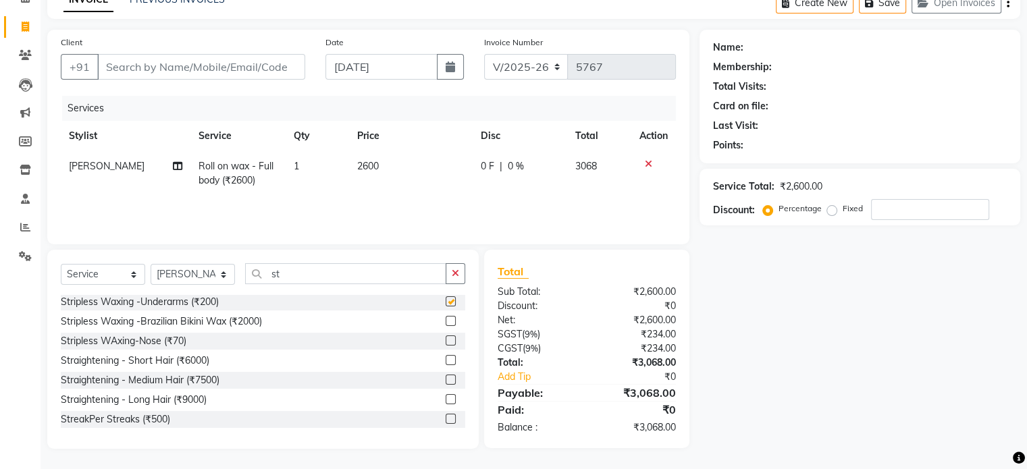
checkbox input "false"
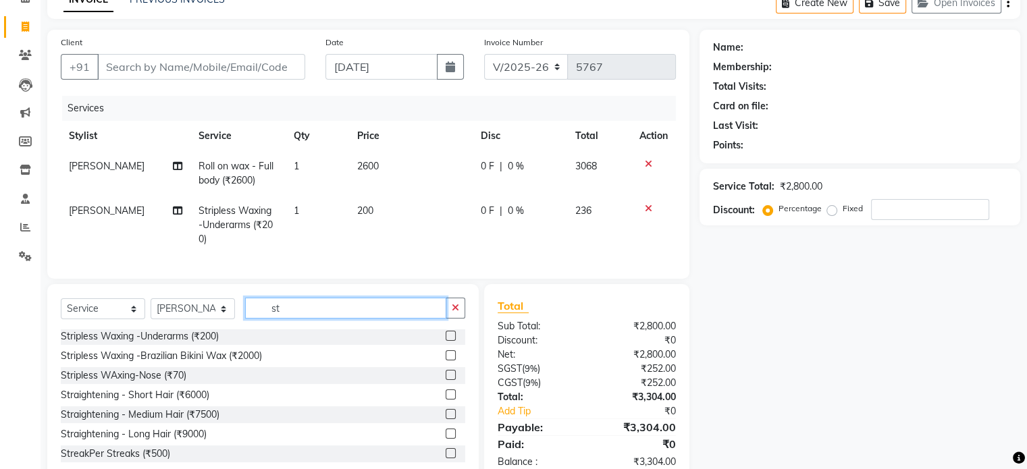
click at [309, 319] on input "st" at bounding box center [345, 308] width 201 height 21
type input "s"
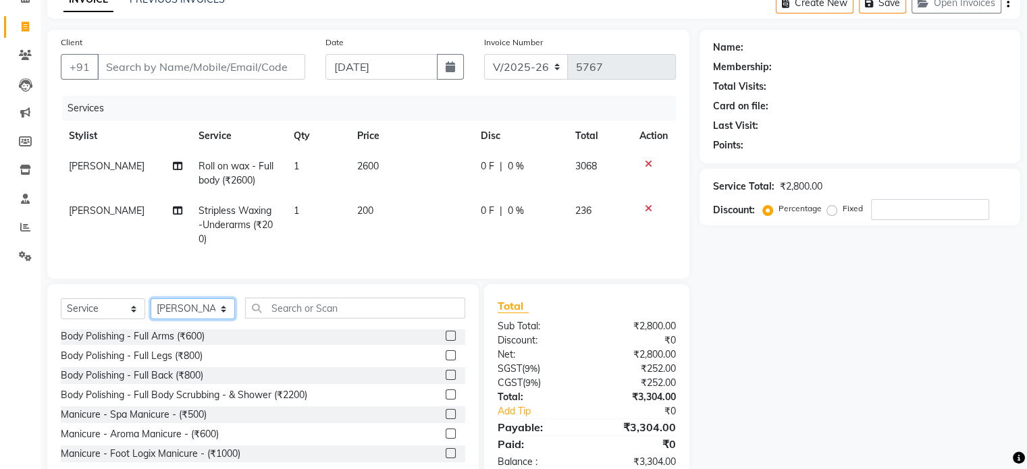
click at [217, 317] on select "Select Stylist [PERSON_NAME] [PERSON_NAME] Kishore [PERSON_NAME] debbarma [PERS…" at bounding box center [193, 308] width 84 height 21
select select "63500"
click at [151, 309] on select "Select Stylist [PERSON_NAME] [PERSON_NAME] Kishore [PERSON_NAME] debbarma [PERS…" at bounding box center [193, 308] width 84 height 21
click at [327, 309] on input "text" at bounding box center [355, 308] width 220 height 21
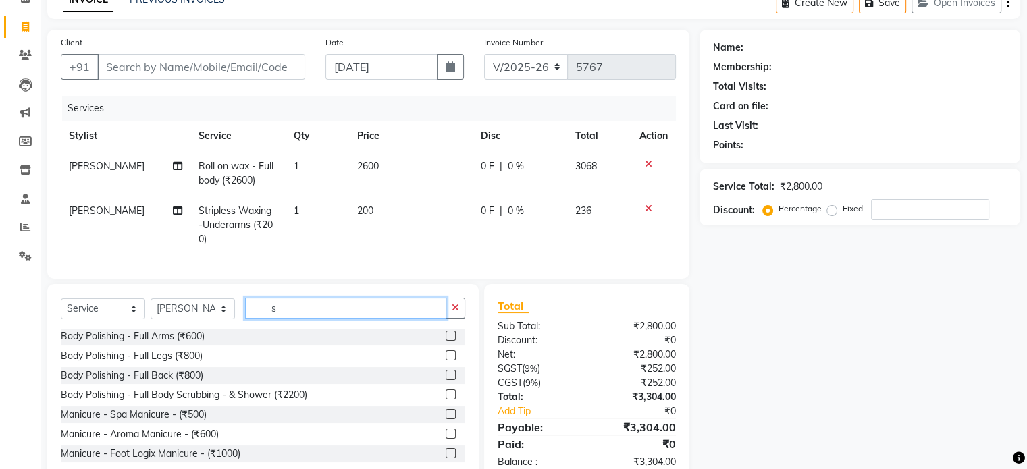
scroll to position [158, 0]
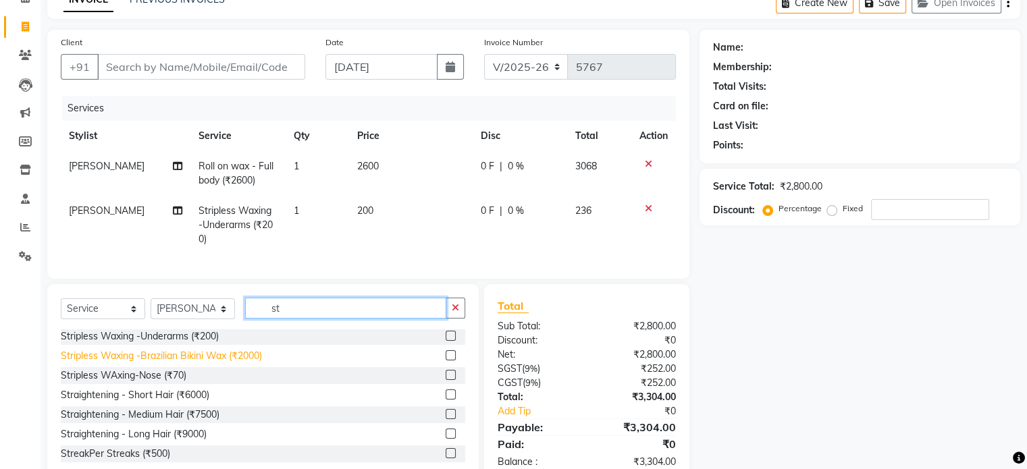
type input "st"
click at [259, 363] on div "Stripless Waxing -Brazilian Bikini Wax (₹2000)" at bounding box center [161, 356] width 201 height 14
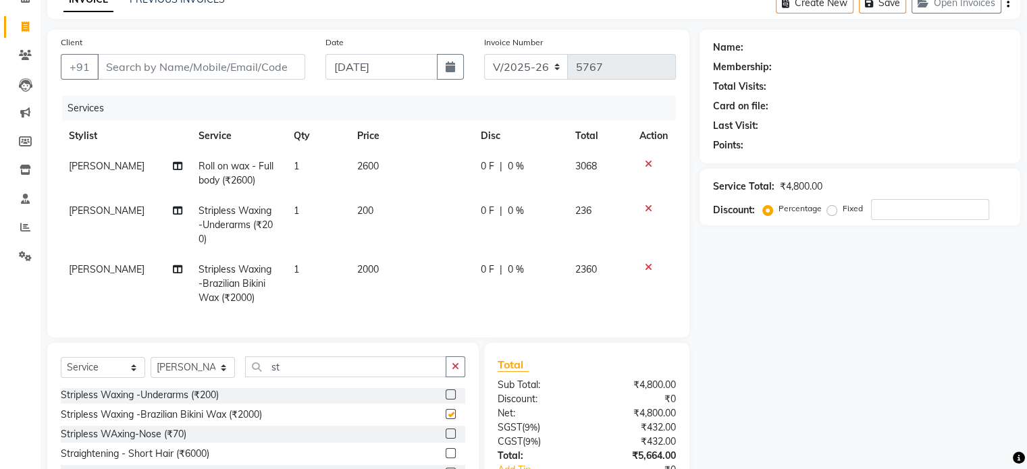
checkbox input "false"
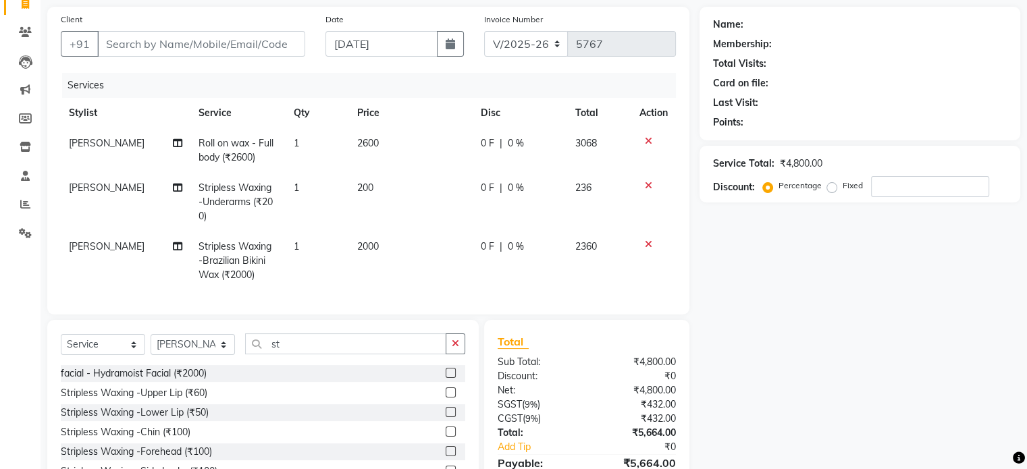
scroll to position [176, 0]
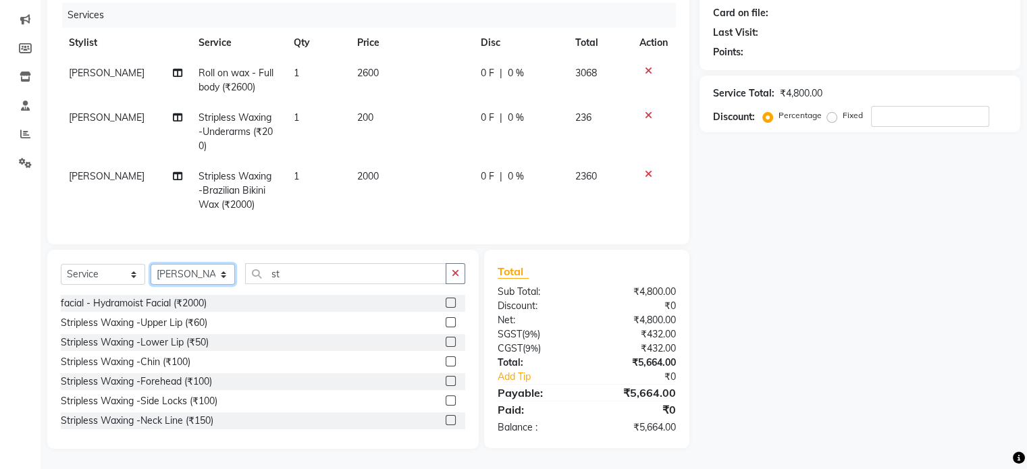
click at [202, 267] on select "Select Stylist [PERSON_NAME] [PERSON_NAME] Kishore [PERSON_NAME] debbarma [PERS…" at bounding box center [193, 274] width 84 height 21
click at [151, 265] on select "Select Stylist [PERSON_NAME] [PERSON_NAME] Kishore [PERSON_NAME] debbarma [PERS…" at bounding box center [193, 274] width 84 height 21
click at [200, 273] on select "Select Stylist [PERSON_NAME] [PERSON_NAME] Kishore [PERSON_NAME] debbarma [PERS…" at bounding box center [193, 274] width 84 height 21
select select "70798"
click at [151, 265] on select "Select Stylist [PERSON_NAME] [PERSON_NAME] Kishore [PERSON_NAME] debbarma [PERS…" at bounding box center [193, 274] width 84 height 21
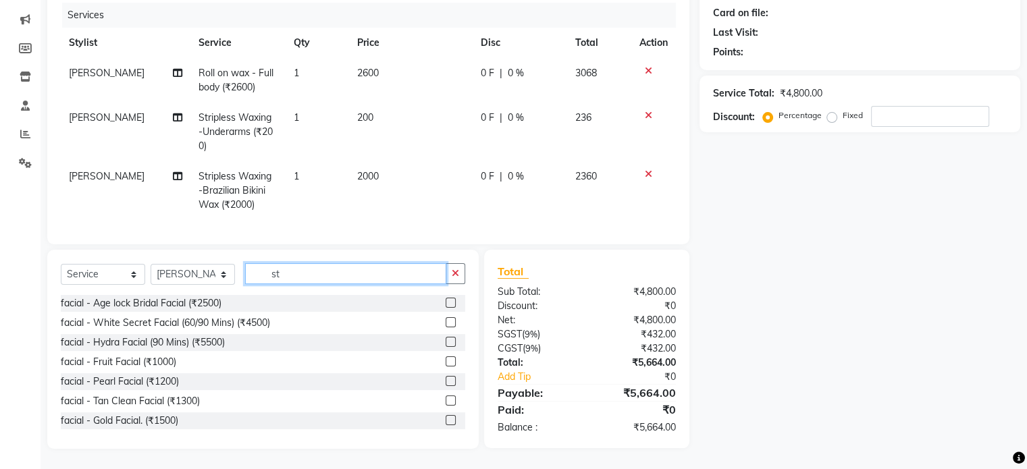
click at [315, 277] on input "st" at bounding box center [345, 273] width 201 height 21
type input "s"
type input "th"
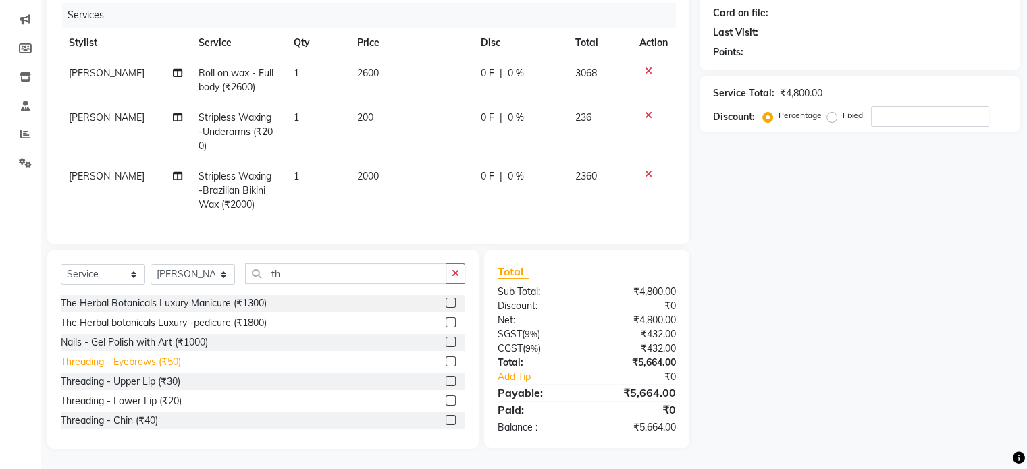
click at [178, 366] on div "Threading - Eyebrows (₹50)" at bounding box center [121, 362] width 120 height 14
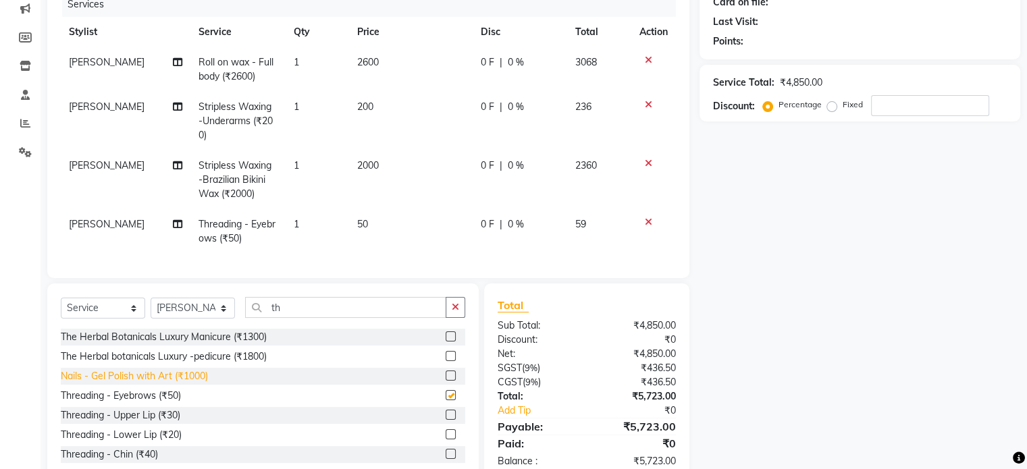
checkbox input "false"
click at [165, 419] on div "Threading - Upper Lip (₹30)" at bounding box center [120, 415] width 119 height 14
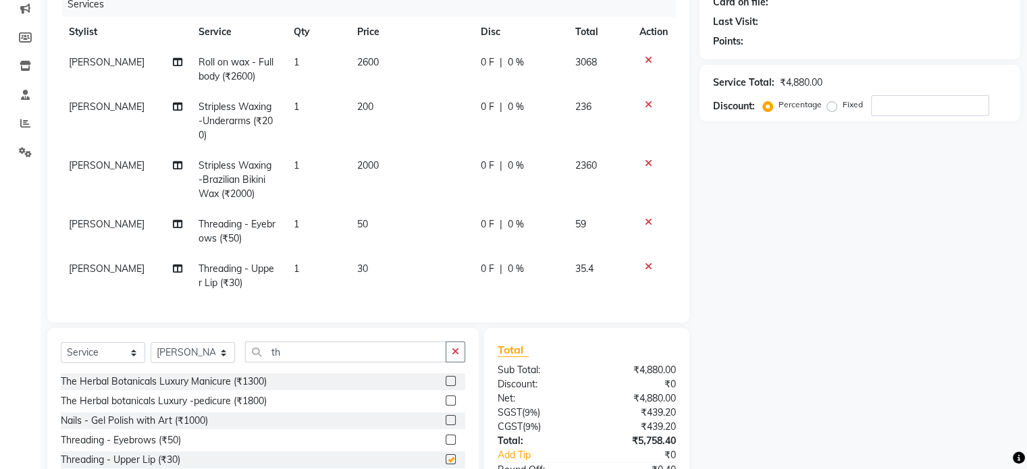
checkbox input "false"
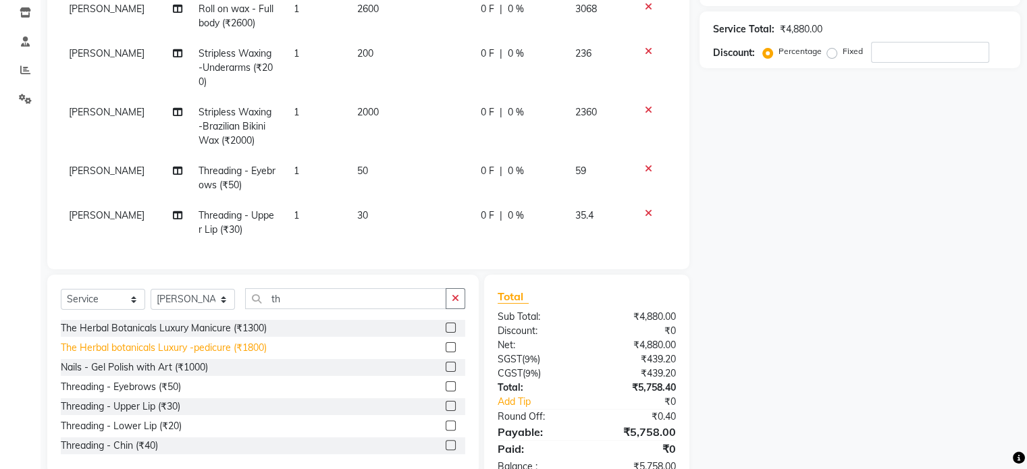
scroll to position [278, 0]
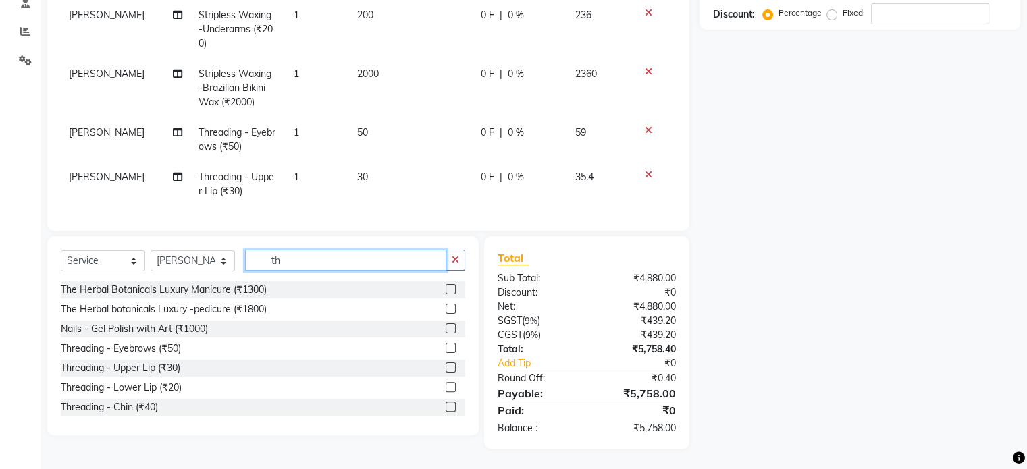
click at [308, 261] on input "th" at bounding box center [345, 260] width 201 height 21
type input "t"
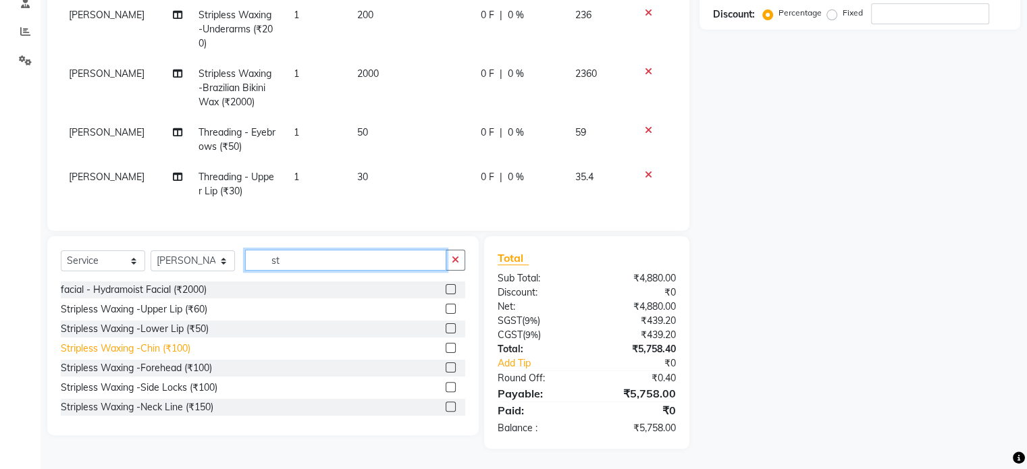
type input "st"
click at [150, 354] on div "Stripless Waxing -Chin (₹100)" at bounding box center [126, 349] width 130 height 14
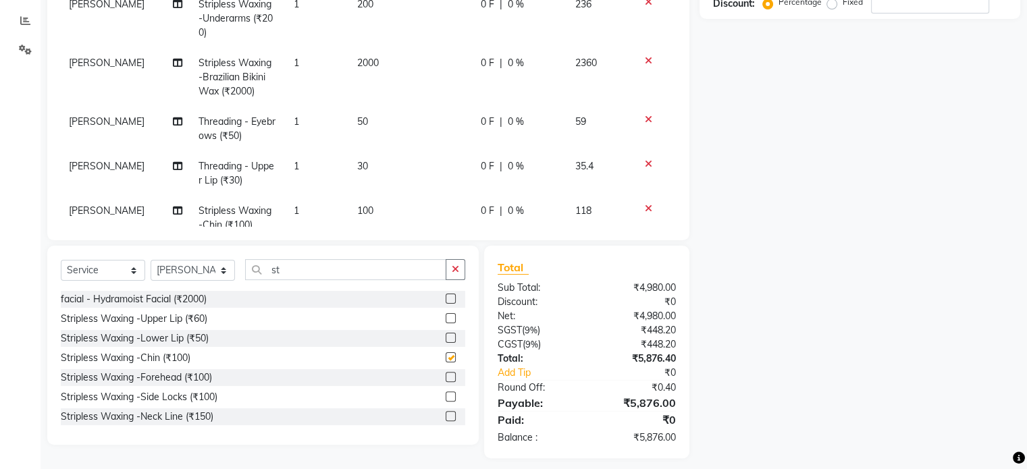
checkbox input "false"
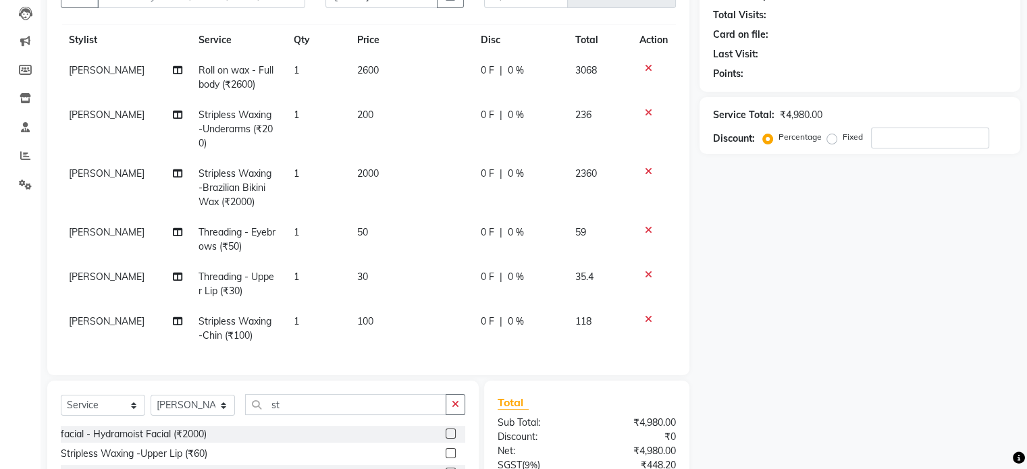
scroll to position [0, 0]
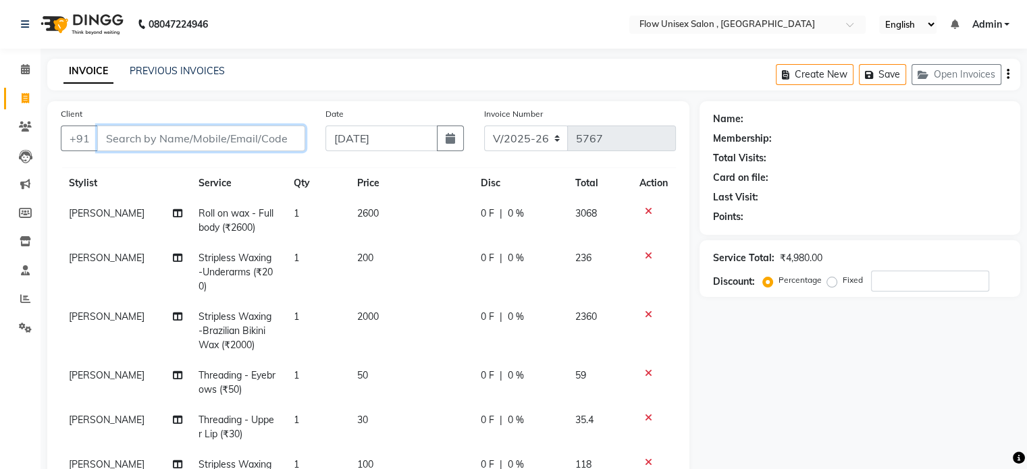
click at [213, 138] on input "Client" at bounding box center [201, 139] width 208 height 26
type input "7"
type input "0"
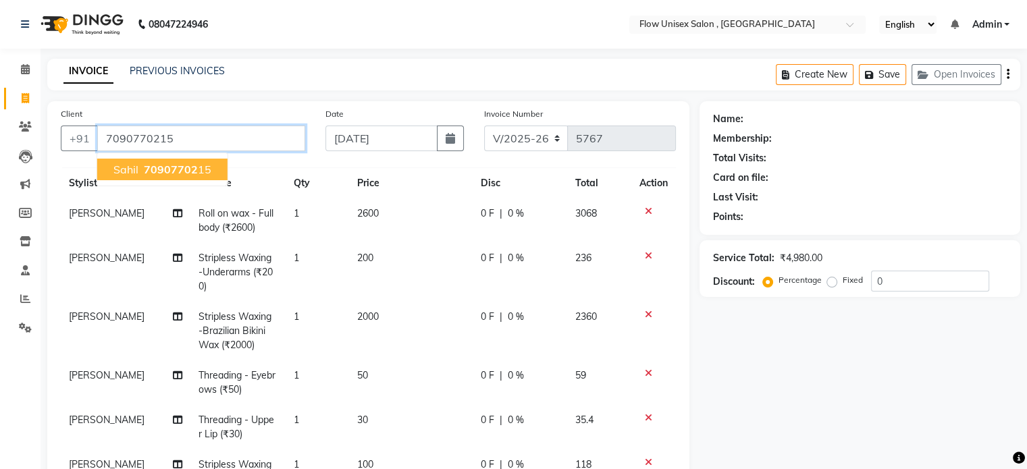
type input "7090770215"
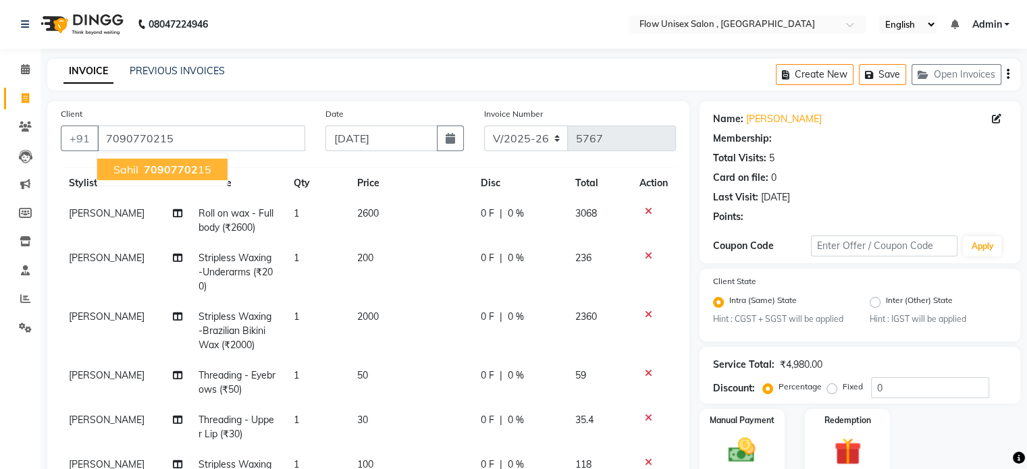
select select "1: Object"
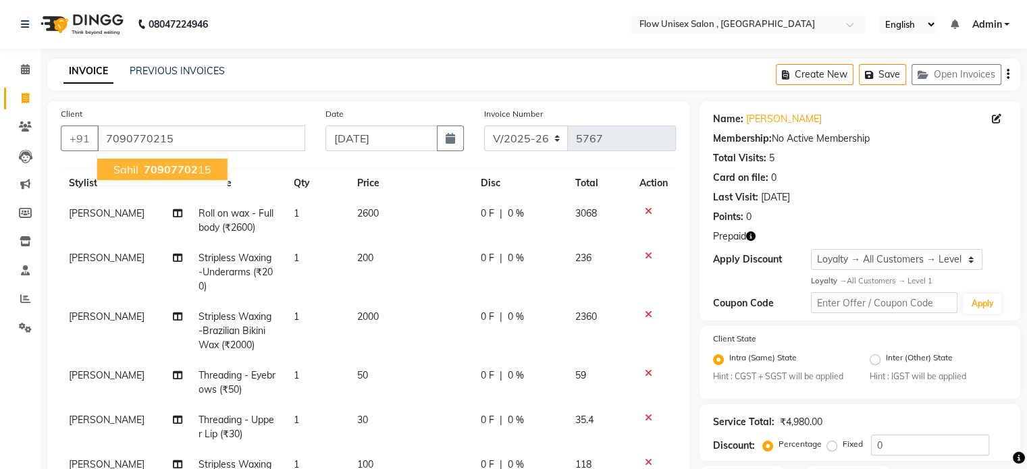
click at [178, 169] on span "70907702" at bounding box center [171, 170] width 54 height 14
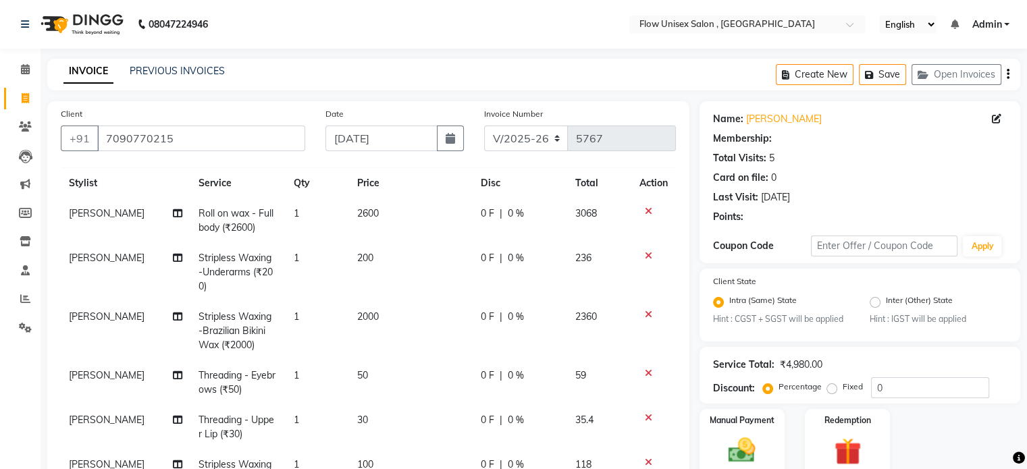
select select "1: Object"
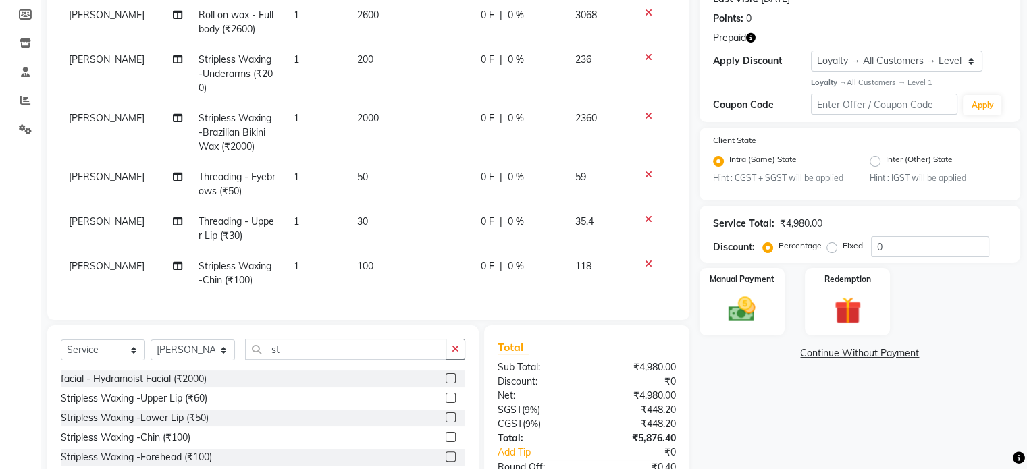
scroll to position [203, 0]
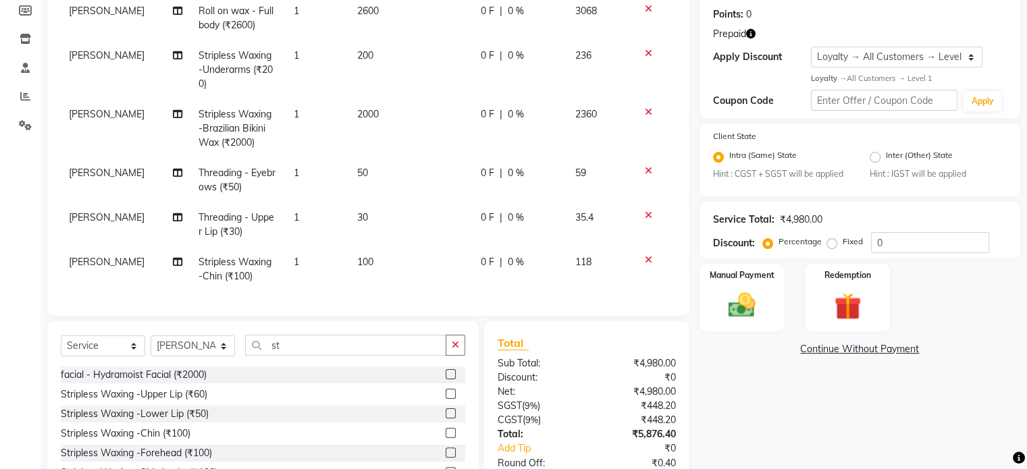
click at [746, 32] on icon "button" at bounding box center [750, 33] width 9 height 9
click at [822, 440] on div "Name: Sahil Membership: No Active Membership Total Visits: 5 Card on file: 0 La…" at bounding box center [864, 216] width 331 height 635
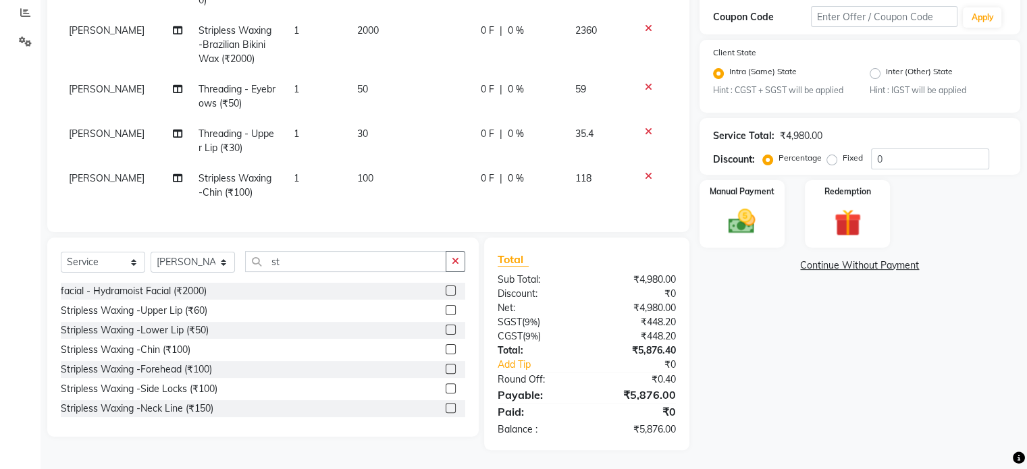
scroll to position [288, 0]
click at [860, 230] on img at bounding box center [846, 222] width 45 height 34
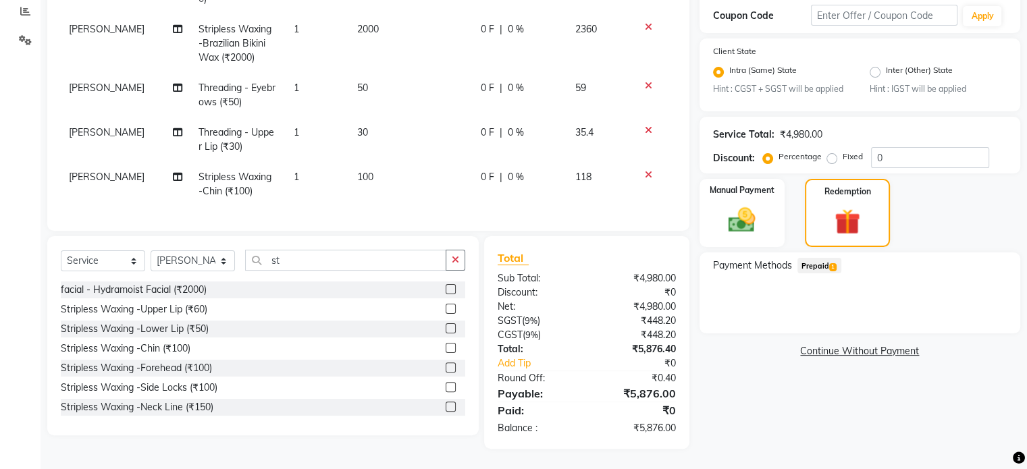
click at [826, 259] on div "Prepaid 1" at bounding box center [816, 267] width 49 height 18
click at [830, 273] on span "Prepaid 1" at bounding box center [819, 266] width 44 height 16
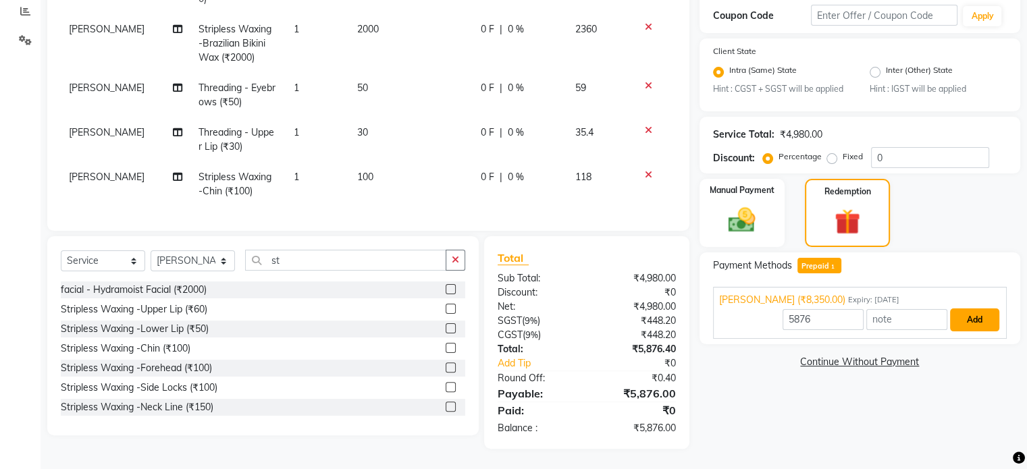
click at [988, 320] on button "Add" at bounding box center [974, 320] width 49 height 23
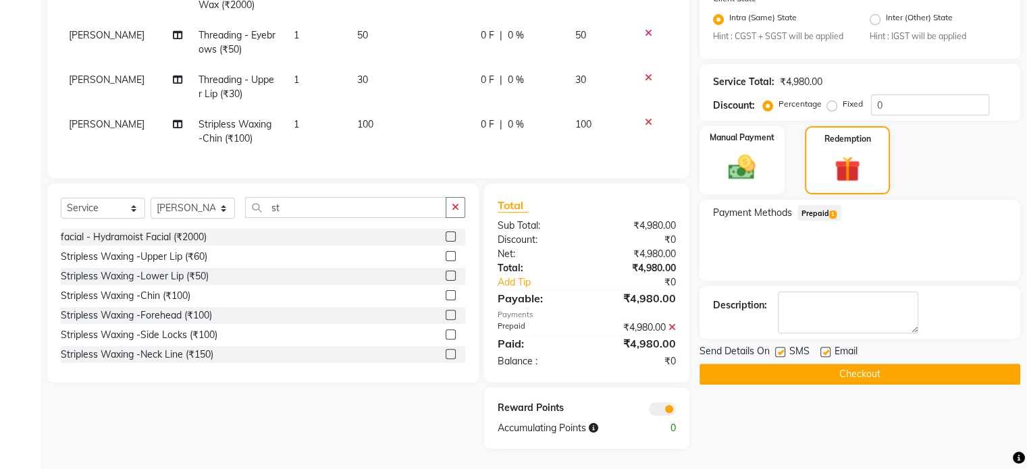
scroll to position [341, 0]
click at [793, 368] on button "Checkout" at bounding box center [859, 374] width 321 height 21
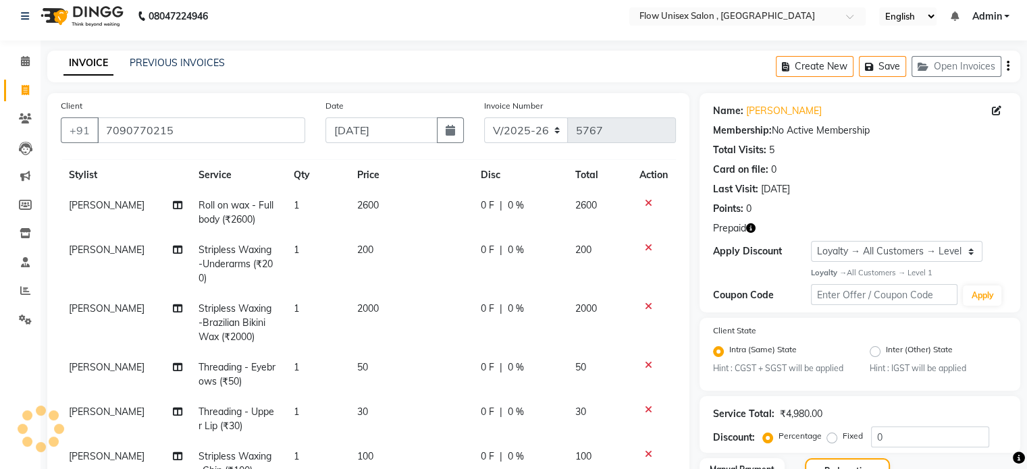
scroll to position [0, 0]
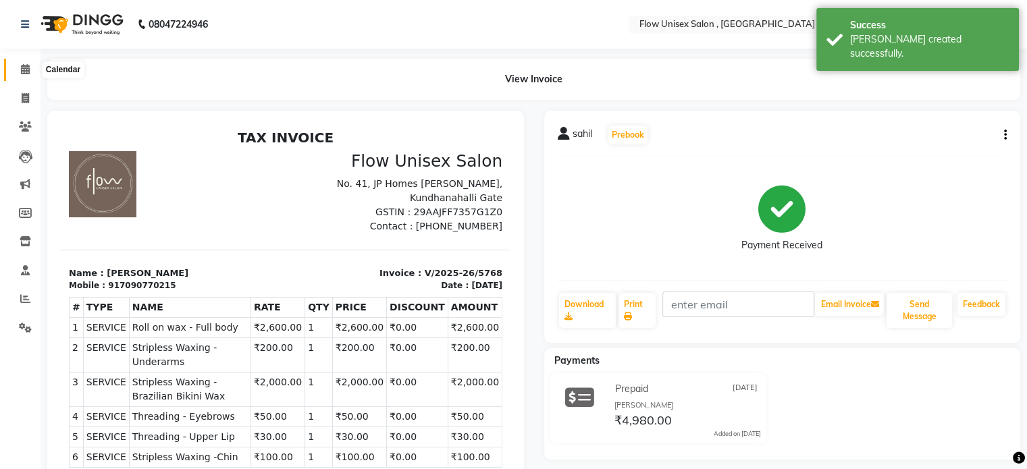
click at [22, 77] on span at bounding box center [26, 70] width 24 height 16
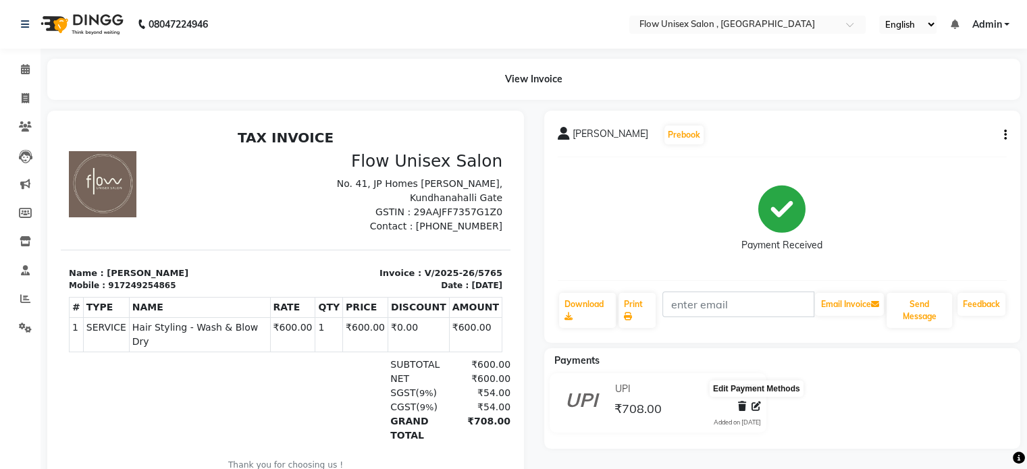
click at [759, 400] on span at bounding box center [755, 407] width 9 height 14
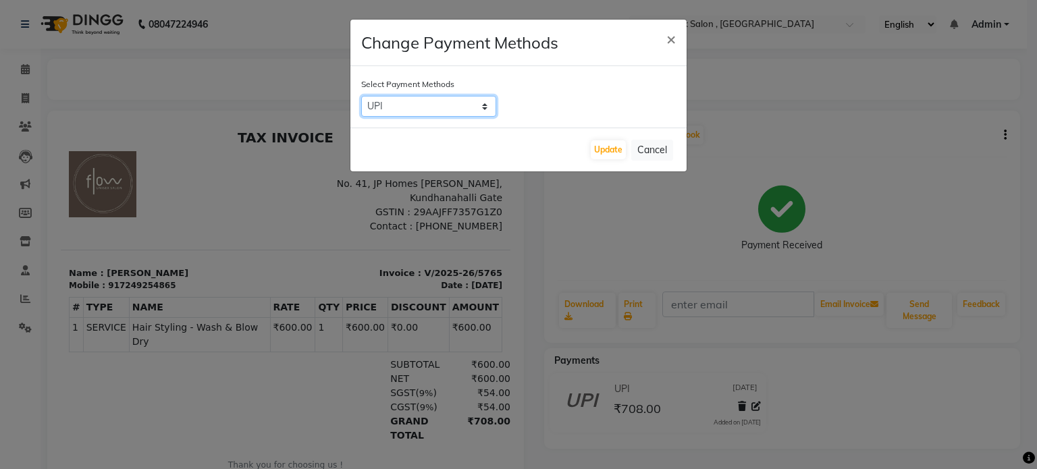
click at [460, 107] on select "CARD CASH UPI THD GPay" at bounding box center [428, 106] width 135 height 21
select select "1"
click at [361, 96] on select "CARD CASH UPI THD GPay" at bounding box center [428, 106] width 135 height 21
click at [621, 143] on button "Update" at bounding box center [608, 149] width 35 height 19
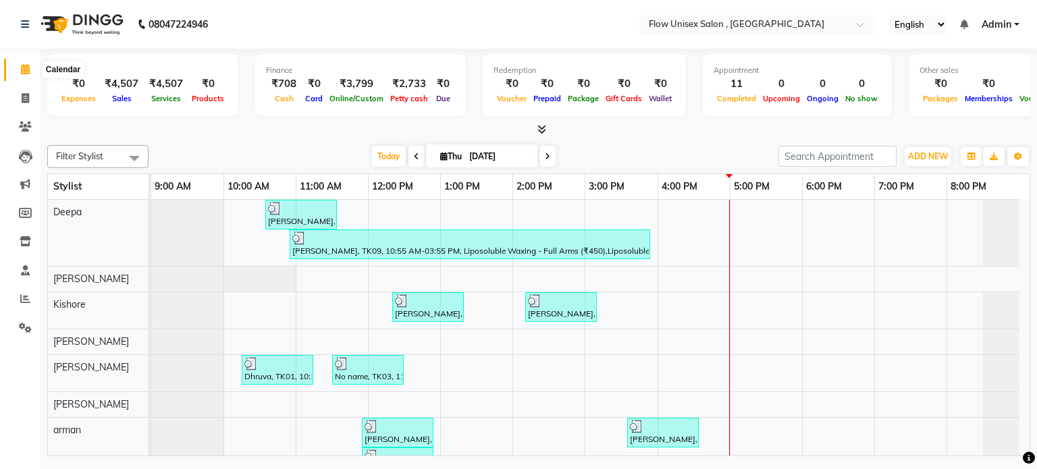
drag, startPoint x: 14, startPoint y: 65, endPoint x: 146, endPoint y: 86, distance: 133.9
click at [14, 65] on span at bounding box center [26, 70] width 24 height 16
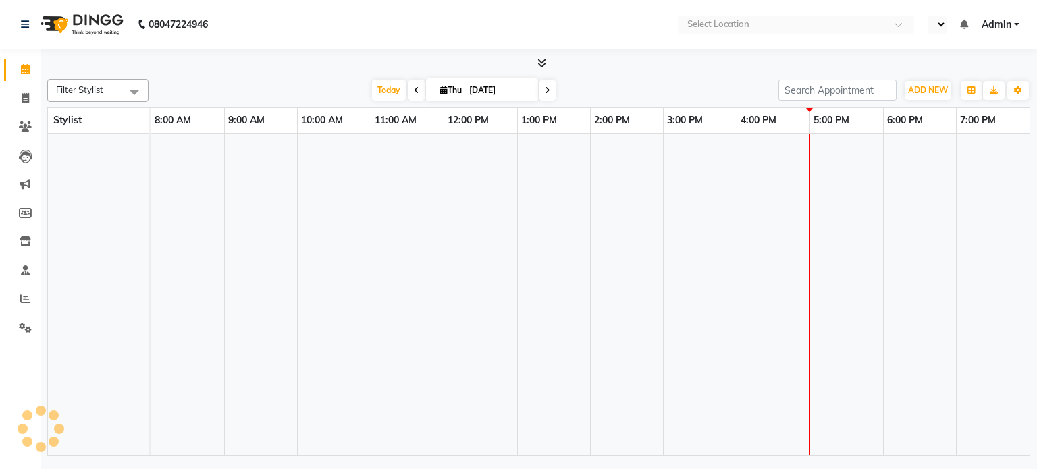
select select "en"
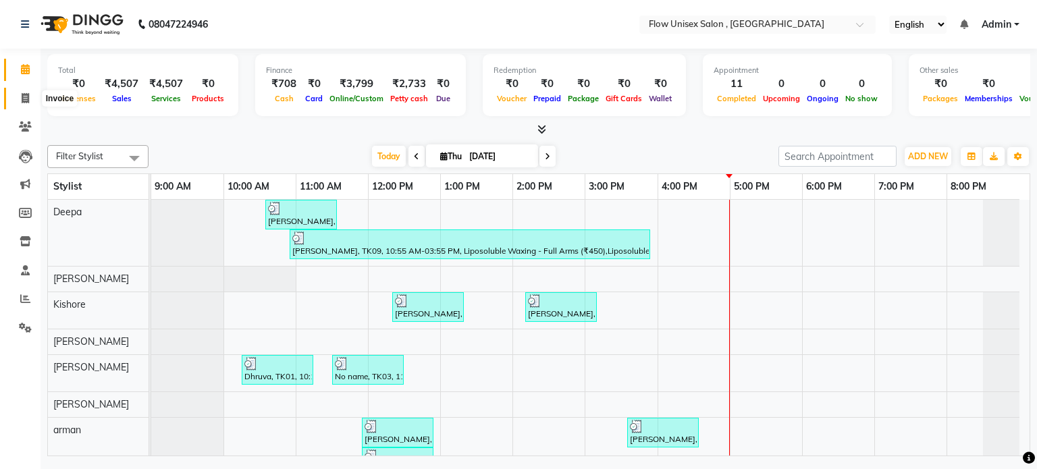
click at [18, 95] on span at bounding box center [26, 99] width 24 height 16
select select "service"
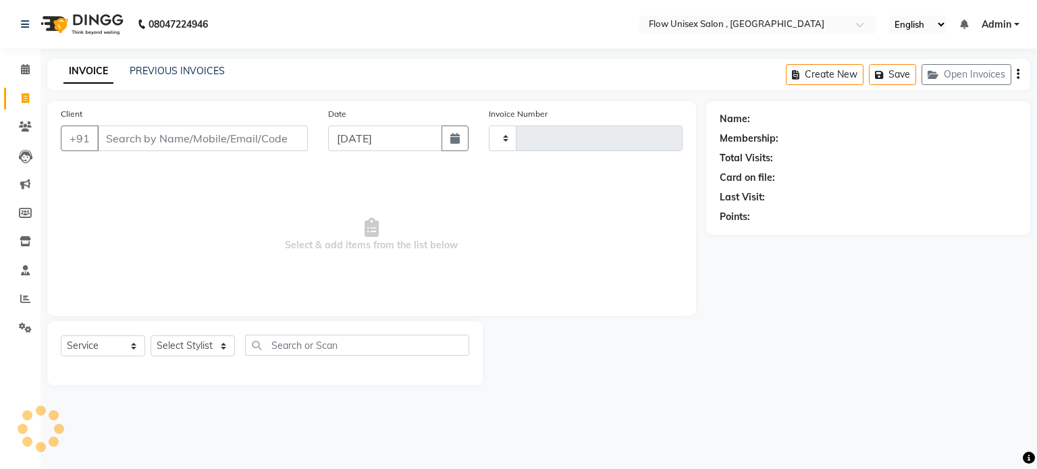
type input "5767"
select select "5875"
click at [209, 340] on select "Select Stylist [PERSON_NAME] [PERSON_NAME] Kishore [PERSON_NAME] debbarma [PERS…" at bounding box center [193, 346] width 84 height 21
select select "63500"
click at [151, 336] on select "Select Stylist [PERSON_NAME] [PERSON_NAME] Kishore [PERSON_NAME] debbarma [PERS…" at bounding box center [193, 346] width 84 height 21
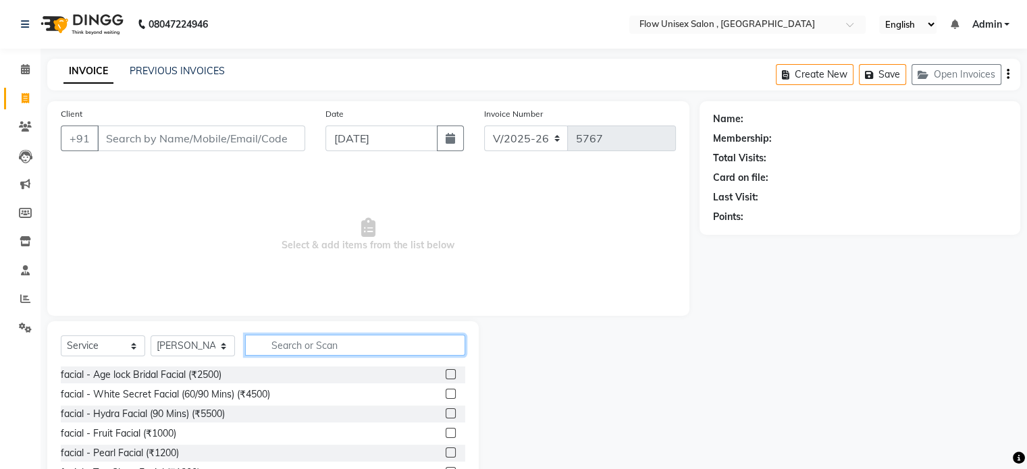
click at [316, 337] on input "text" at bounding box center [355, 345] width 220 height 21
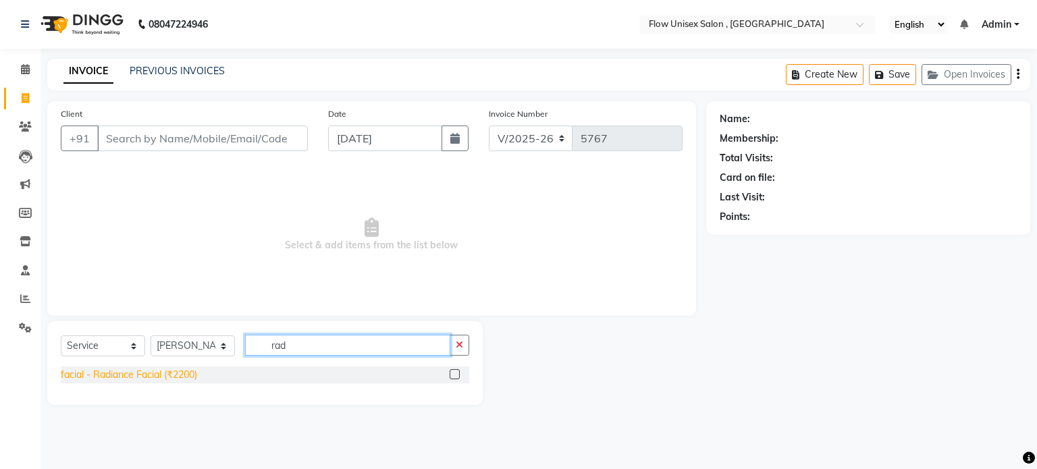
type input "rad"
click at [149, 377] on div "facial - Radiance Facial (₹2200)" at bounding box center [129, 375] width 136 height 14
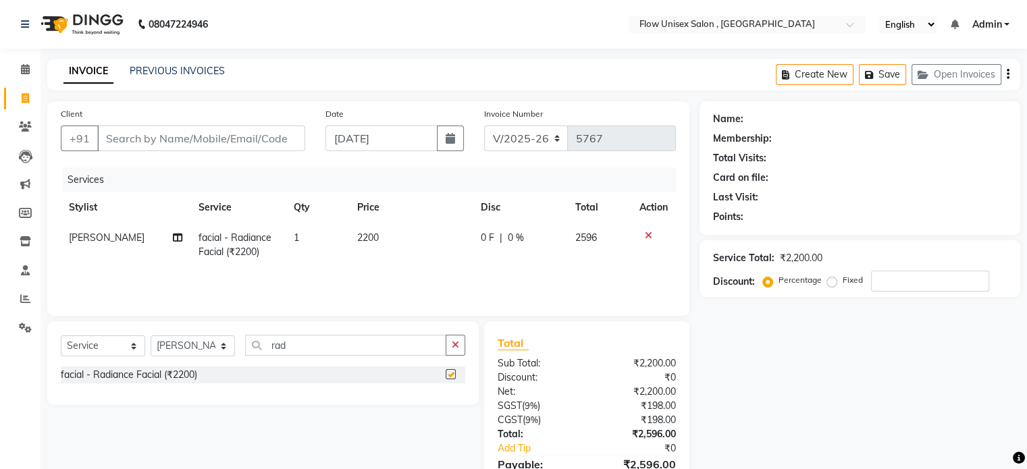
checkbox input "false"
click at [221, 352] on select "Select Stylist [PERSON_NAME] [PERSON_NAME] Kishore [PERSON_NAME] debbarma [PERS…" at bounding box center [193, 346] width 84 height 21
select select "62210"
click at [151, 336] on select "Select Stylist [PERSON_NAME] [PERSON_NAME] Kishore [PERSON_NAME] debbarma [PERS…" at bounding box center [193, 346] width 84 height 21
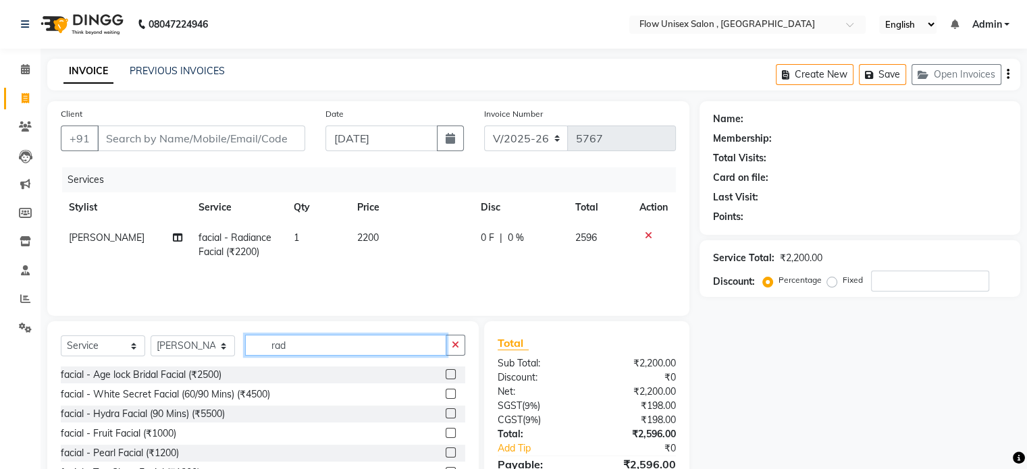
click at [288, 344] on input "rad" at bounding box center [345, 345] width 201 height 21
type input "r"
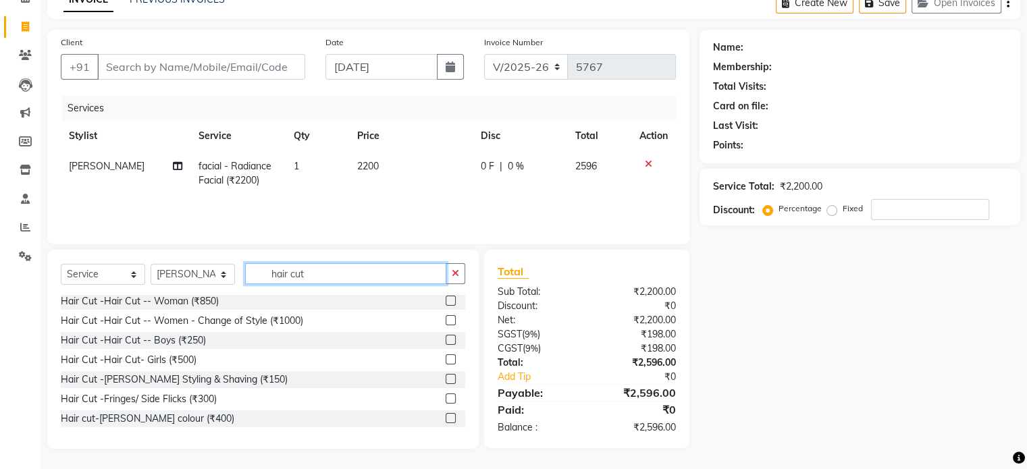
scroll to position [80, 0]
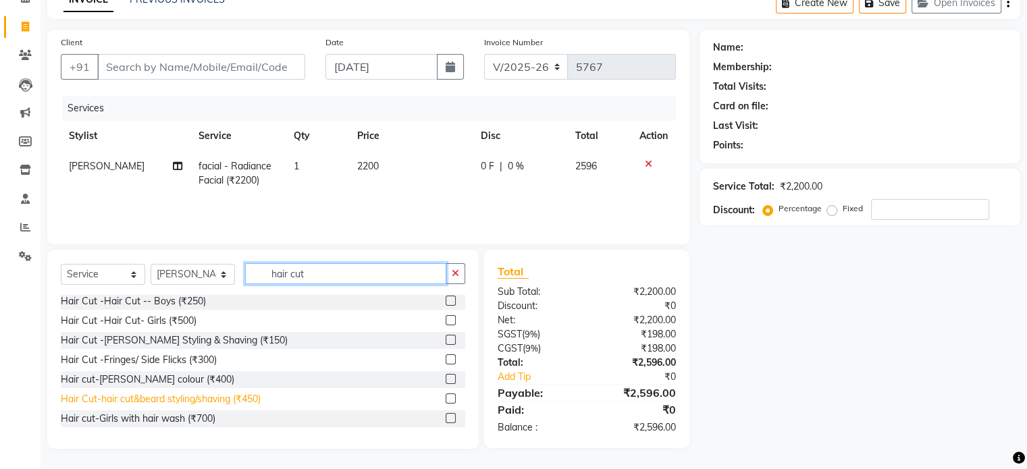
type input "hair cut"
click at [253, 402] on div "Hair Cut-hair cut&beard styling/shaving (₹450)" at bounding box center [161, 399] width 200 height 14
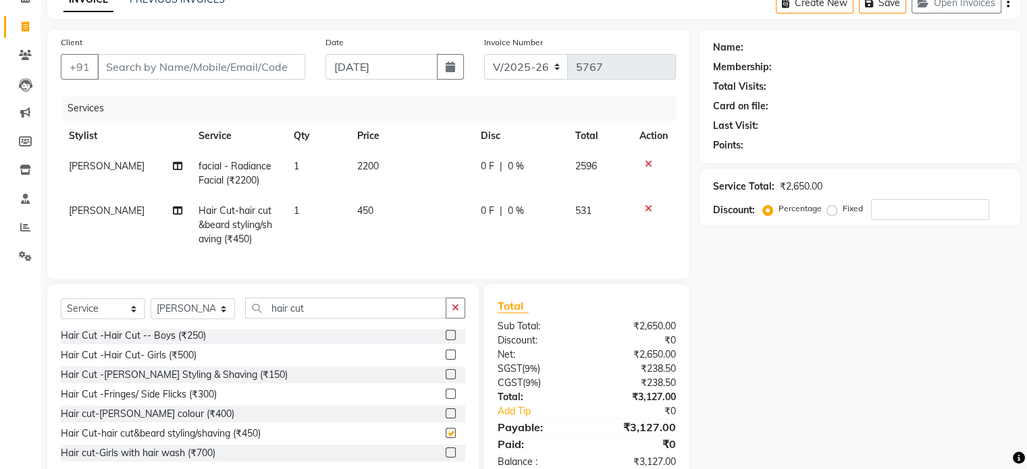
checkbox input "false"
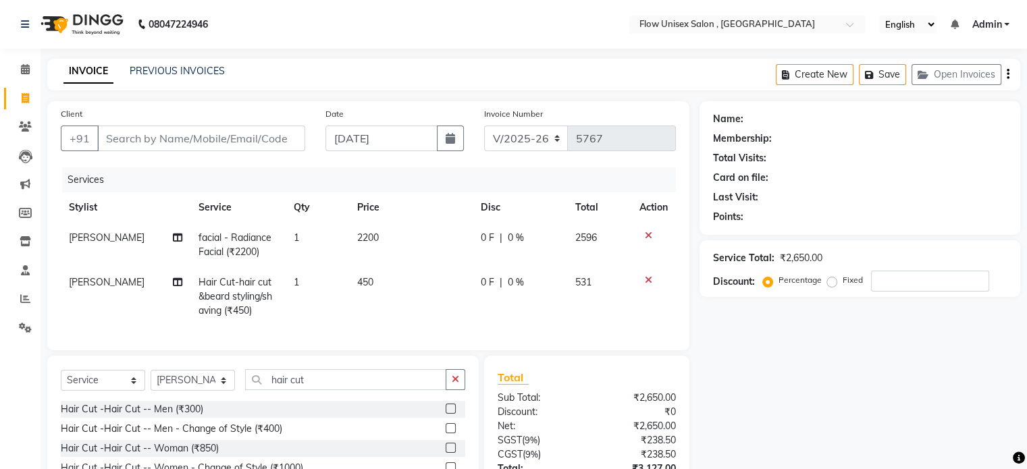
scroll to position [0, 0]
click at [290, 136] on input "Client" at bounding box center [201, 139] width 208 height 26
type input "9"
type input "0"
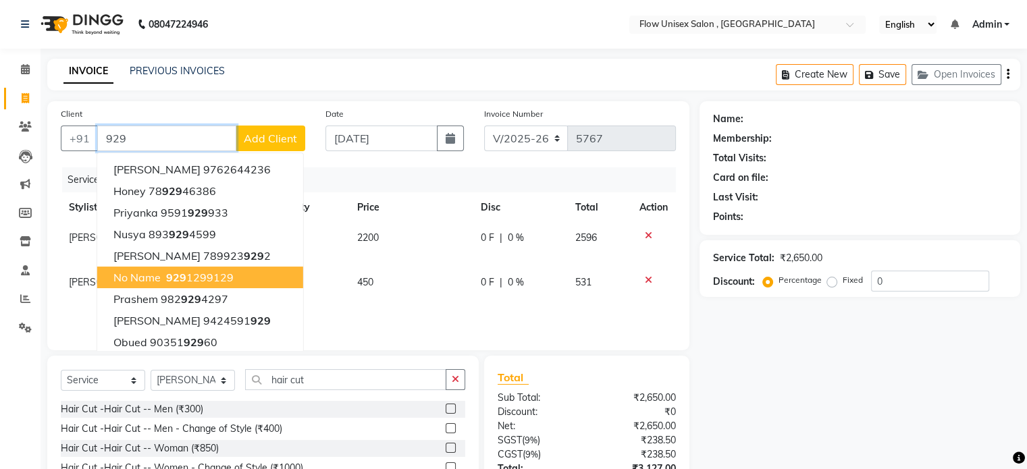
click at [186, 286] on button "No name 929 1299129" at bounding box center [200, 278] width 206 height 22
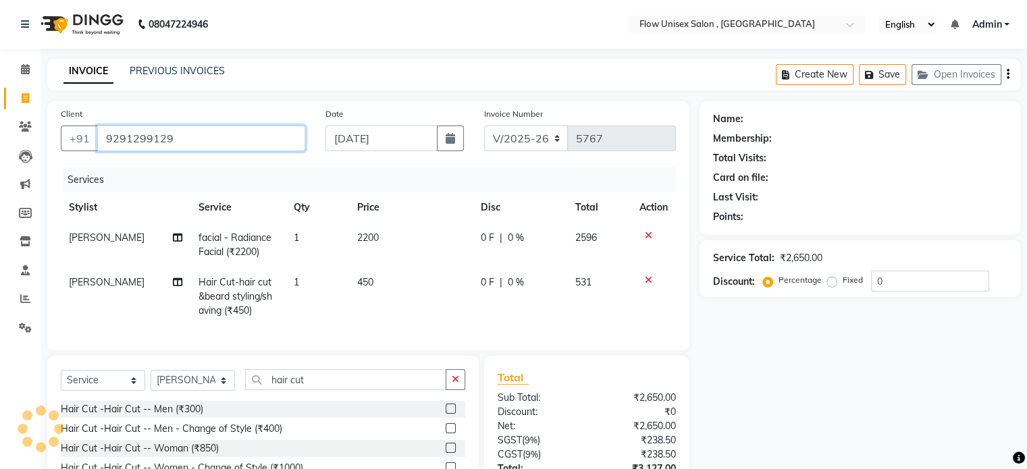
type input "9291299129"
select select "1: Object"
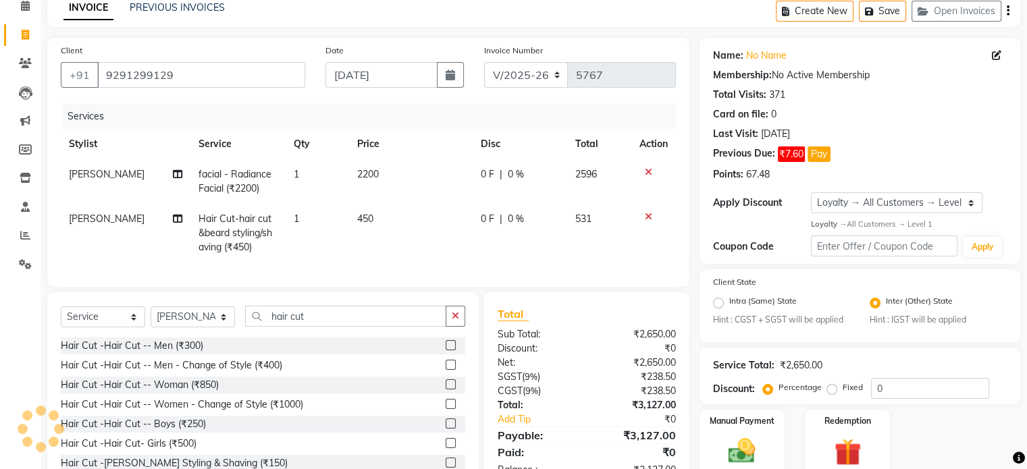
scroll to position [120, 0]
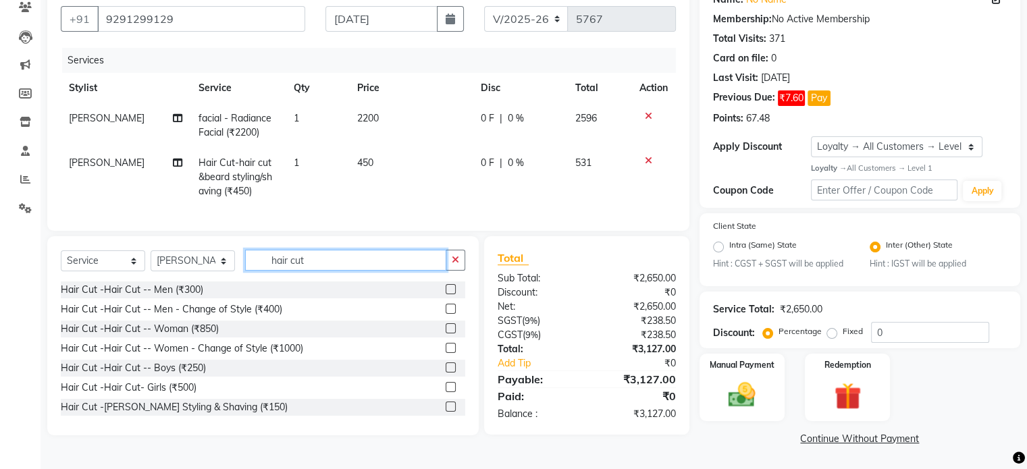
click at [333, 266] on input "hair cut" at bounding box center [345, 260] width 201 height 21
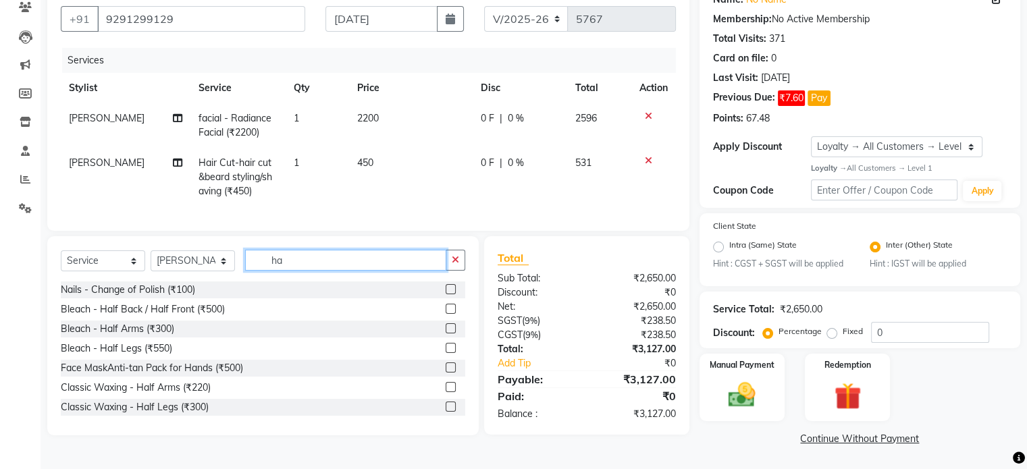
type input "h"
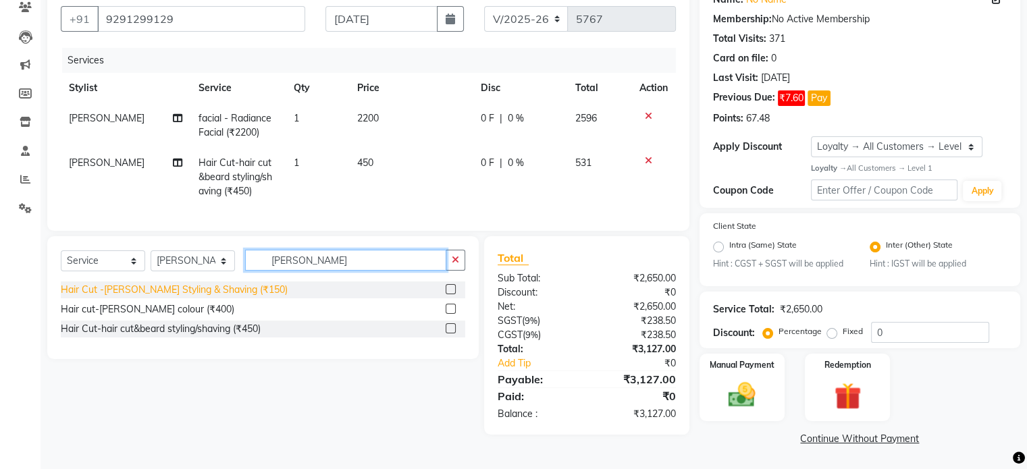
type input "[PERSON_NAME]"
click at [222, 296] on div "Hair Cut -[PERSON_NAME] Styling & Shaving (₹150)" at bounding box center [174, 290] width 227 height 14
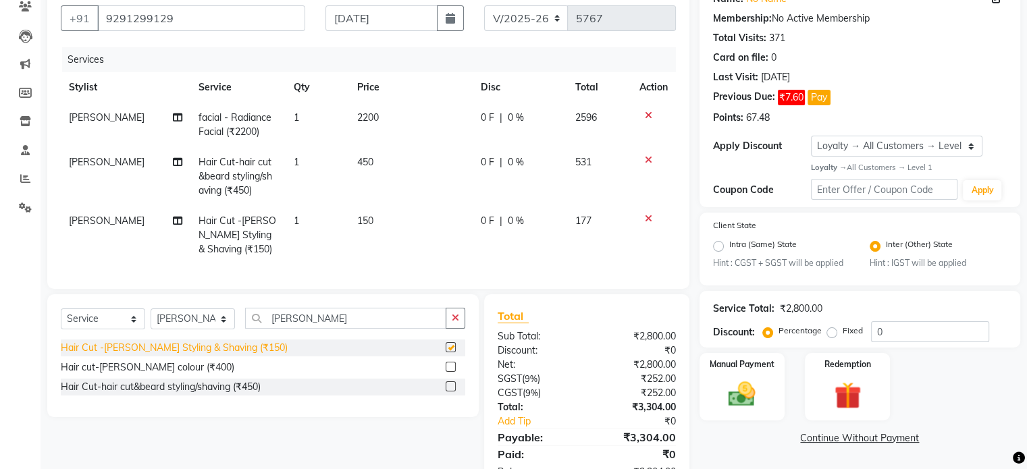
checkbox input "false"
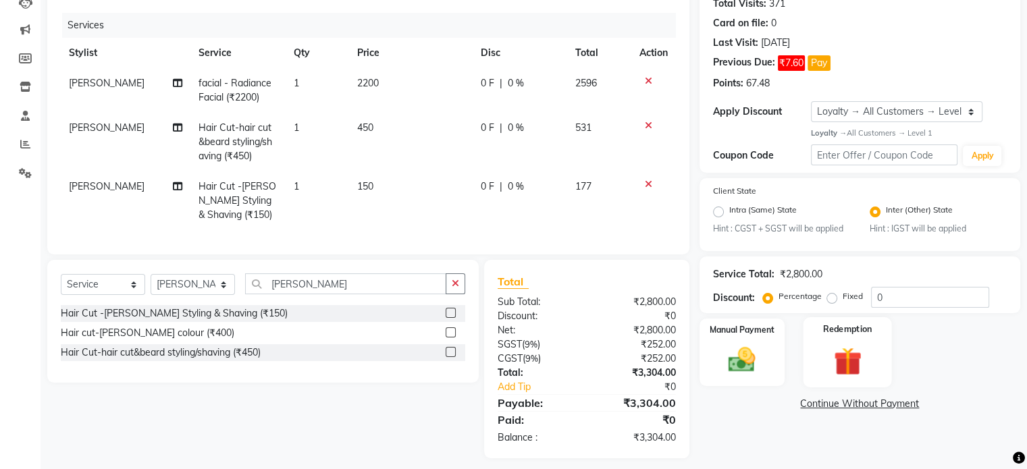
scroll to position [174, 0]
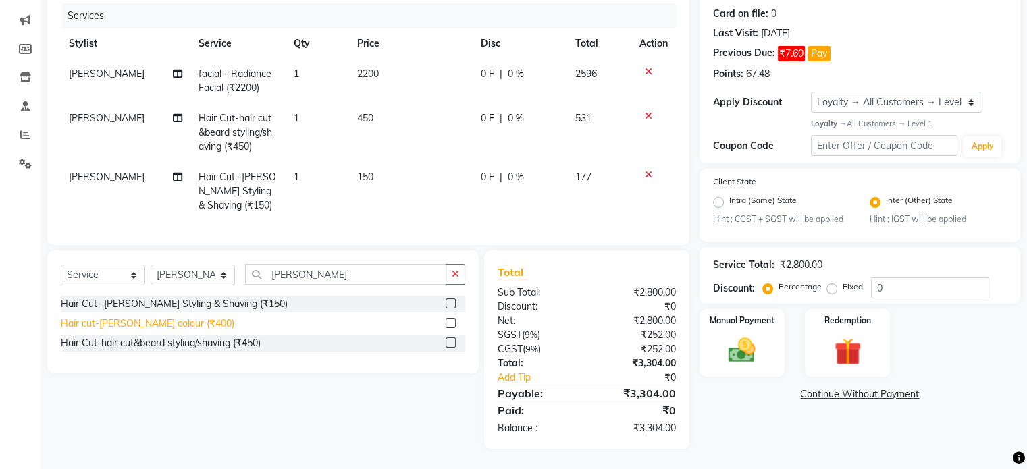
click at [146, 319] on div "Hair cut-[PERSON_NAME] colour (₹400)" at bounding box center [147, 324] width 173 height 14
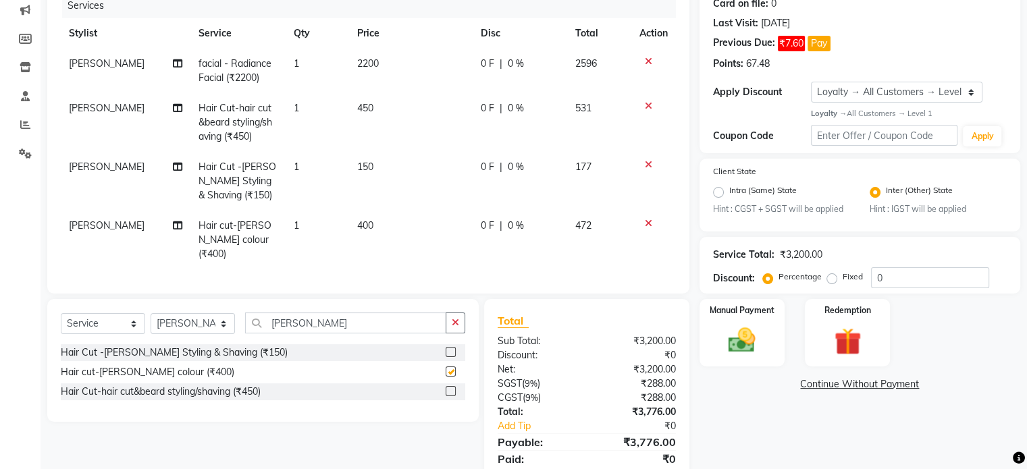
checkbox input "false"
click at [650, 167] on icon at bounding box center [648, 164] width 7 height 9
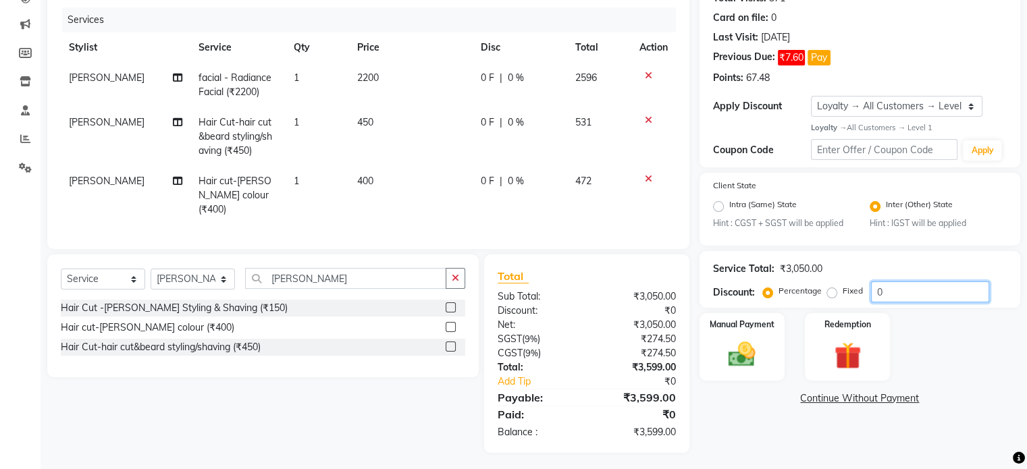
click at [886, 296] on input "0" at bounding box center [930, 292] width 118 height 21
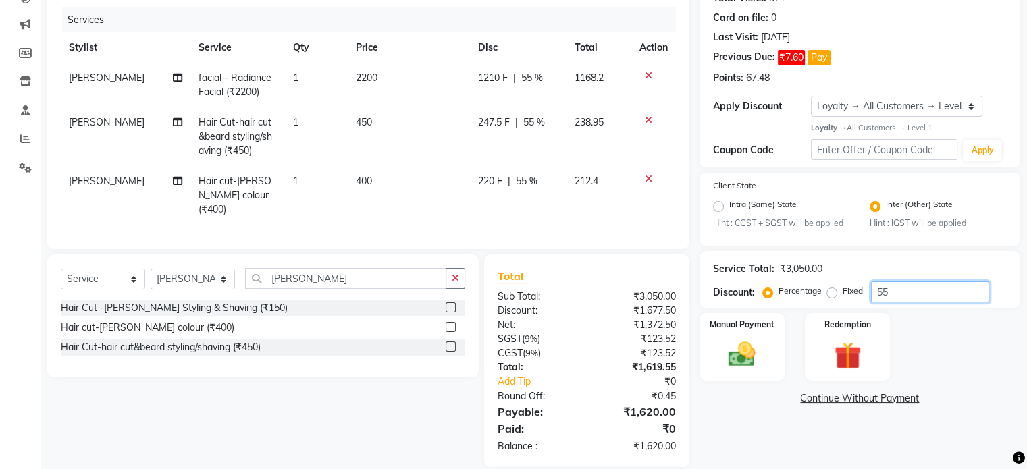
type input "5"
type input "6"
type input "58.33"
click at [764, 361] on img at bounding box center [741, 355] width 45 height 32
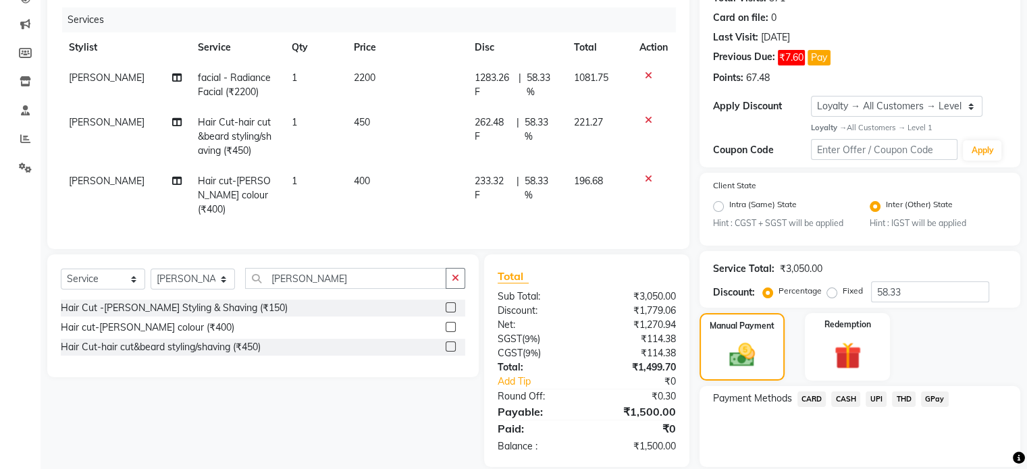
click at [836, 403] on span "CASH" at bounding box center [845, 400] width 29 height 16
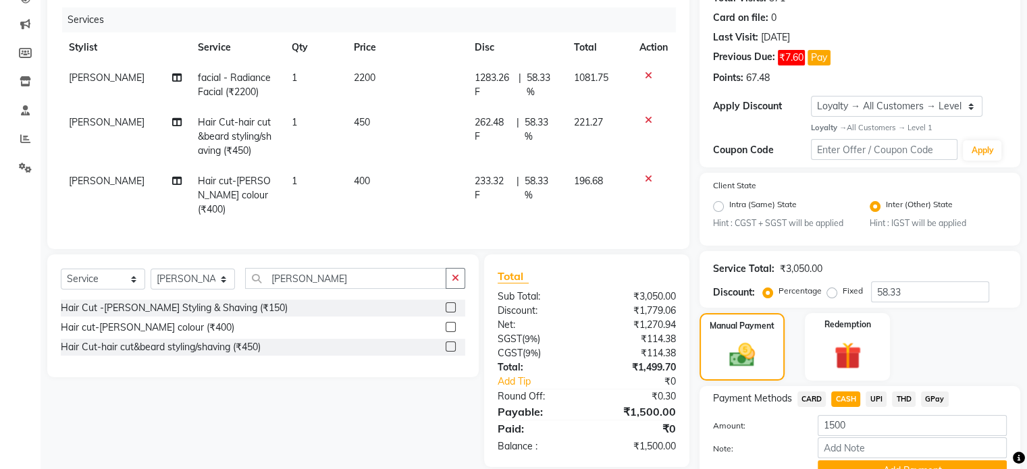
scroll to position [228, 0]
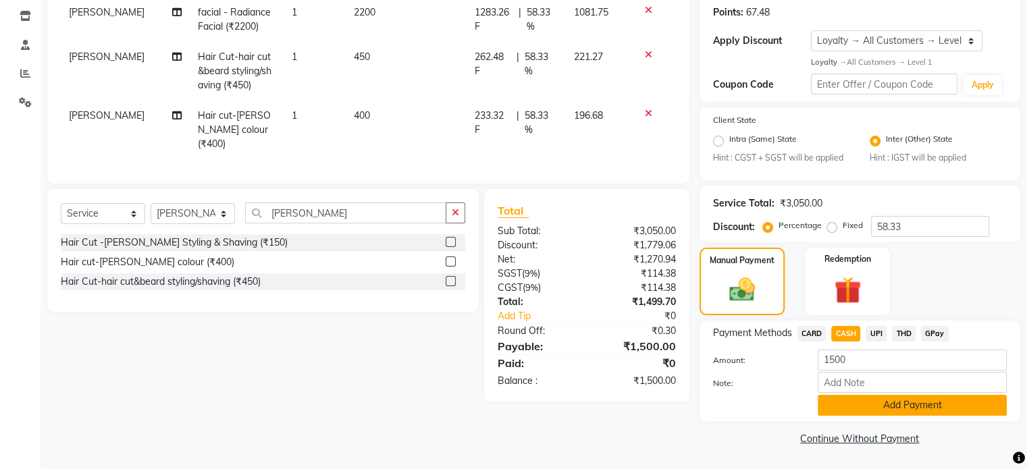
click at [869, 414] on button "Add Payment" at bounding box center [912, 405] width 189 height 21
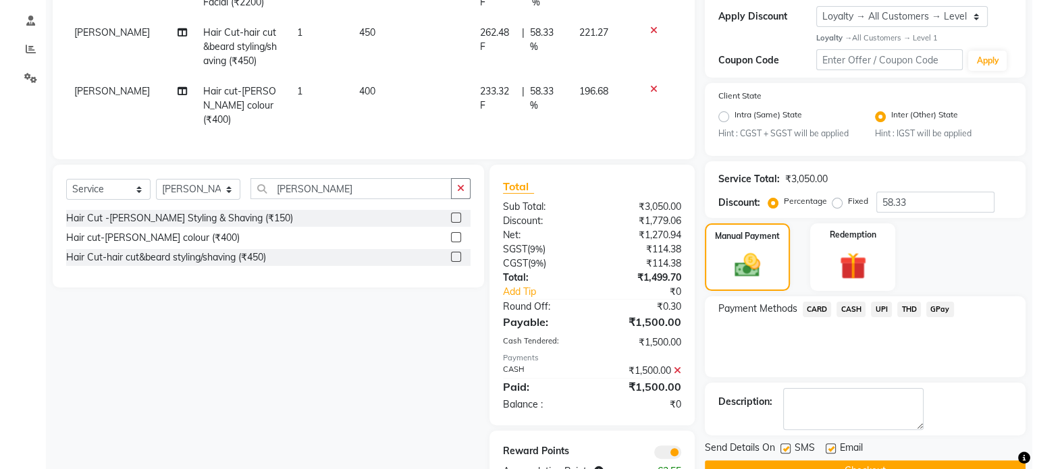
scroll to position [290, 0]
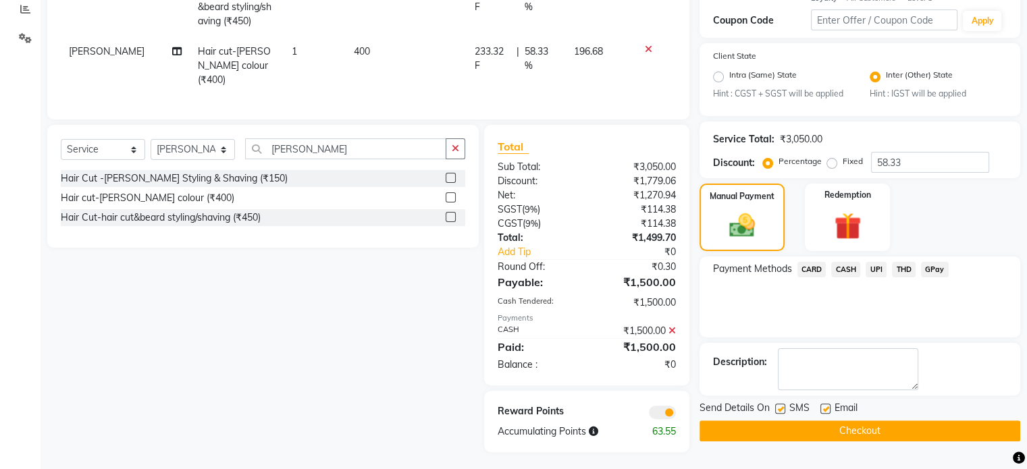
click at [673, 406] on span at bounding box center [662, 413] width 27 height 14
click at [676, 415] on input "checkbox" at bounding box center [676, 415] width 0 height 0
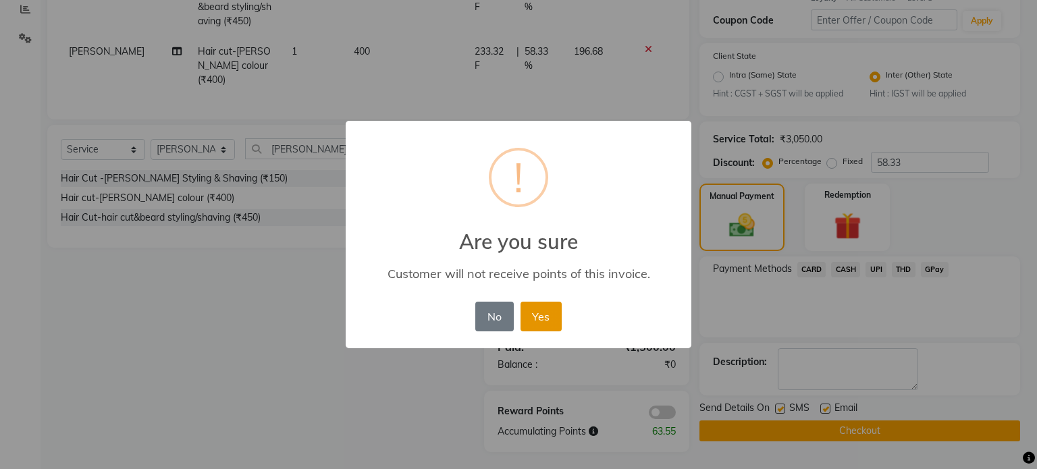
click at [535, 321] on button "Yes" at bounding box center [540, 317] width 41 height 30
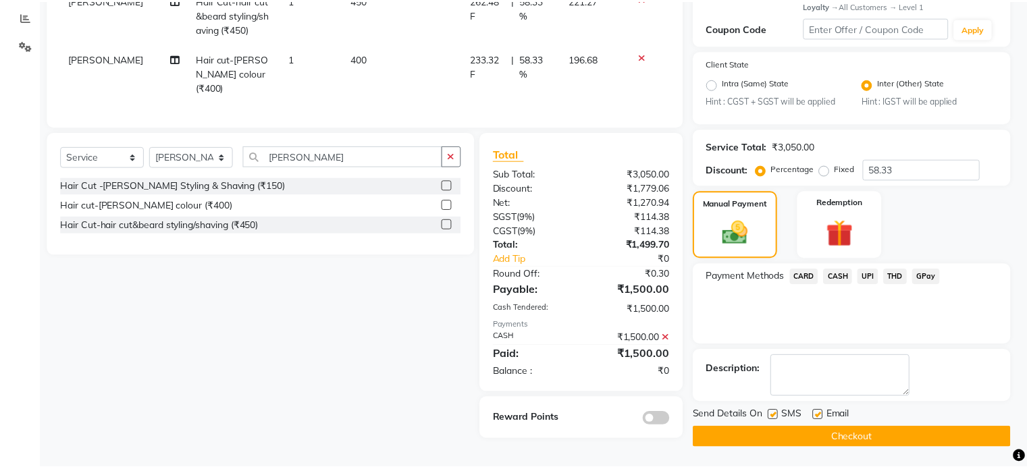
scroll to position [283, 0]
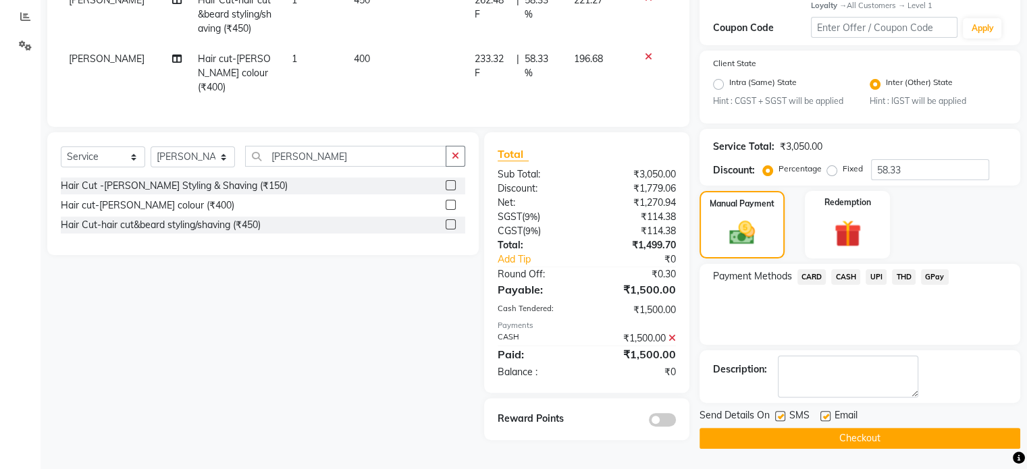
click at [732, 429] on button "Checkout" at bounding box center [859, 438] width 321 height 21
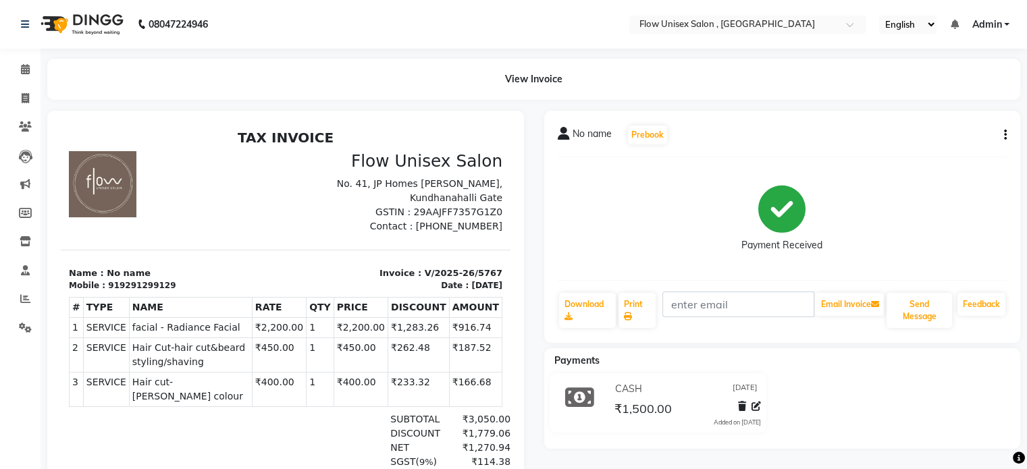
click at [38, 54] on div "Calendar Invoice Clients Leads Marketing Members Inventory Staff Reports Settin…" at bounding box center [91, 318] width 182 height 560
click at [21, 65] on icon at bounding box center [25, 69] width 9 height 10
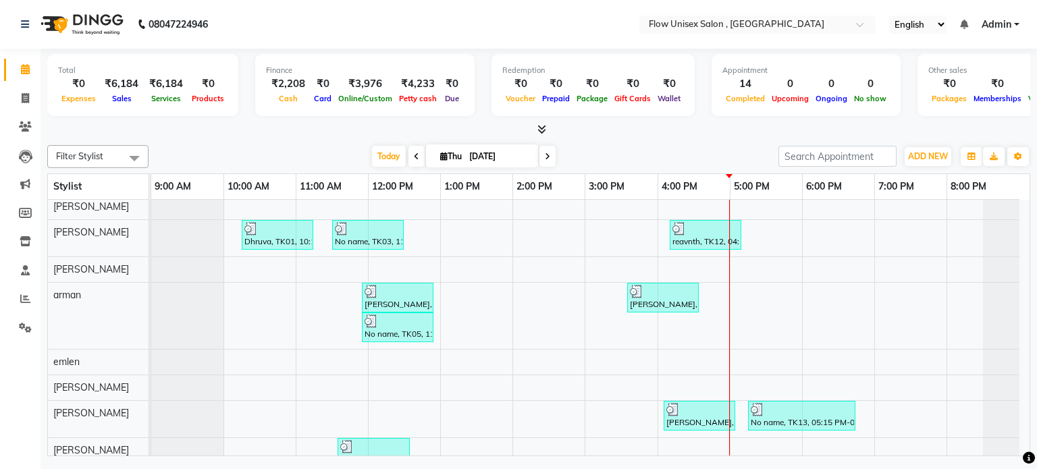
scroll to position [68, 0]
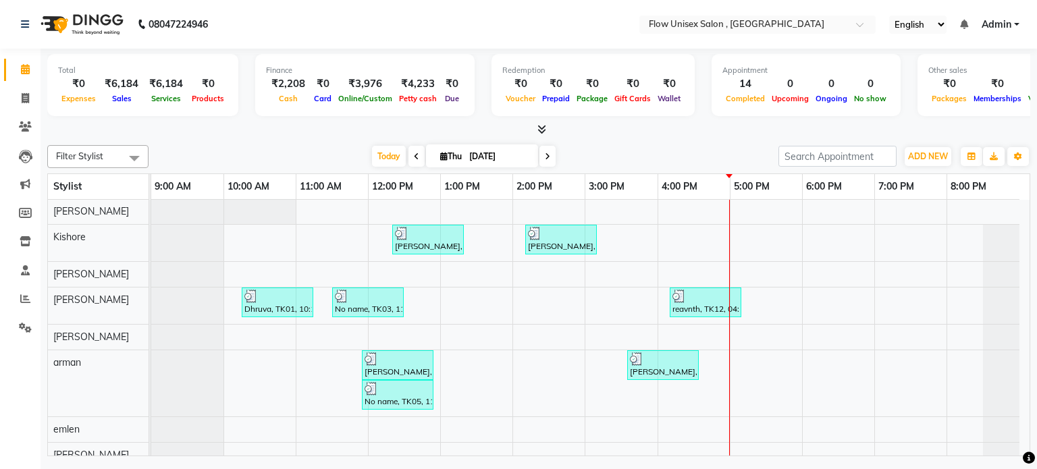
click at [915, 300] on div "[PERSON_NAME], TK02, 10:35 AM-11:35 AM, Threading - Eyebrows (₹50) [PERSON_NAME…" at bounding box center [590, 381] width 878 height 498
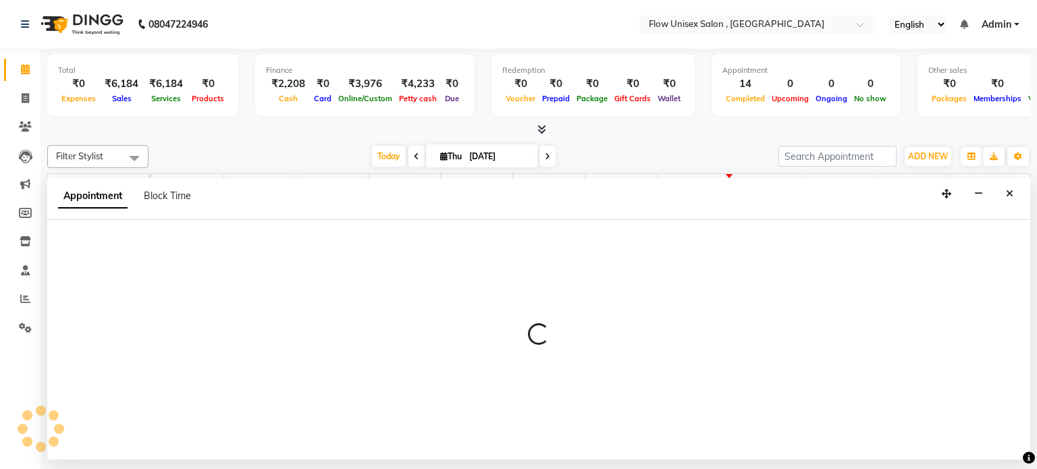
select select "48854"
select select "1140"
select select "tentative"
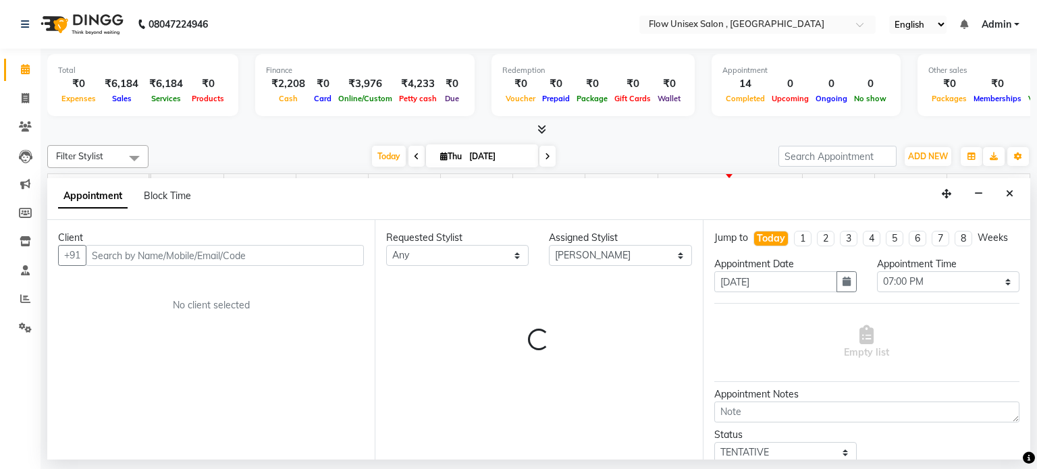
click at [286, 245] on input "text" at bounding box center [225, 255] width 278 height 21
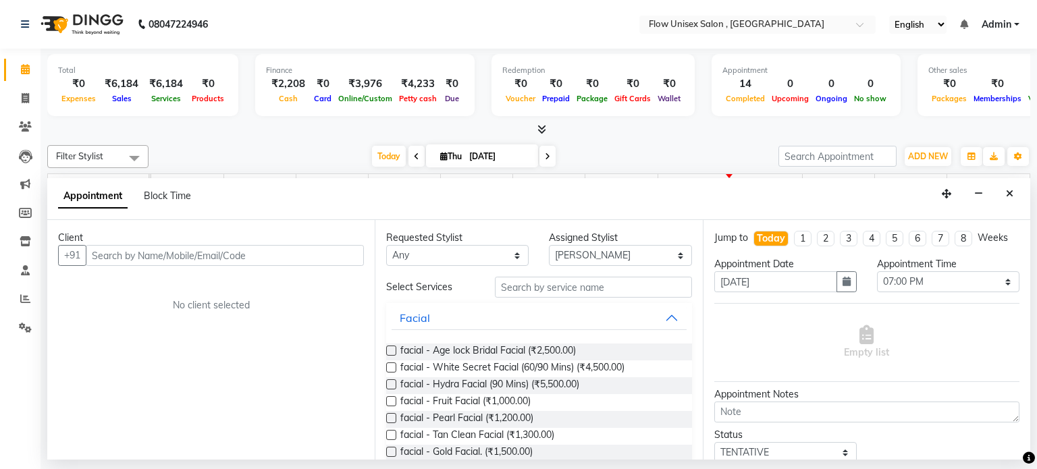
click at [293, 260] on input "text" at bounding box center [225, 255] width 278 height 21
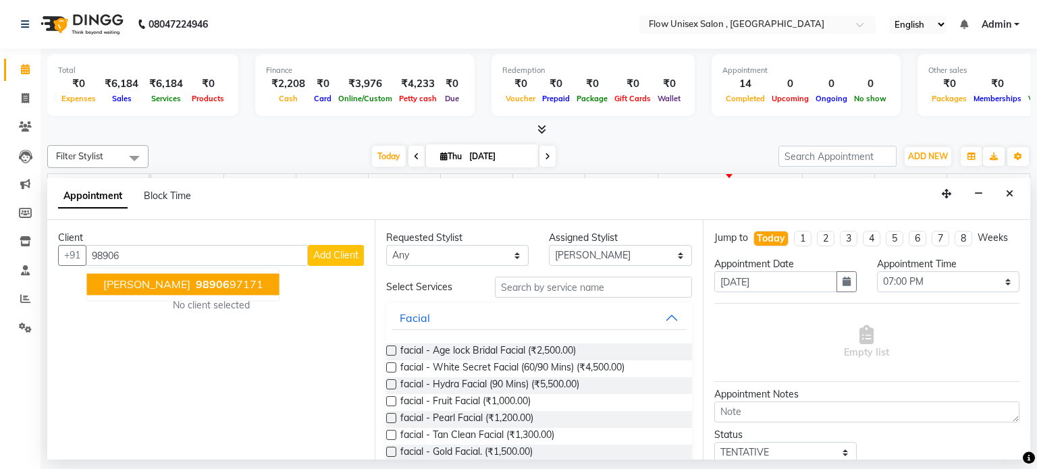
click at [185, 274] on button "[PERSON_NAME] 98906 97171" at bounding box center [183, 285] width 192 height 22
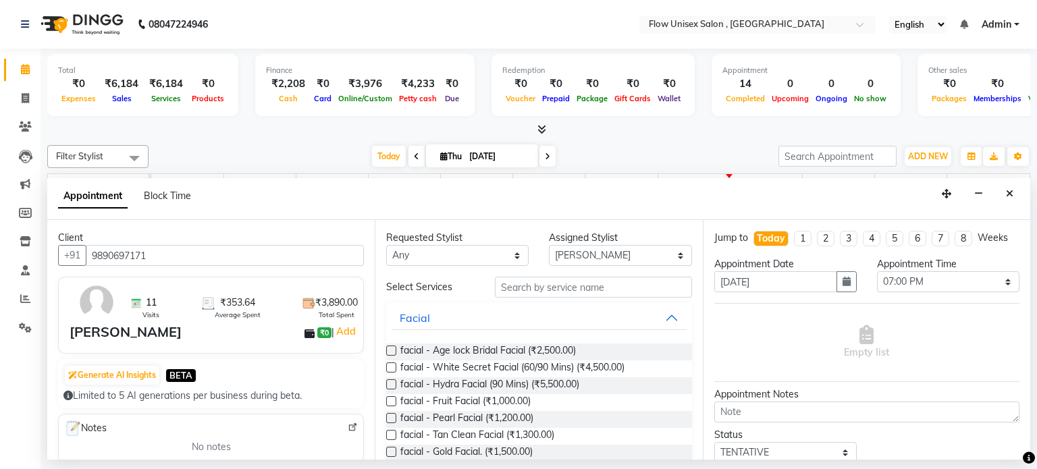
type input "9890697171"
click at [620, 294] on input "text" at bounding box center [593, 287] width 197 height 21
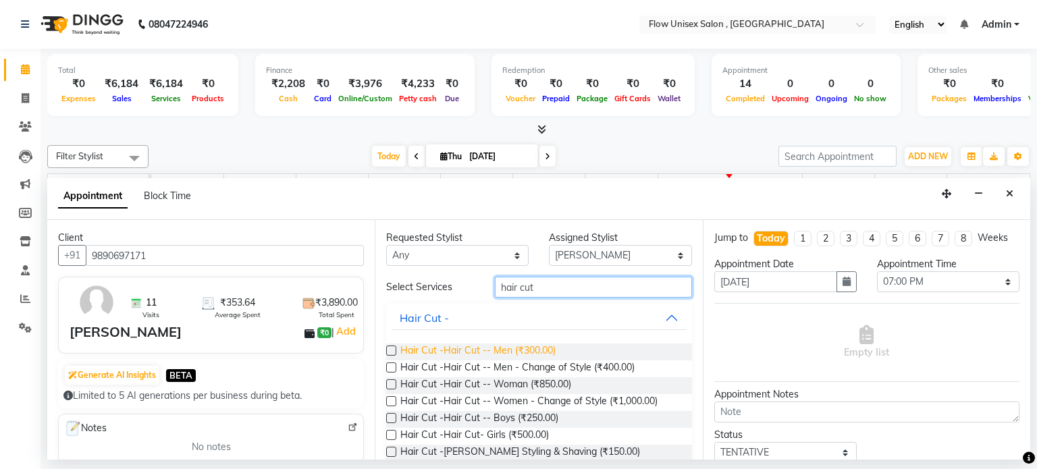
type input "hair cut"
click at [537, 353] on span "Hair Cut -Hair Cut -- Men (₹300.00)" at bounding box center [477, 352] width 155 height 17
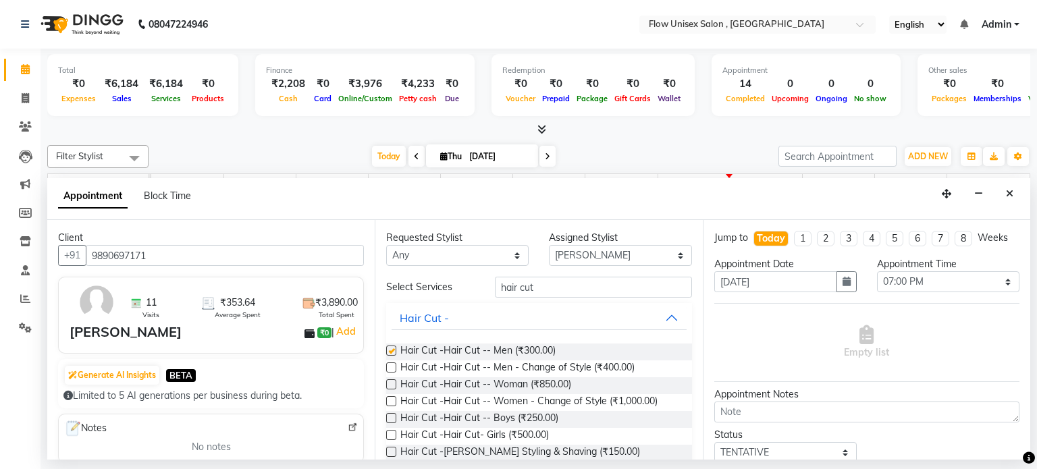
checkbox input "false"
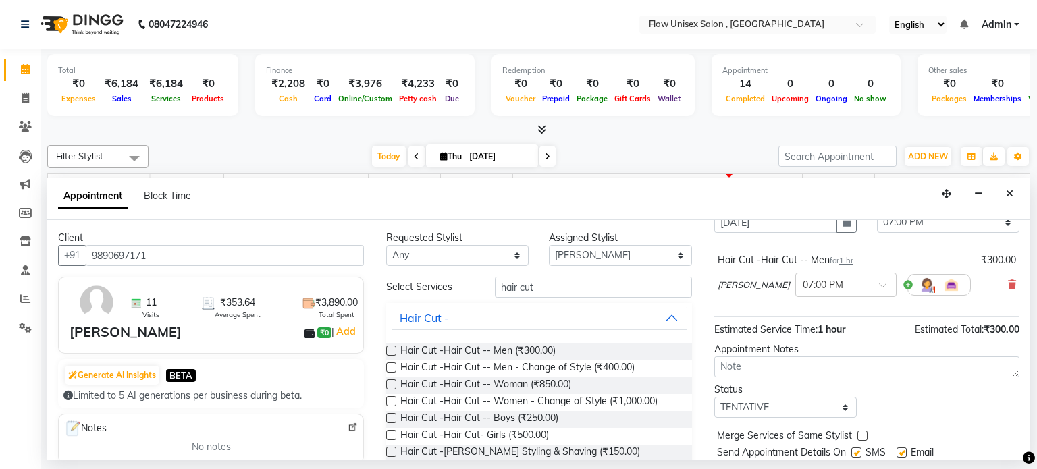
scroll to position [102, 0]
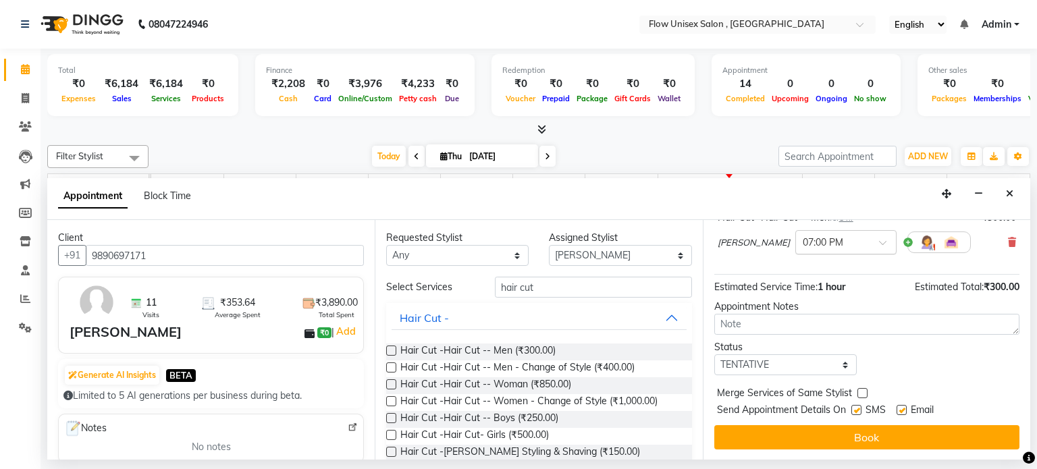
click at [811, 250] on div "× 07:00 PM" at bounding box center [845, 242] width 101 height 24
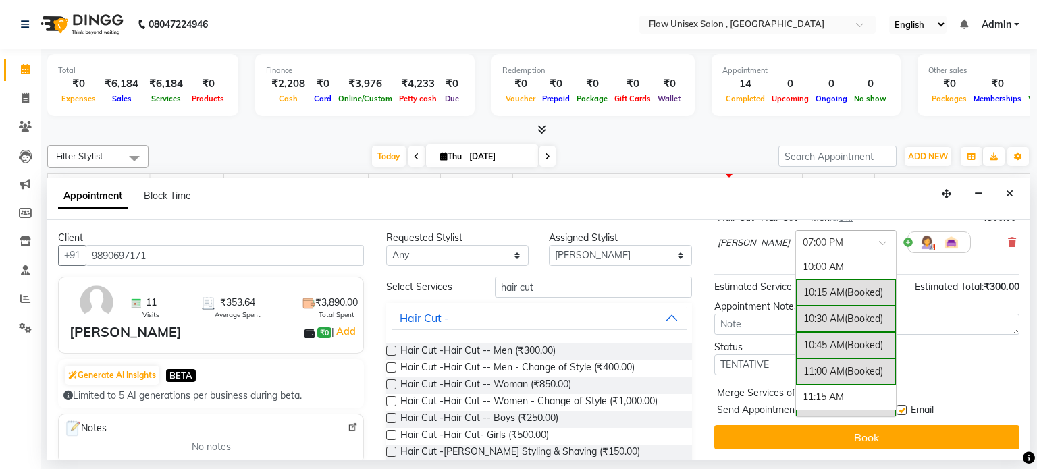
scroll to position [913, 0]
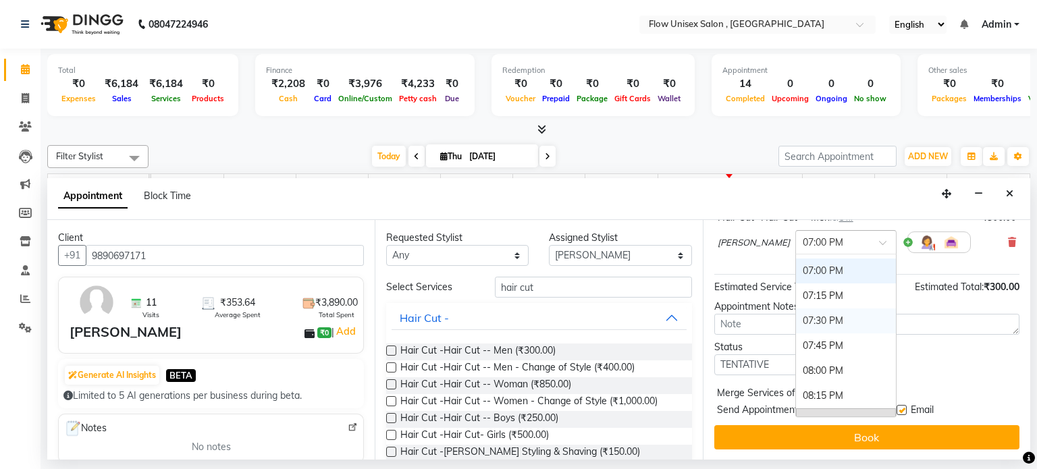
click at [796, 312] on div "07:30 PM" at bounding box center [846, 321] width 100 height 25
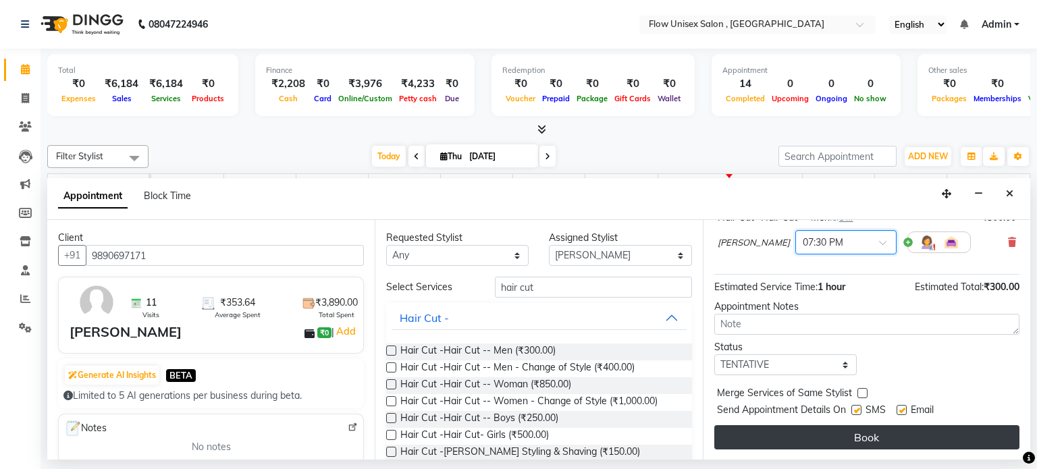
click at [818, 444] on button "Book" at bounding box center [866, 437] width 305 height 24
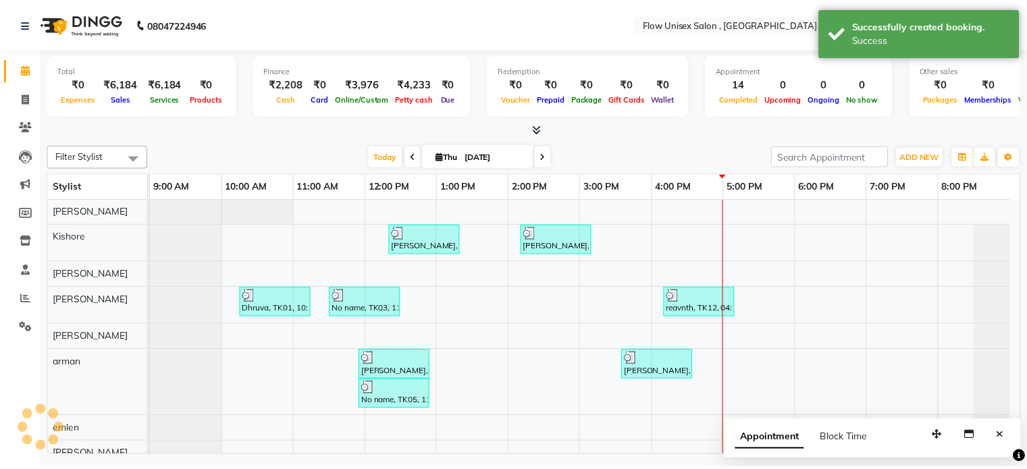
scroll to position [0, 0]
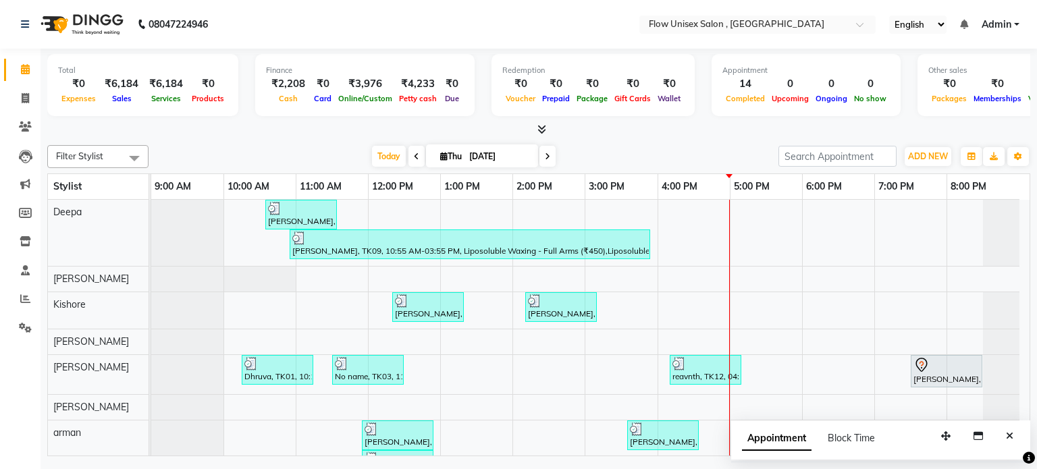
click at [738, 147] on div "[DATE] [DATE]" at bounding box center [463, 156] width 616 height 20
click at [25, 95] on icon at bounding box center [25, 98] width 7 height 10
select select "5875"
select select "service"
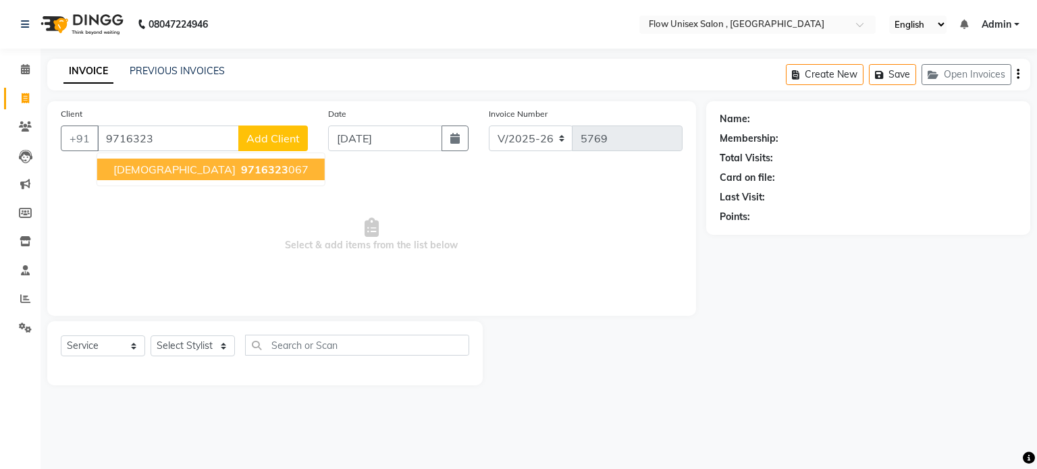
click at [238, 176] on ngb-highlight "9716323 067" at bounding box center [273, 170] width 70 height 14
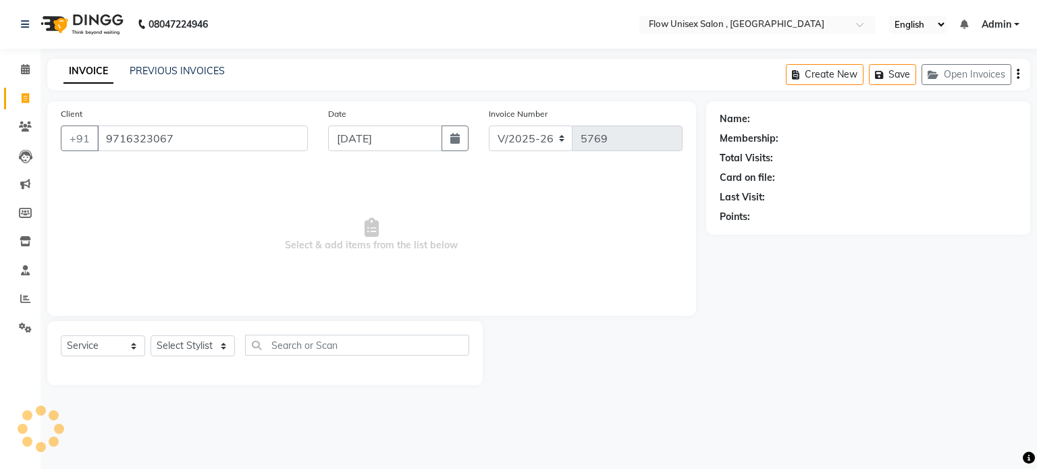
type input "9716323067"
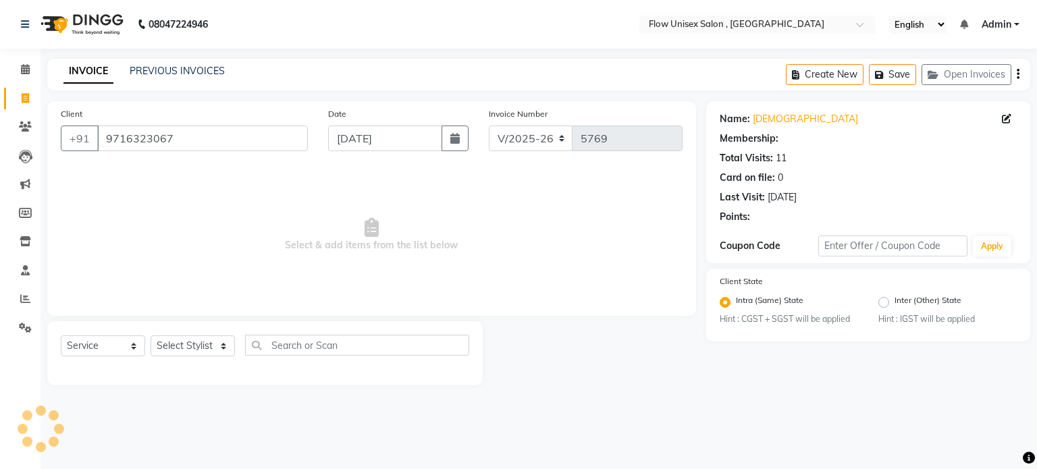
select select "1: Object"
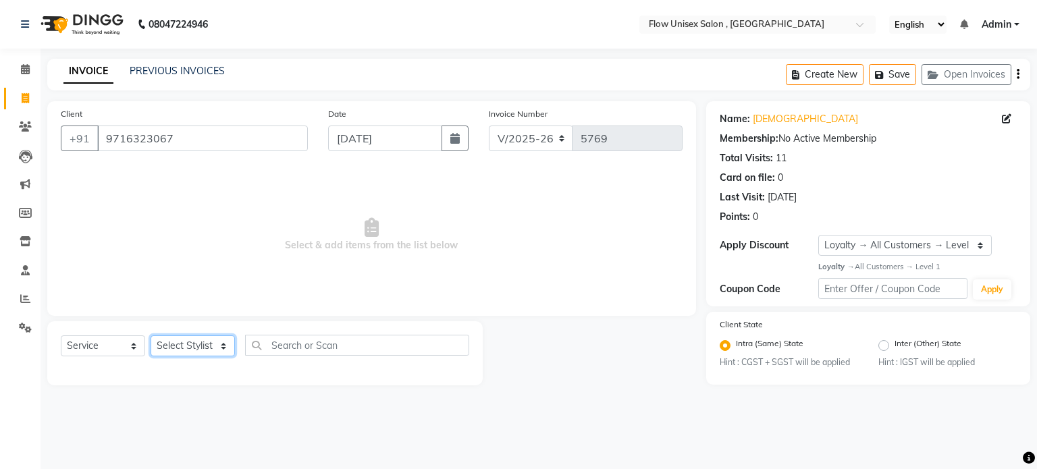
click at [207, 352] on select "Select Stylist [PERSON_NAME] [PERSON_NAME] Kishore [PERSON_NAME] debbarma [PERS…" at bounding box center [193, 346] width 84 height 21
select select "48856"
click at [151, 336] on select "Select Stylist [PERSON_NAME] [PERSON_NAME] Kishore [PERSON_NAME] debbarma [PERS…" at bounding box center [193, 346] width 84 height 21
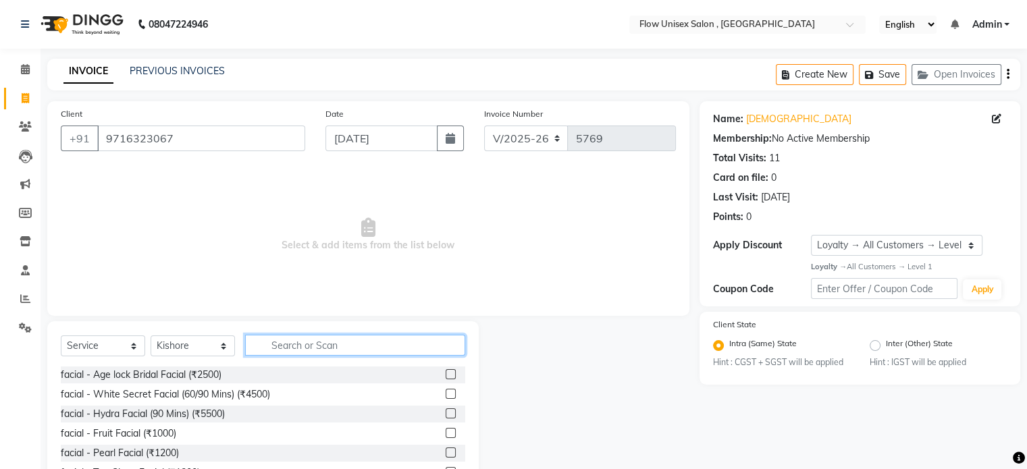
click at [292, 346] on input "text" at bounding box center [355, 345] width 220 height 21
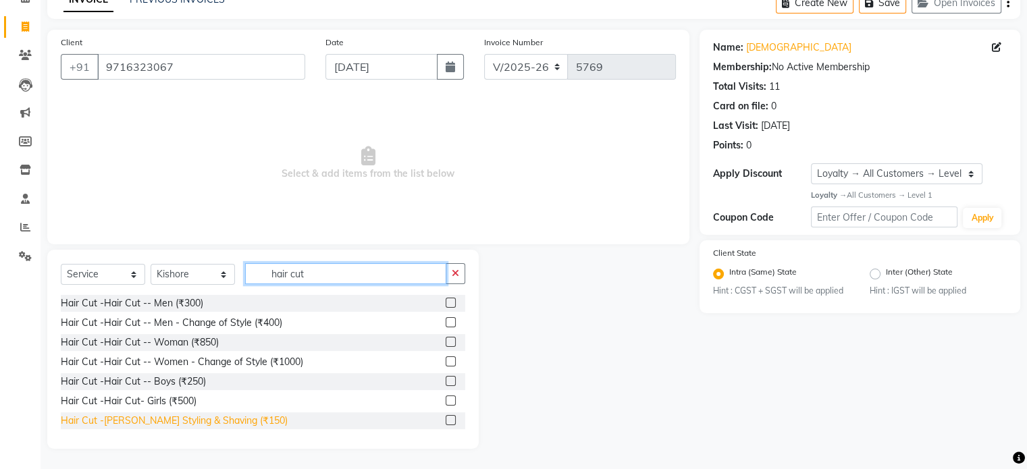
scroll to position [68, 0]
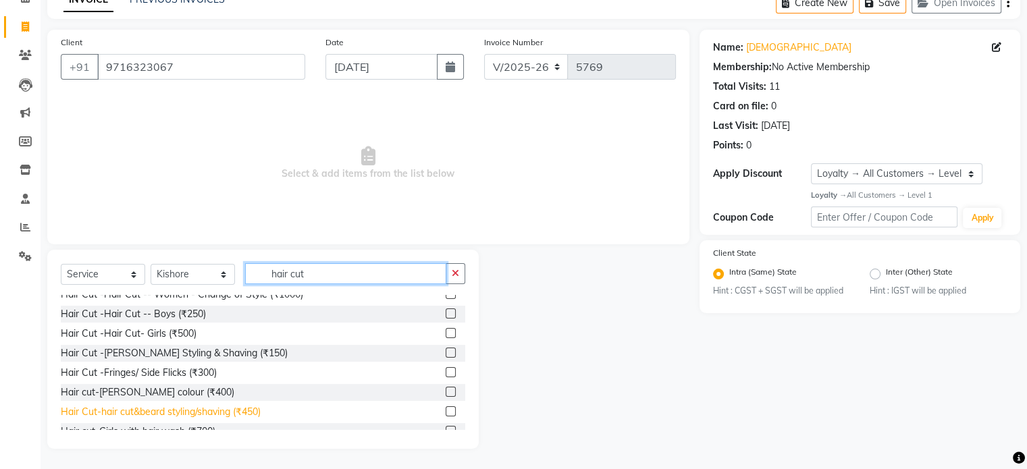
type input "hair cut"
click at [201, 415] on div "Hair Cut-hair cut&beard styling/shaving (₹450)" at bounding box center [161, 412] width 200 height 14
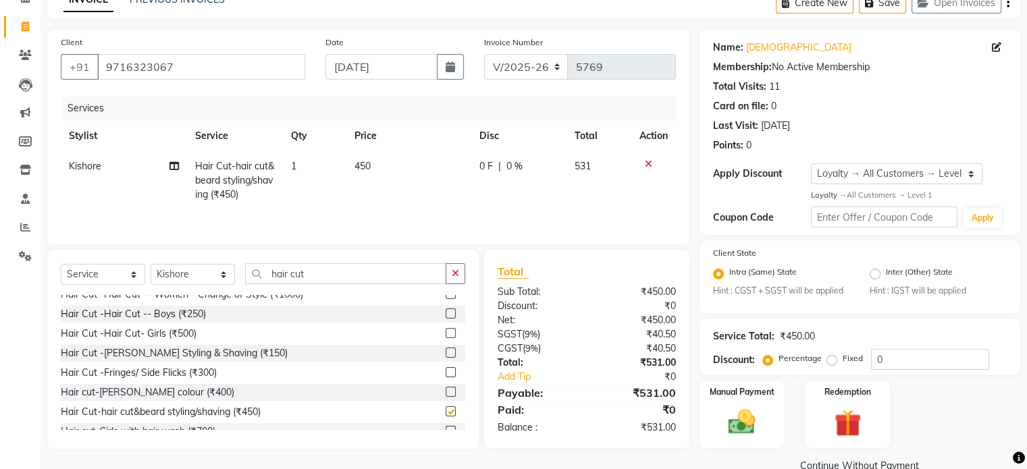
checkbox input "false"
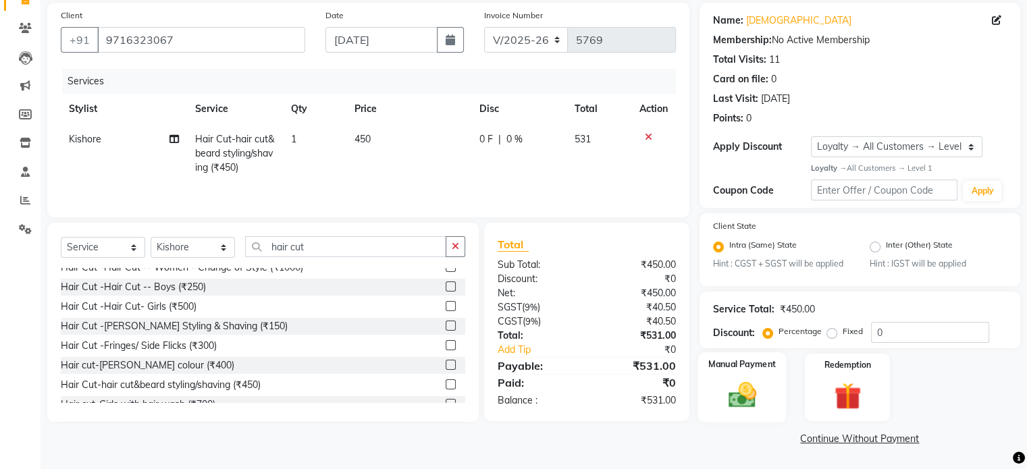
click at [715, 383] on div "Manual Payment" at bounding box center [741, 387] width 88 height 70
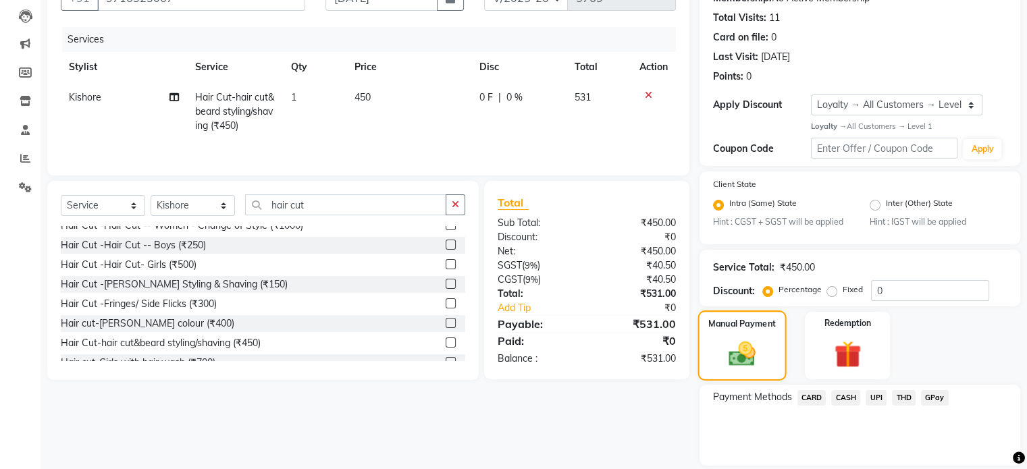
scroll to position [186, 0]
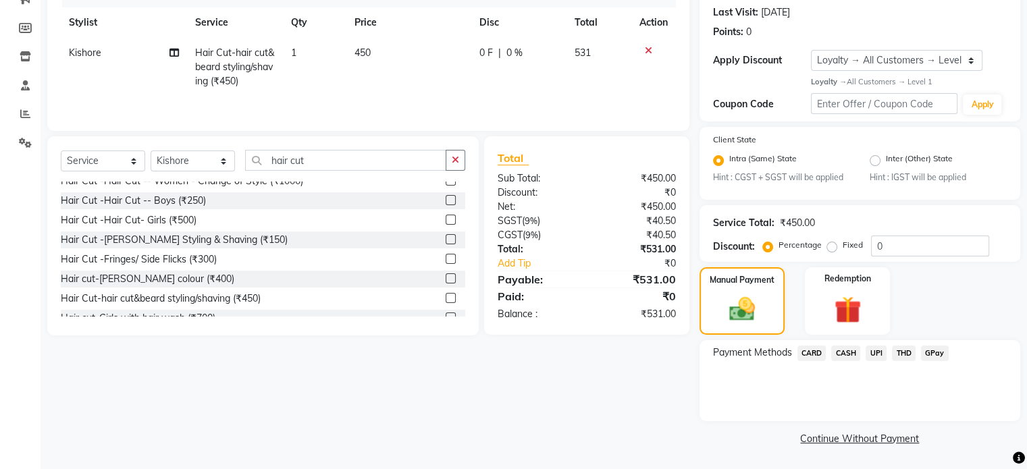
click at [872, 356] on span "UPI" at bounding box center [875, 354] width 21 height 16
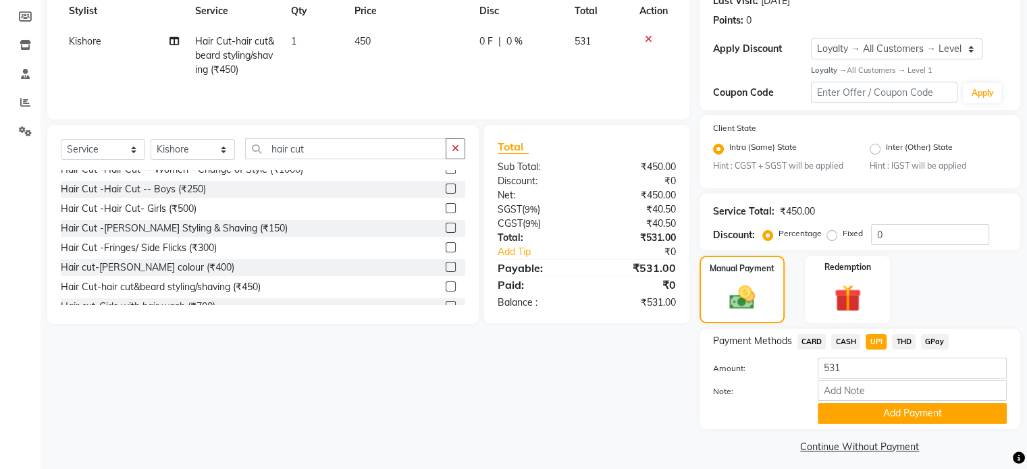
scroll to position [207, 0]
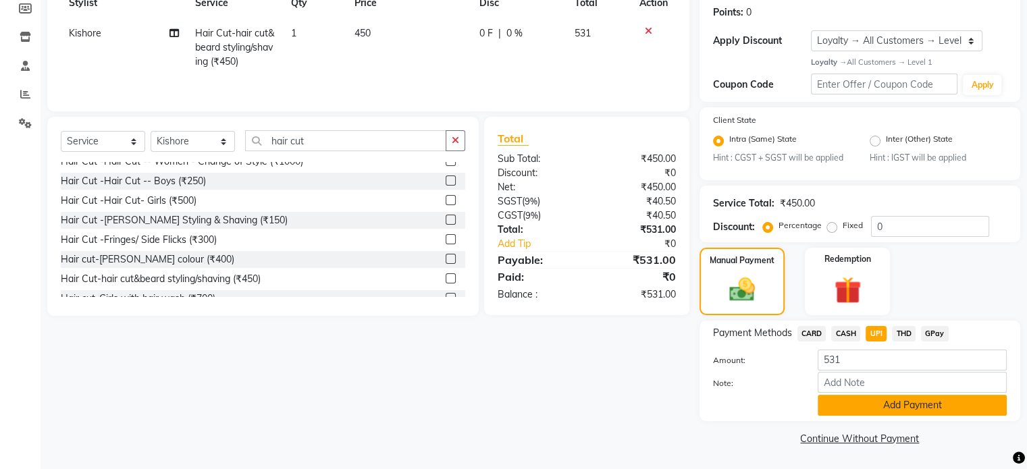
click at [867, 403] on button "Add Payment" at bounding box center [912, 405] width 189 height 21
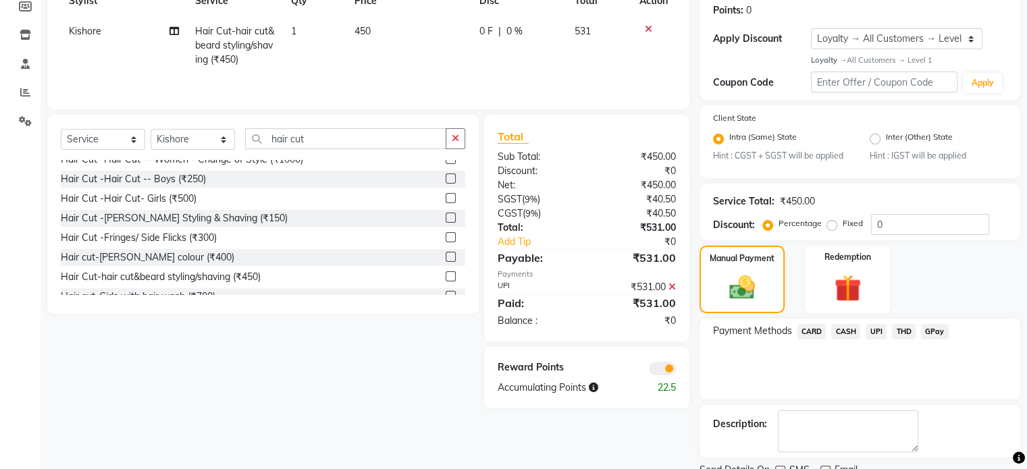
click at [656, 375] on span at bounding box center [662, 369] width 27 height 14
click at [676, 371] on input "checkbox" at bounding box center [676, 371] width 0 height 0
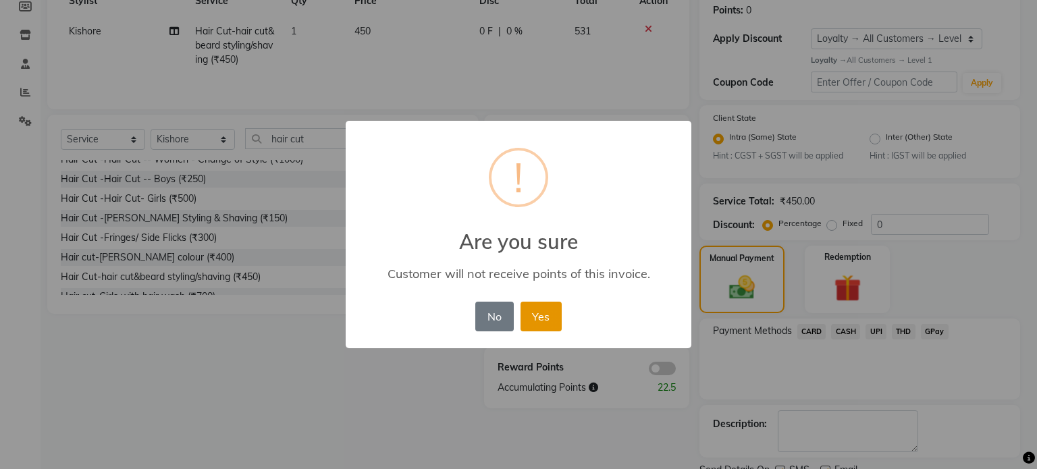
click at [543, 328] on button "Yes" at bounding box center [540, 317] width 41 height 30
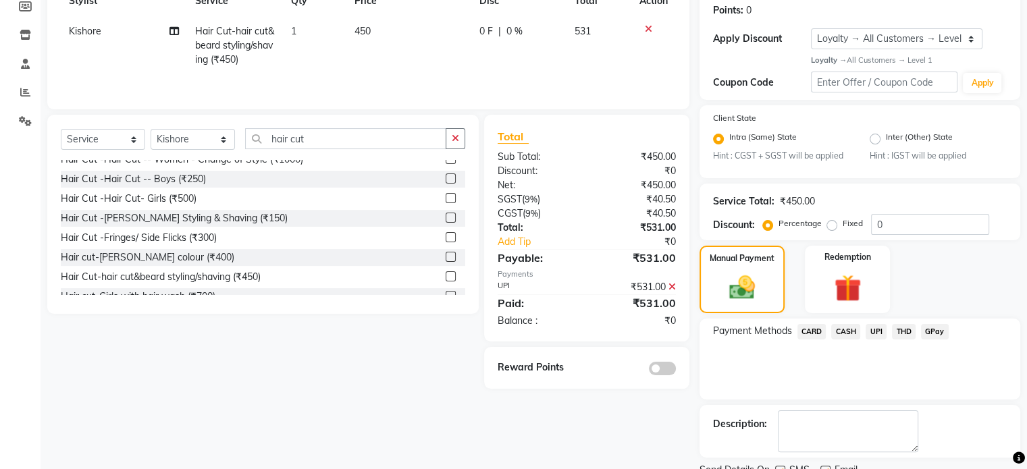
scroll to position [262, 0]
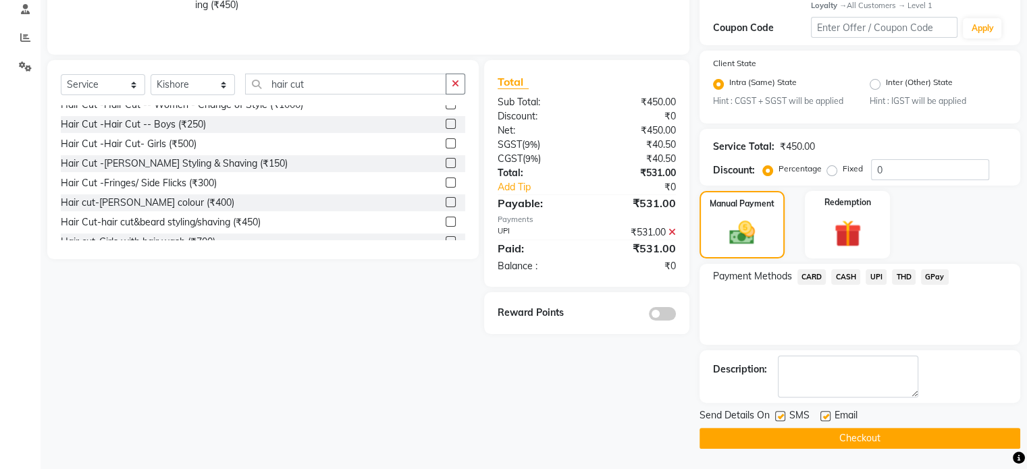
click at [786, 434] on button "Checkout" at bounding box center [859, 438] width 321 height 21
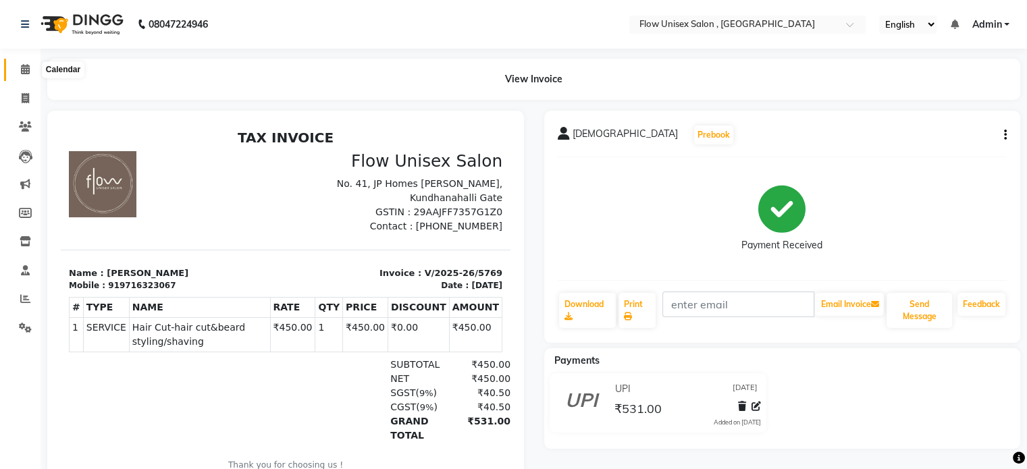
click at [28, 67] on icon at bounding box center [25, 69] width 9 height 10
